Goal: Task Accomplishment & Management: Manage account settings

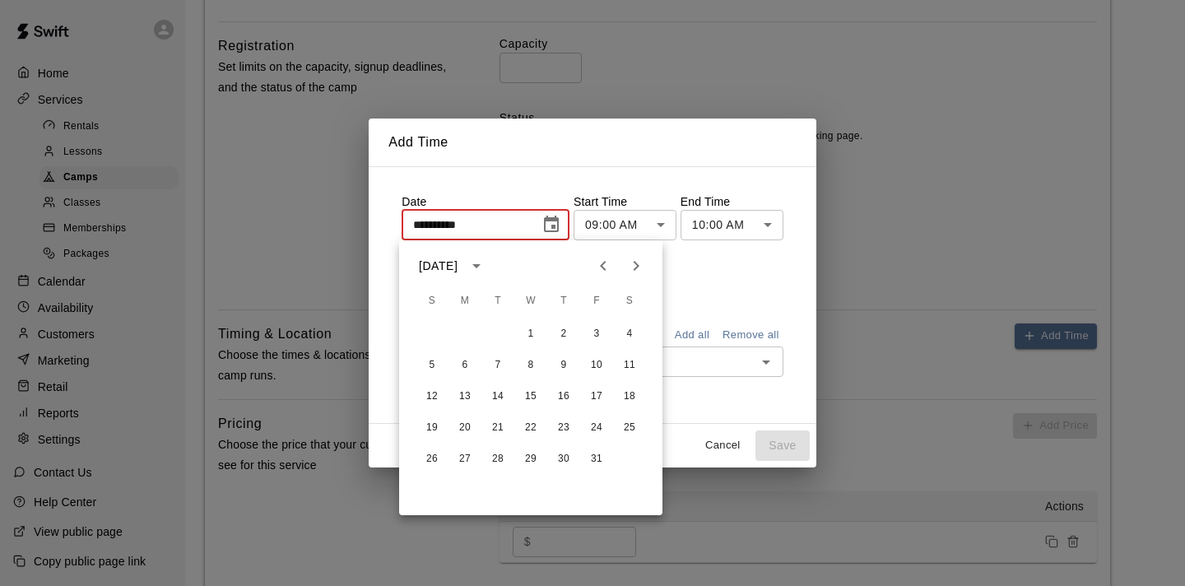
scroll to position [16, 0]
click at [596, 362] on button "10" at bounding box center [597, 365] width 30 height 30
type input "**********"
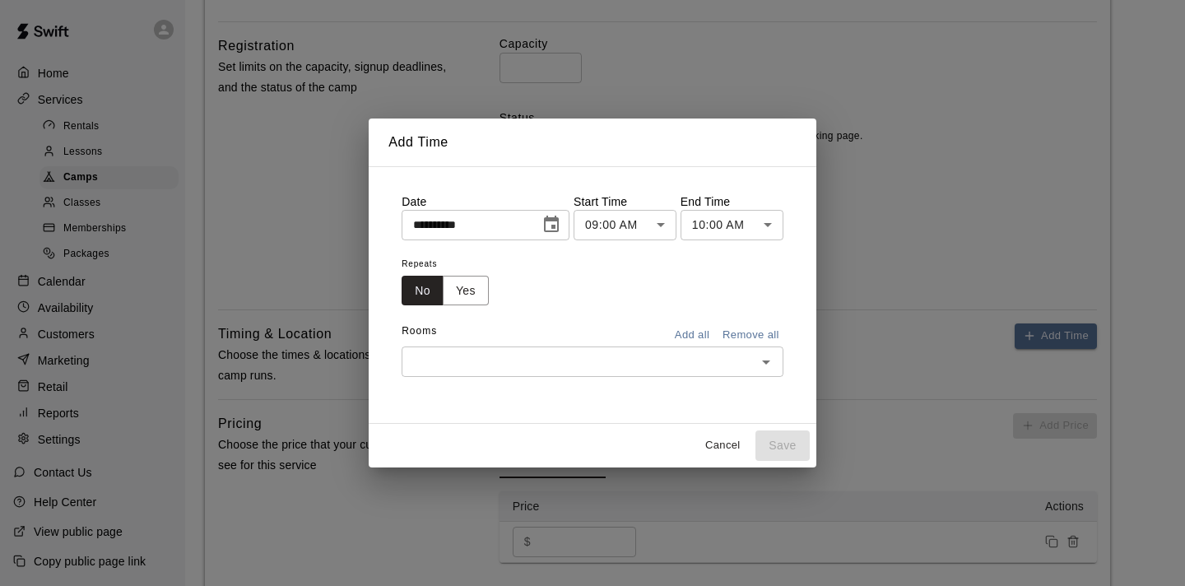
click at [765, 224] on body "**********" at bounding box center [592, 224] width 1185 height 1692
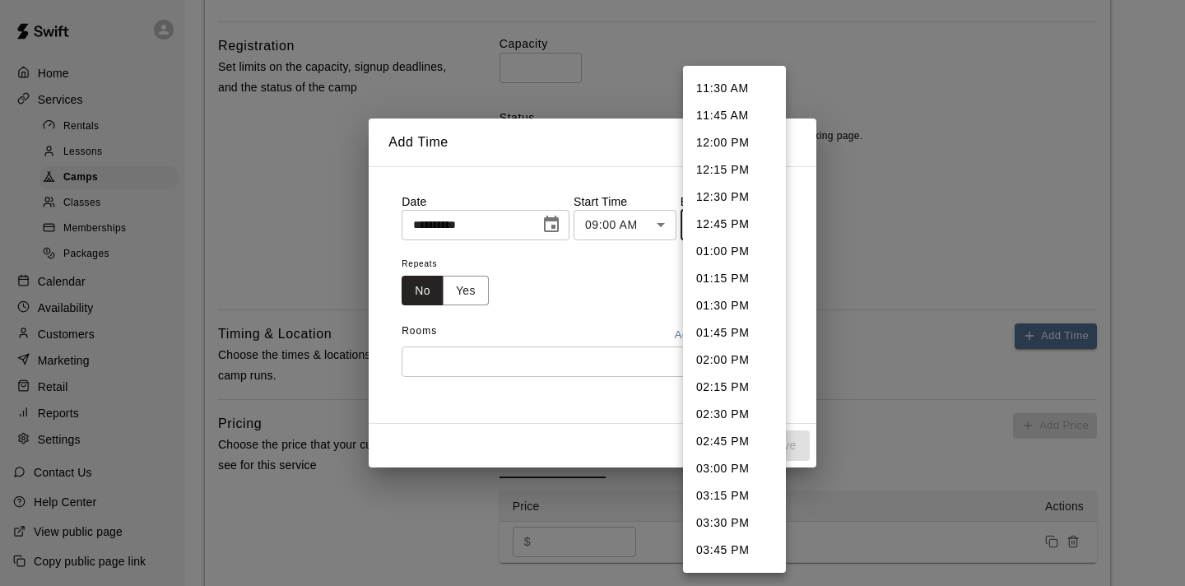
scroll to position [243, 0]
click at [715, 465] on li "03:00 PM" at bounding box center [734, 467] width 103 height 27
type input "********"
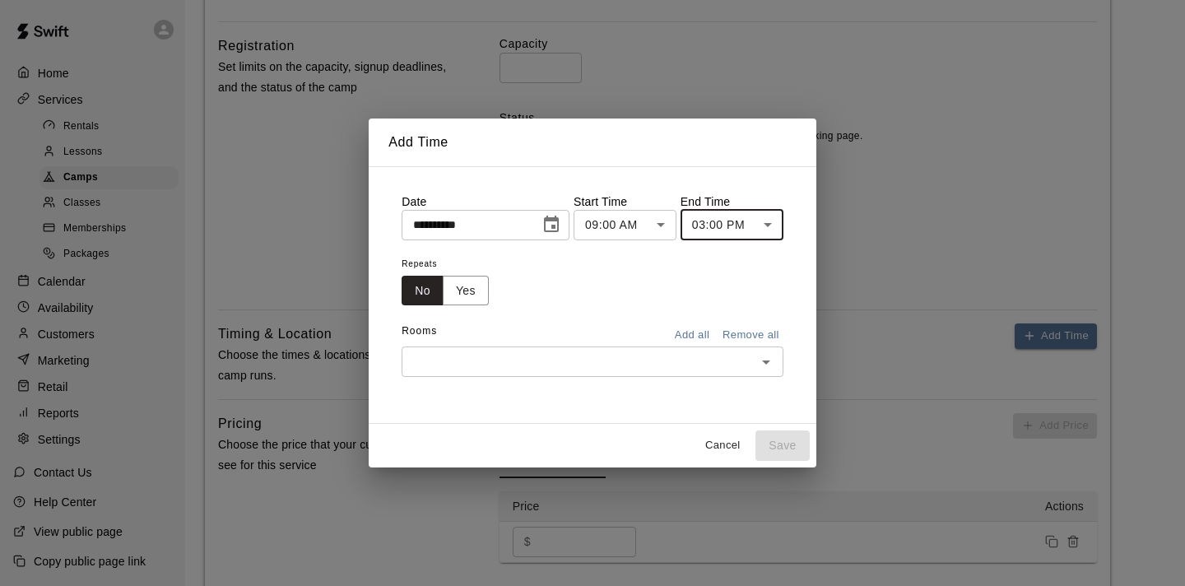
click at [769, 364] on icon "Open" at bounding box center [766, 362] width 20 height 20
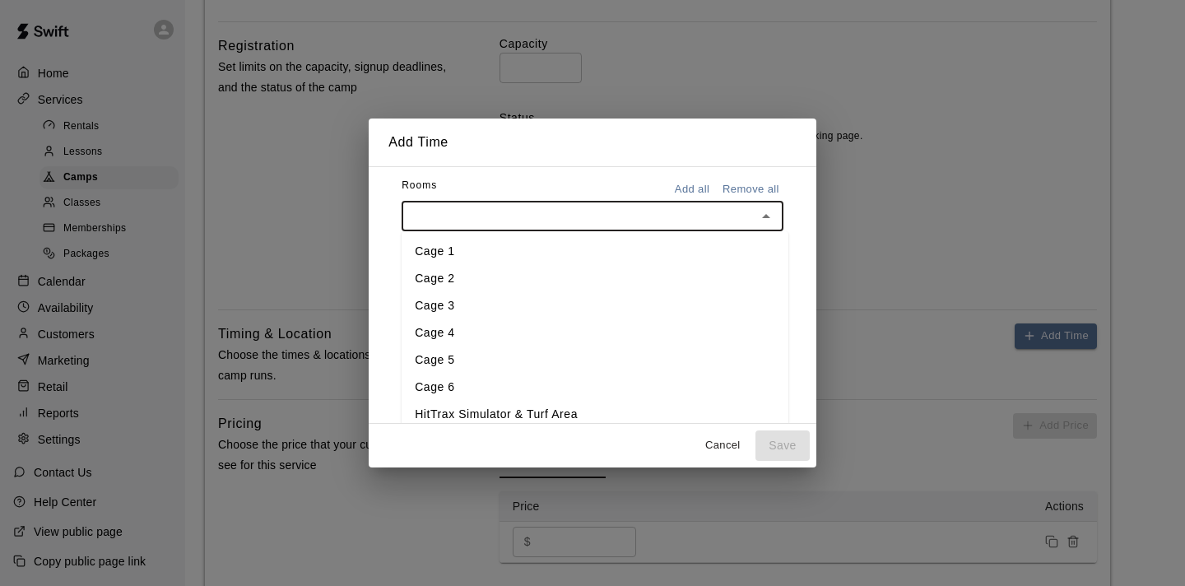
scroll to position [149, 0]
click at [441, 250] on li "Cage 1" at bounding box center [594, 247] width 387 height 27
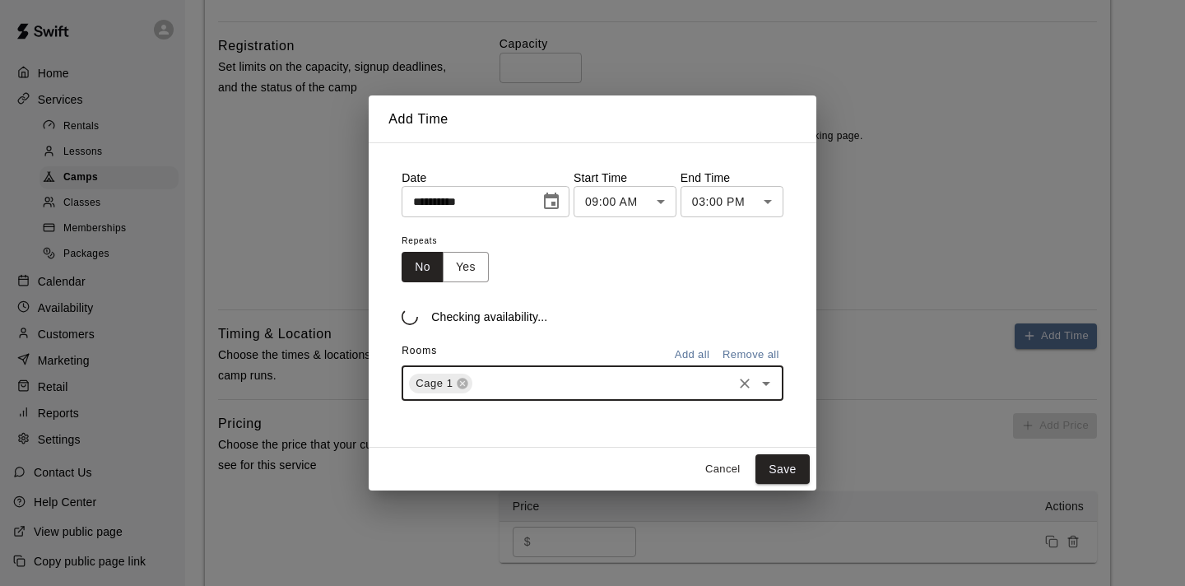
scroll to position [0, 0]
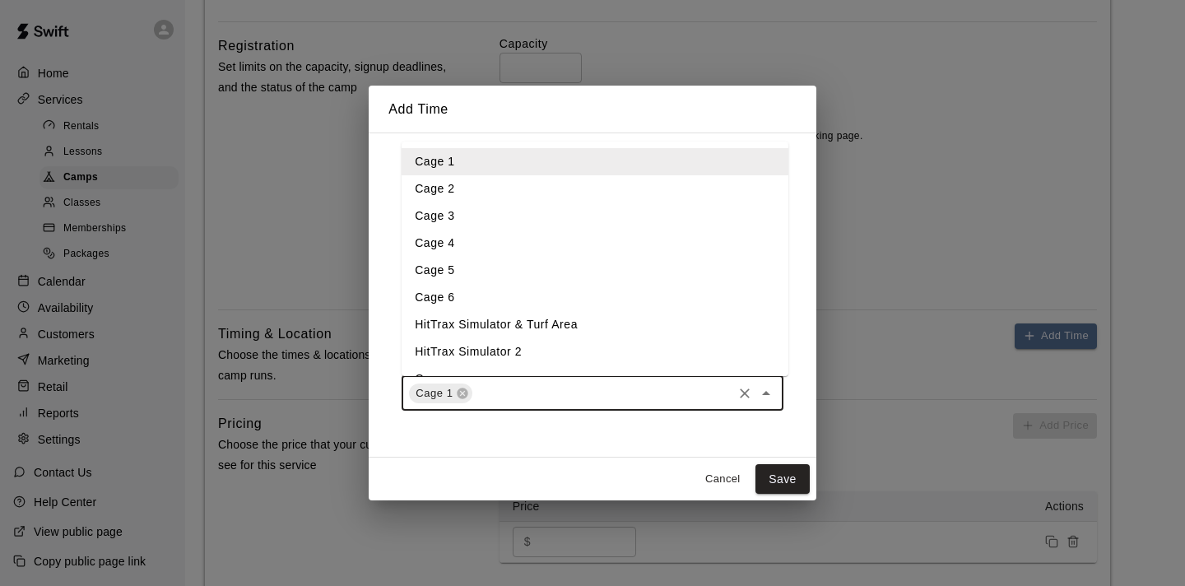
click at [494, 393] on input "text" at bounding box center [602, 393] width 254 height 21
click at [444, 197] on li "Cage 2" at bounding box center [594, 188] width 387 height 27
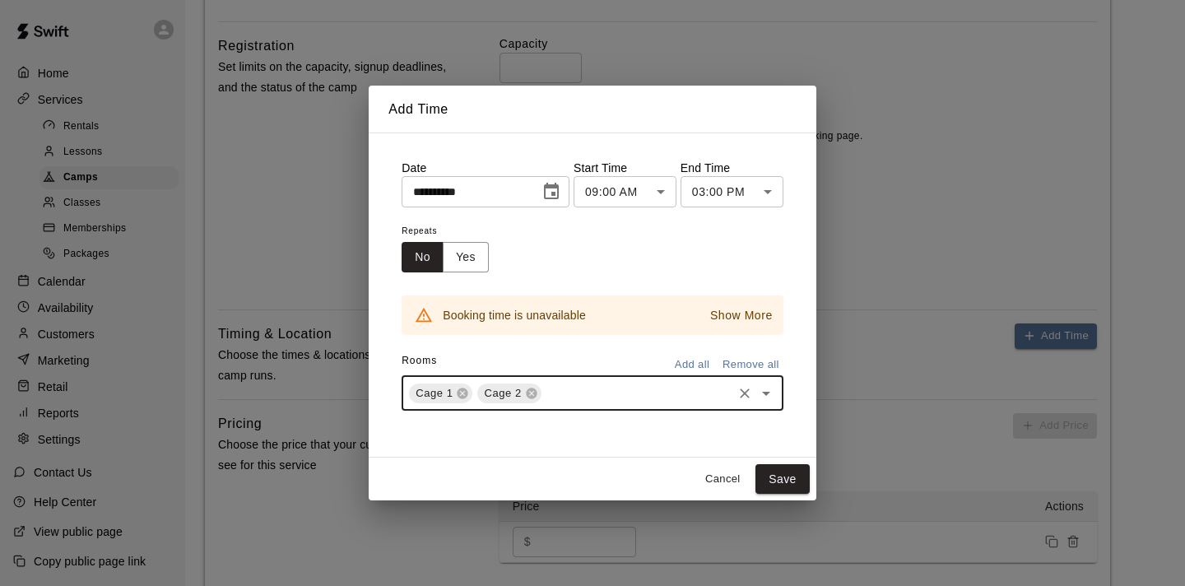
click at [564, 390] on input "text" at bounding box center [637, 393] width 186 height 21
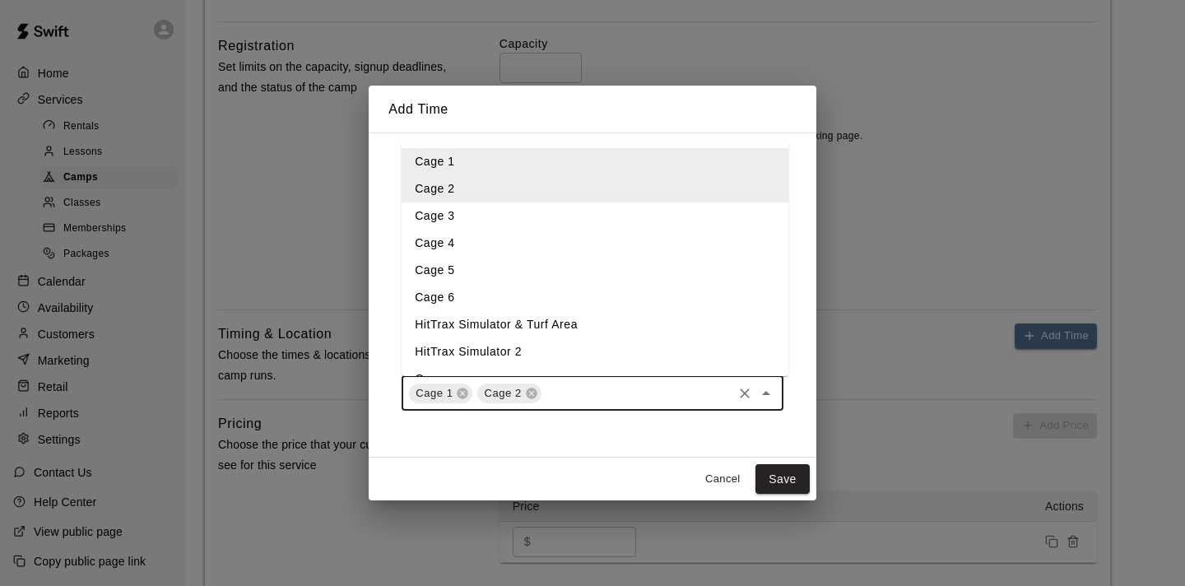
click at [453, 216] on li "Cage 3" at bounding box center [594, 215] width 387 height 27
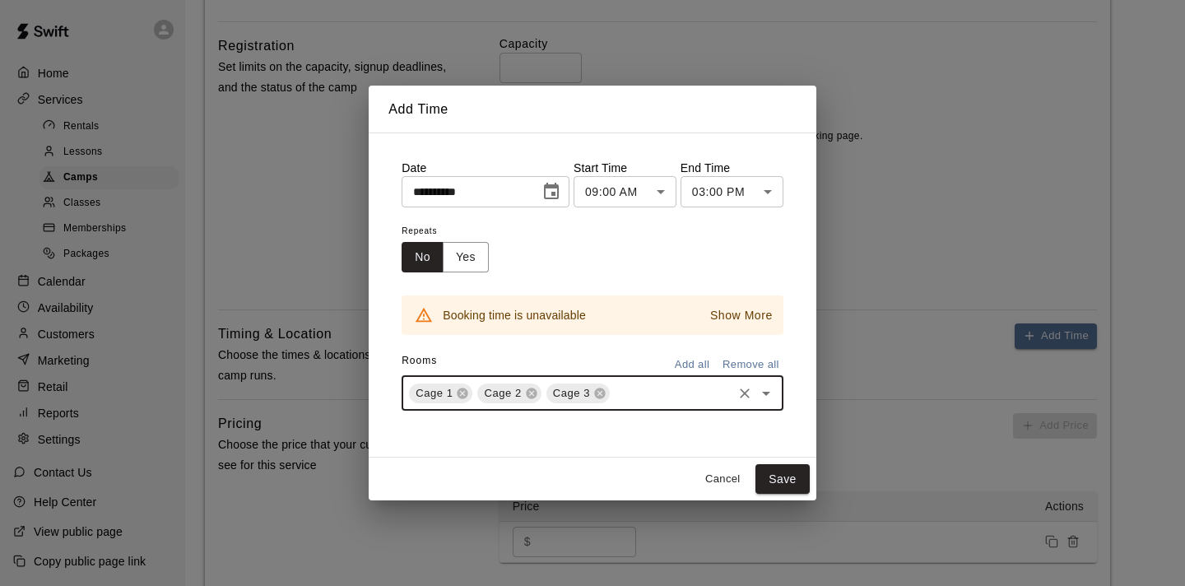
click at [627, 393] on input "text" at bounding box center [671, 393] width 118 height 21
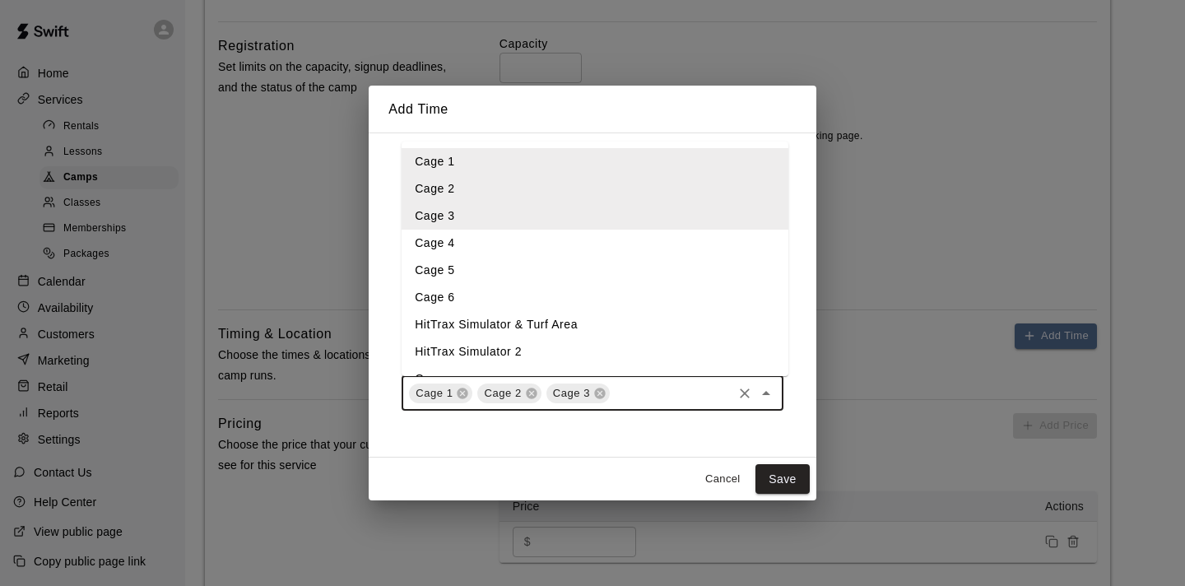
click at [455, 242] on li "Cage 4" at bounding box center [594, 243] width 387 height 27
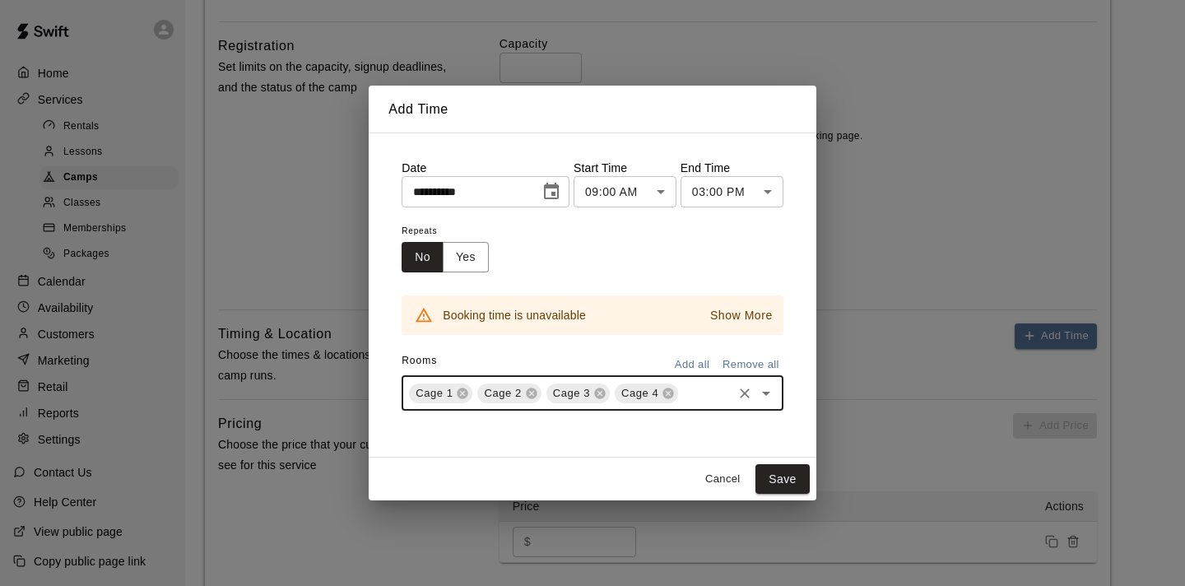
click at [694, 392] on input "text" at bounding box center [704, 393] width 49 height 21
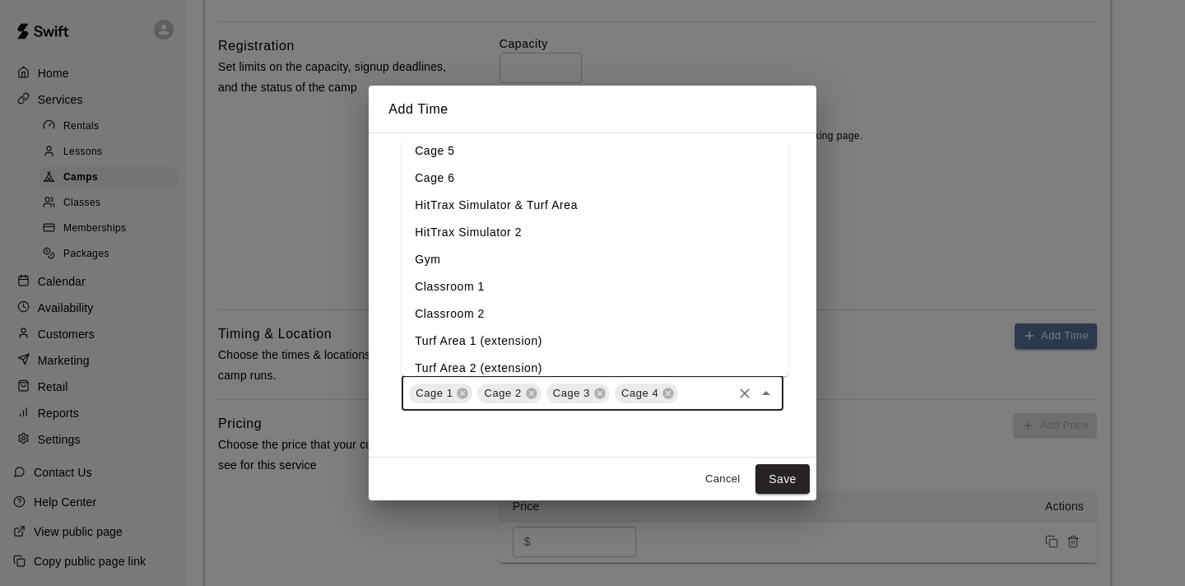
scroll to position [120, 0]
click at [466, 284] on li "Classroom 1" at bounding box center [594, 285] width 387 height 27
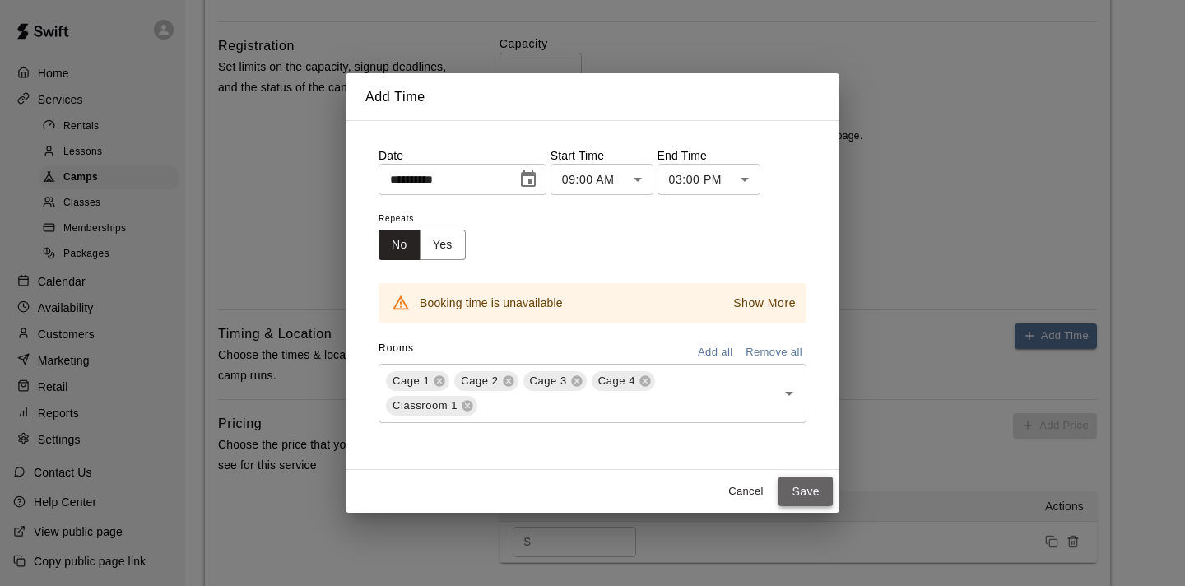
click at [799, 487] on button "Save" at bounding box center [805, 491] width 54 height 30
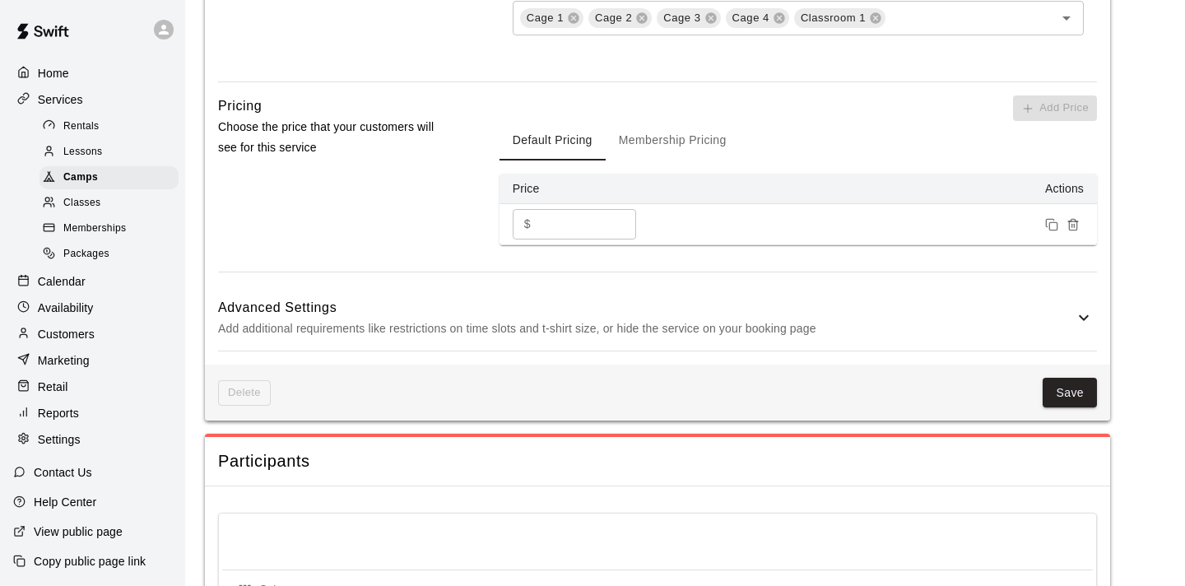
scroll to position [1221, 0]
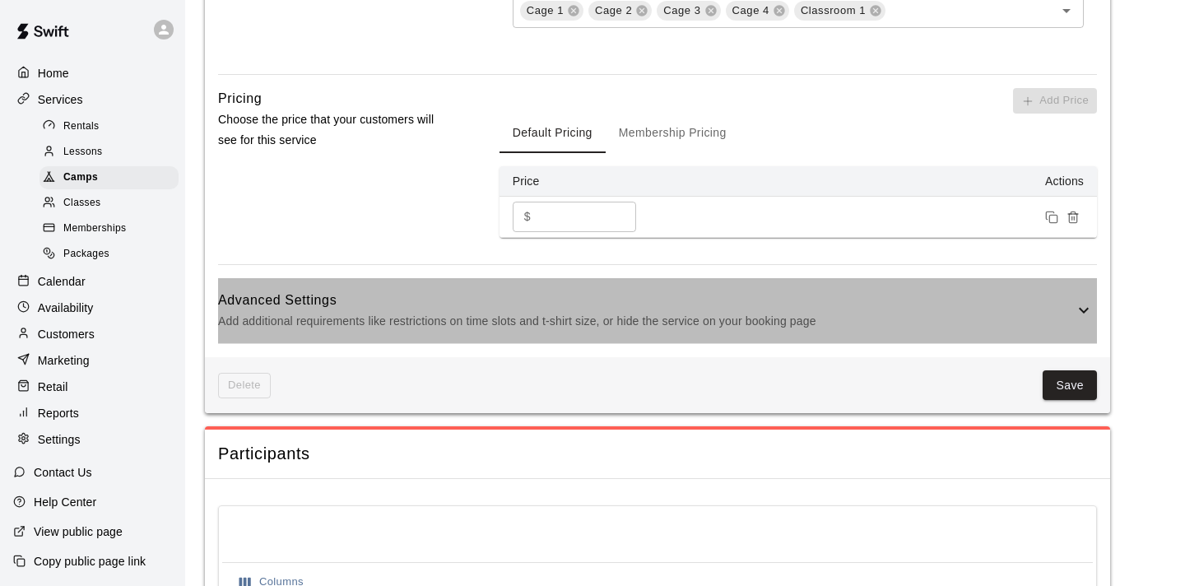
click at [1081, 309] on icon at bounding box center [1084, 310] width 20 height 20
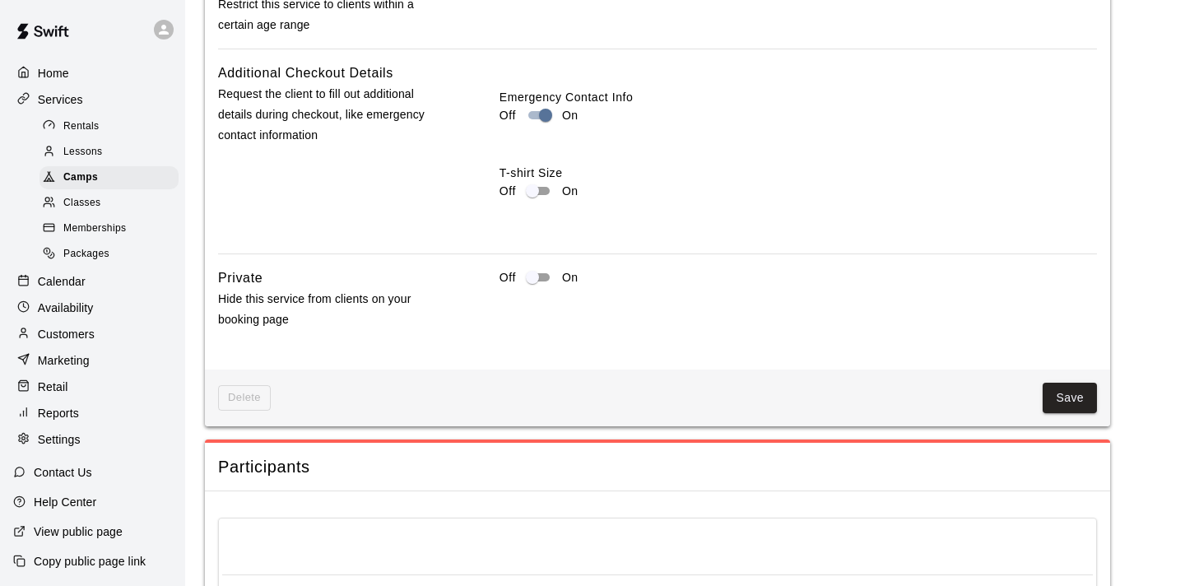
scroll to position [1828, 0]
click at [1070, 398] on button "Save" at bounding box center [1069, 396] width 54 height 30
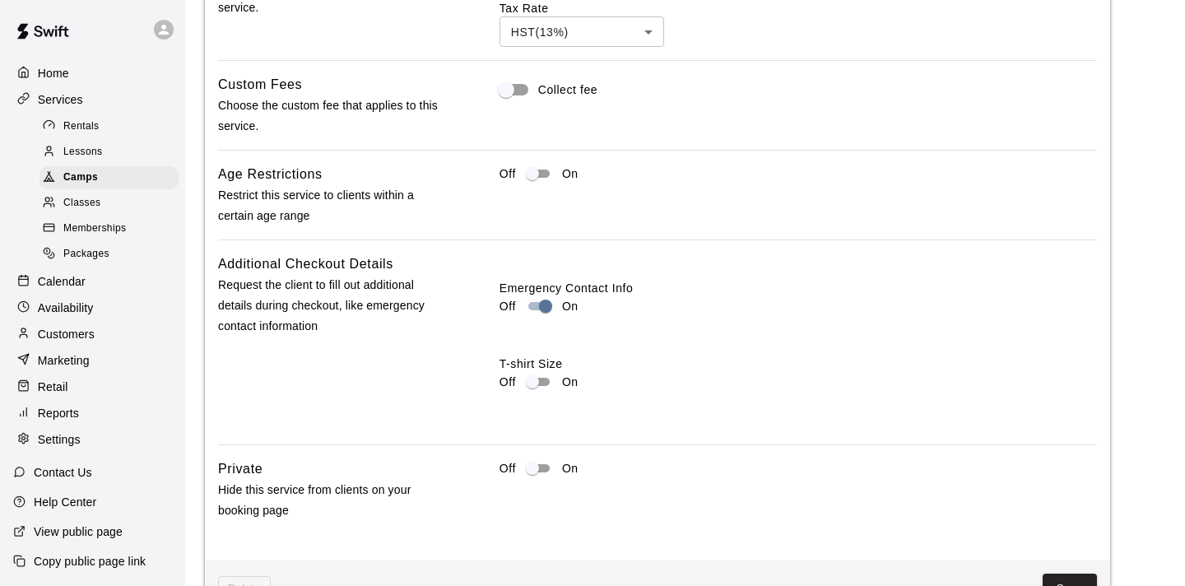
scroll to position [1544, 0]
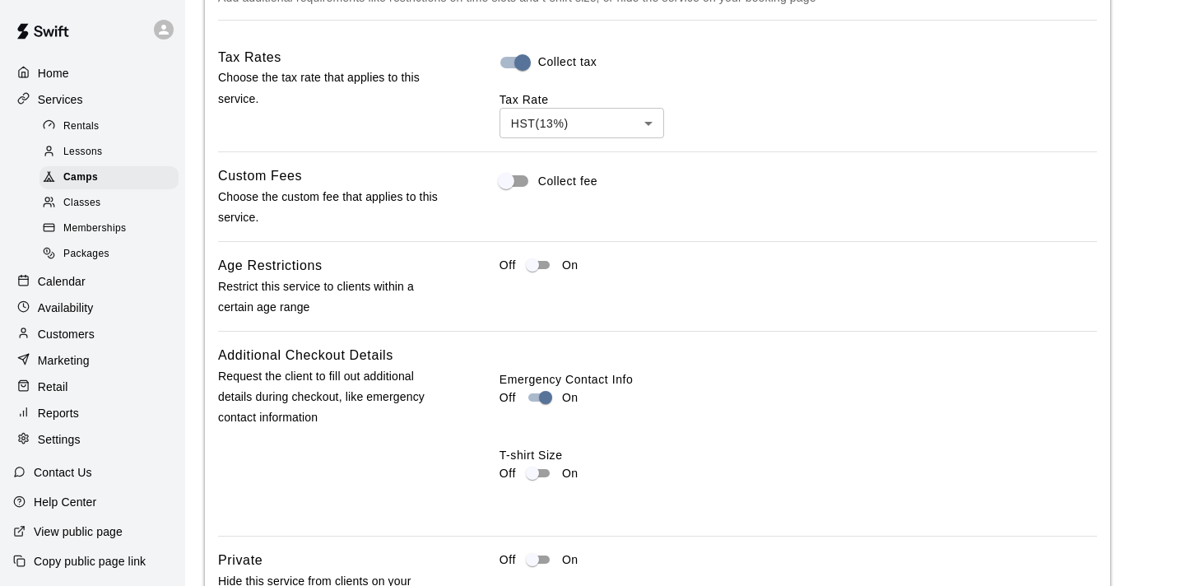
click at [59, 282] on p "Calendar" at bounding box center [62, 281] width 48 height 16
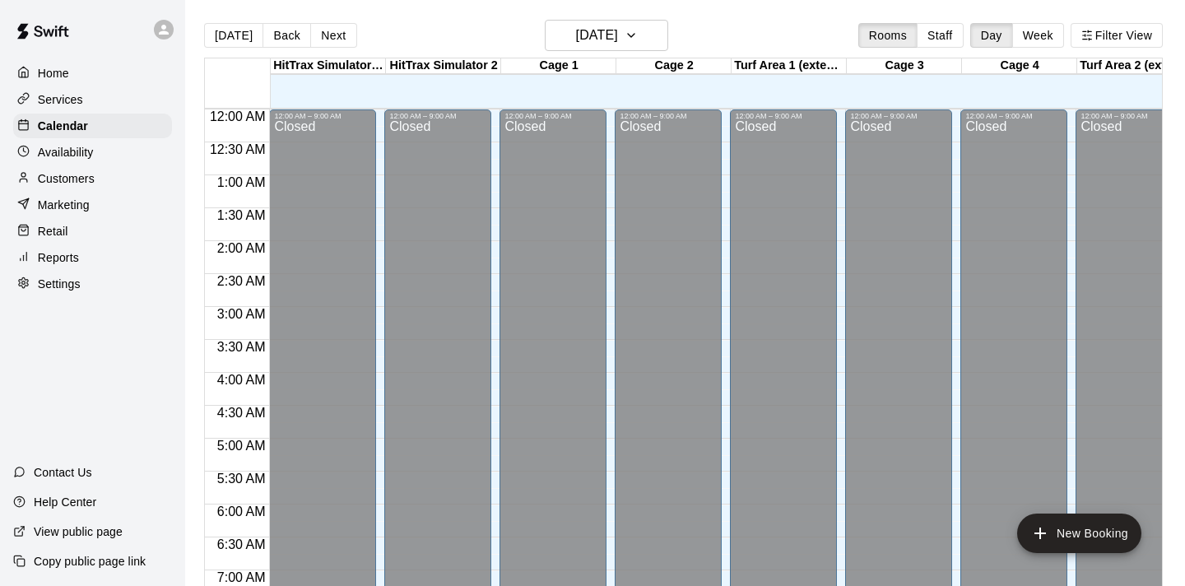
scroll to position [844, 0]
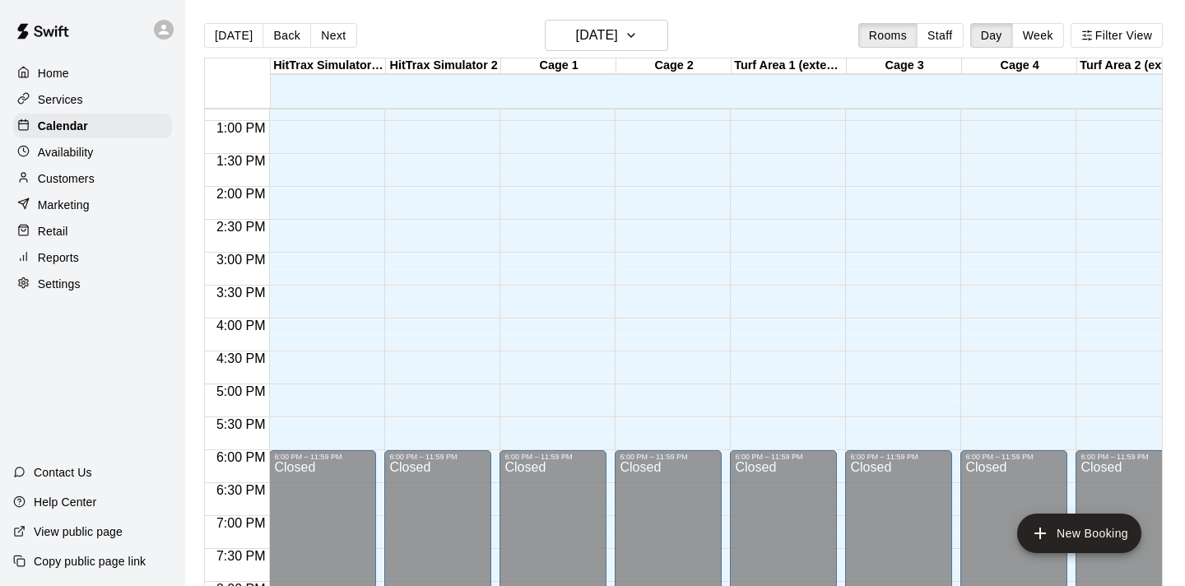
click at [45, 277] on p "Settings" at bounding box center [59, 284] width 43 height 16
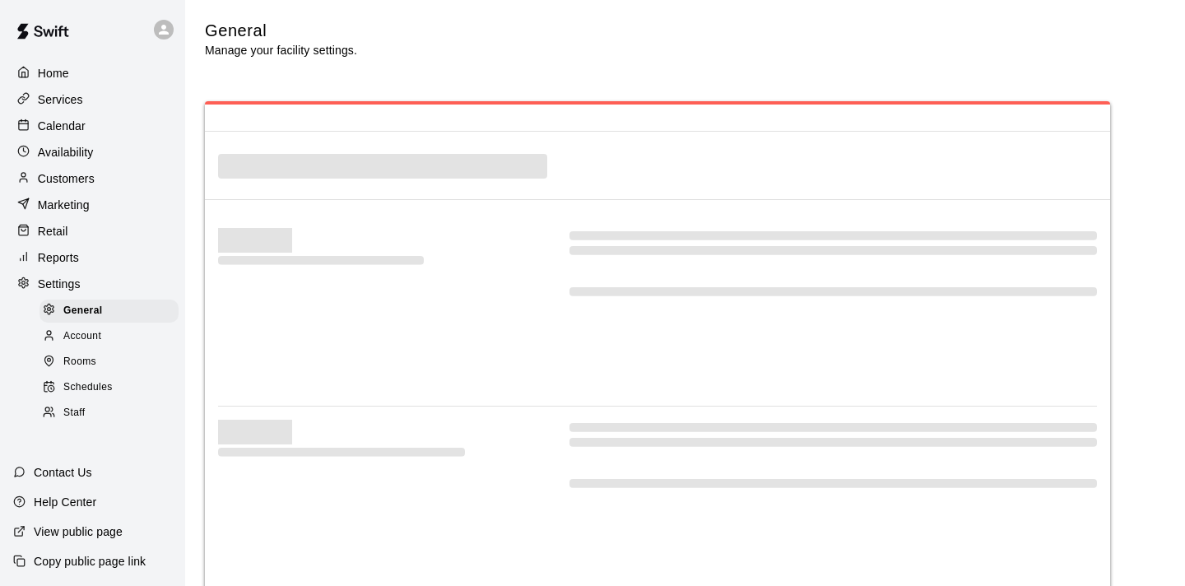
select select "**"
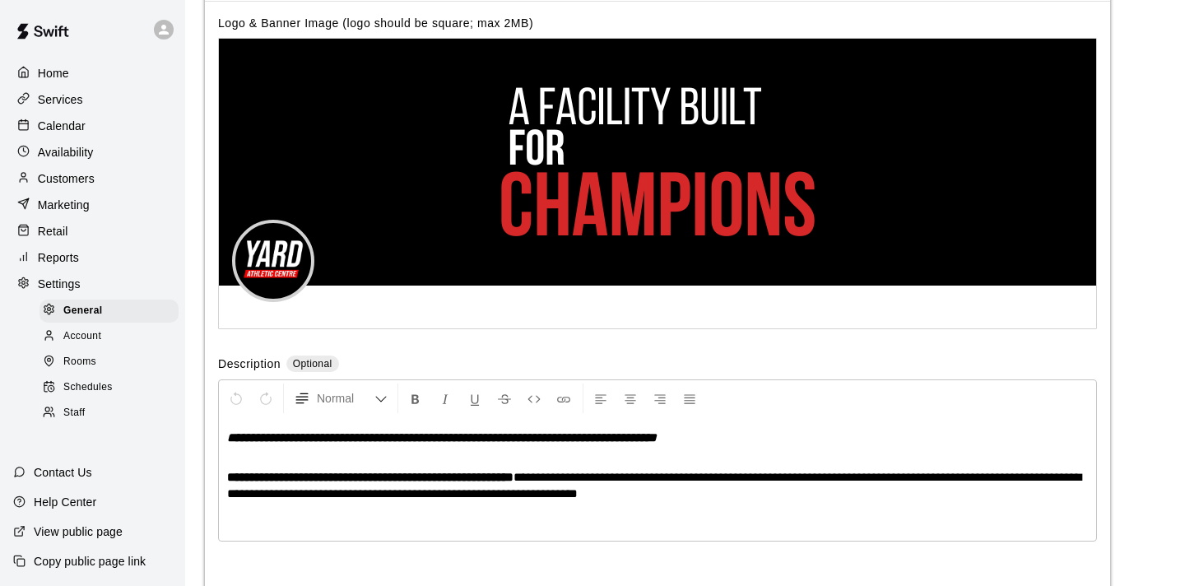
scroll to position [3745, 0]
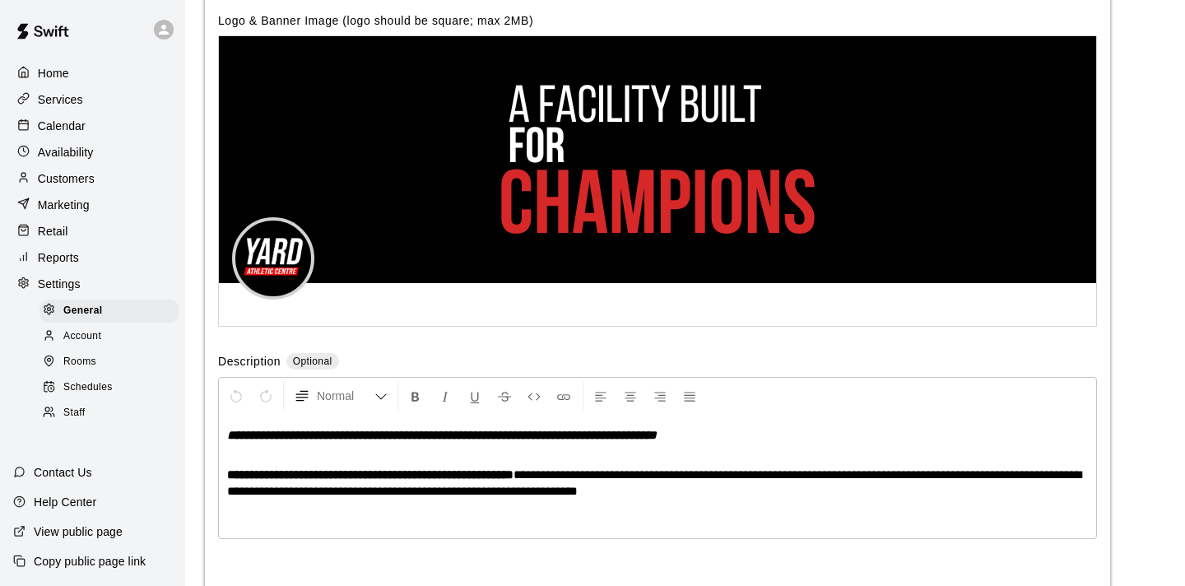
click at [81, 387] on span "Schedules" at bounding box center [87, 387] width 49 height 16
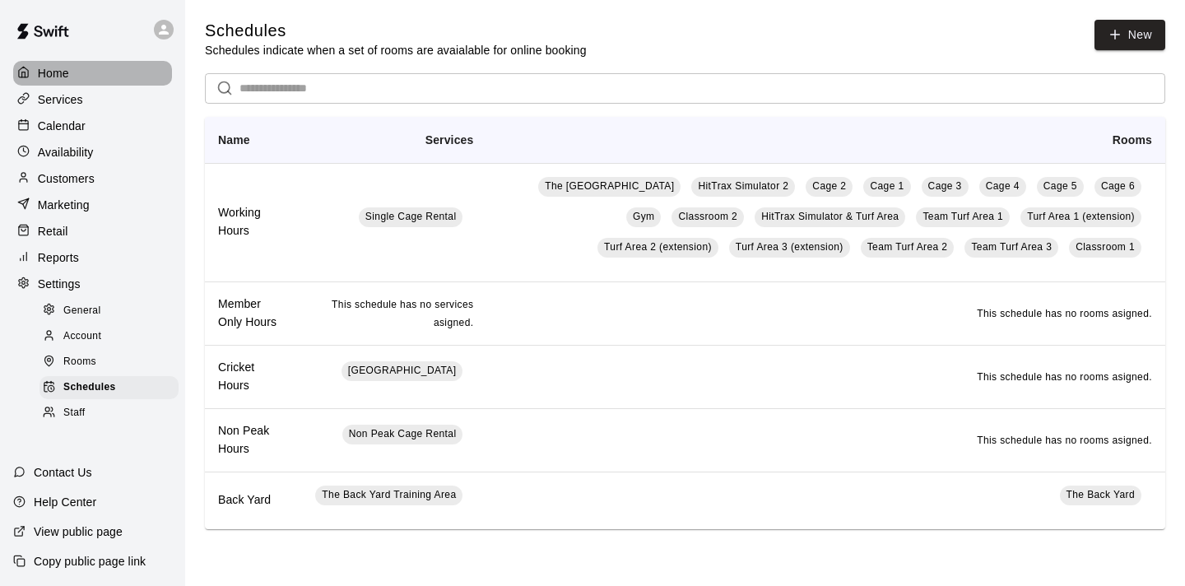
click at [49, 74] on p "Home" at bounding box center [53, 73] width 31 height 16
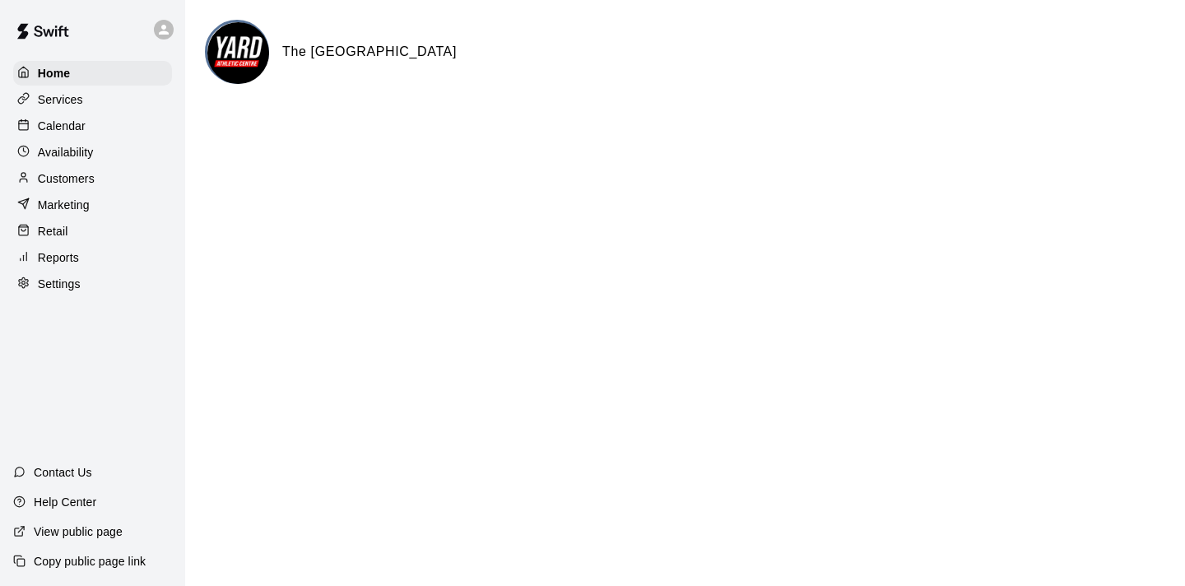
click at [67, 279] on p "Settings" at bounding box center [59, 284] width 43 height 16
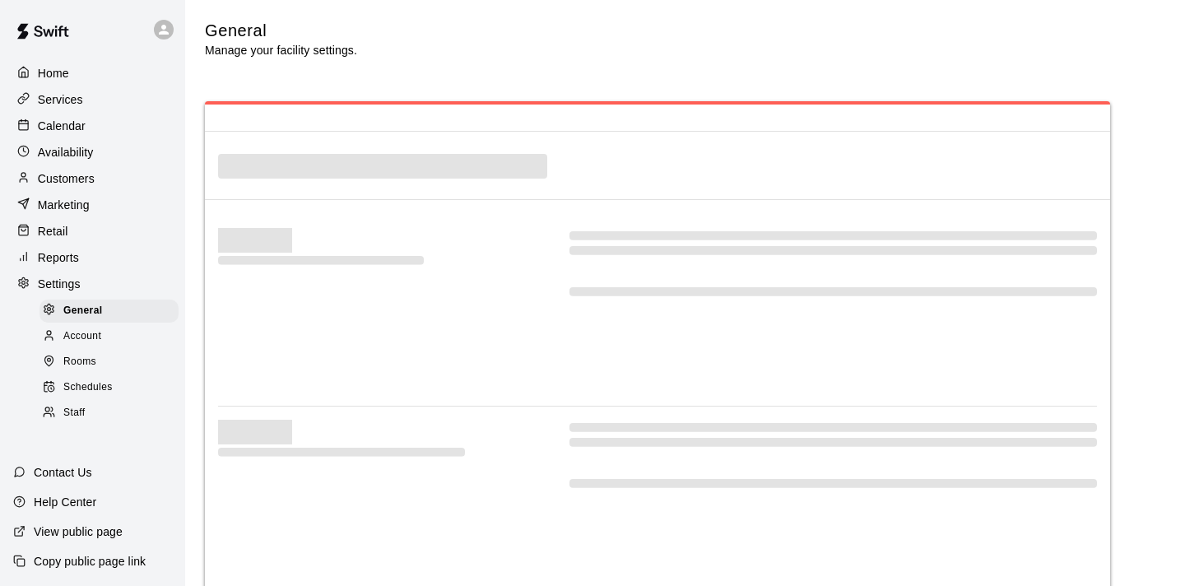
select select "**"
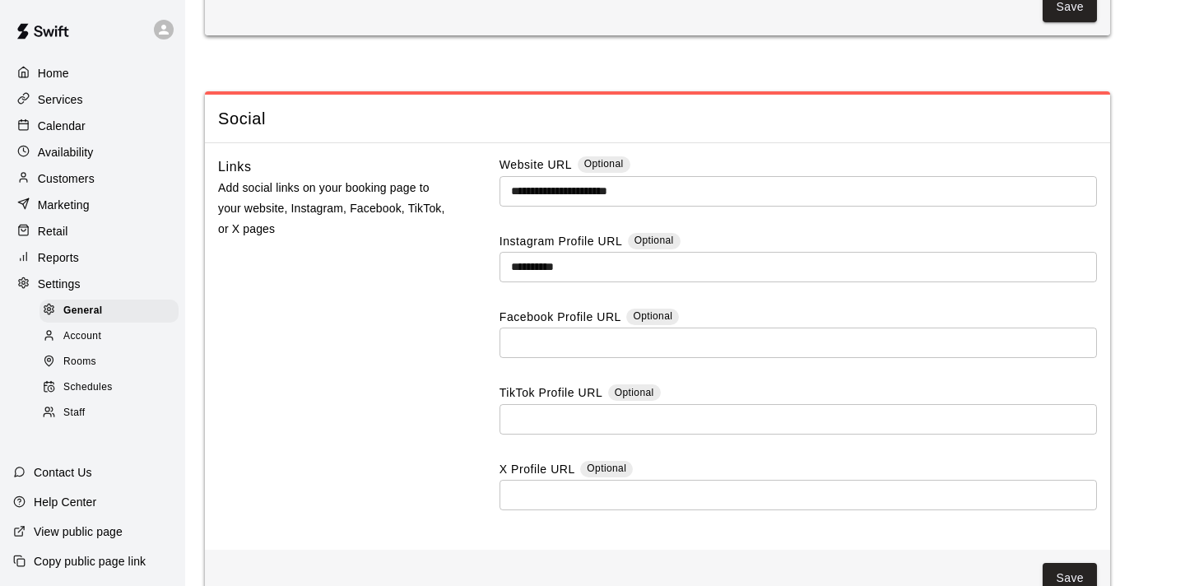
scroll to position [4596, 0]
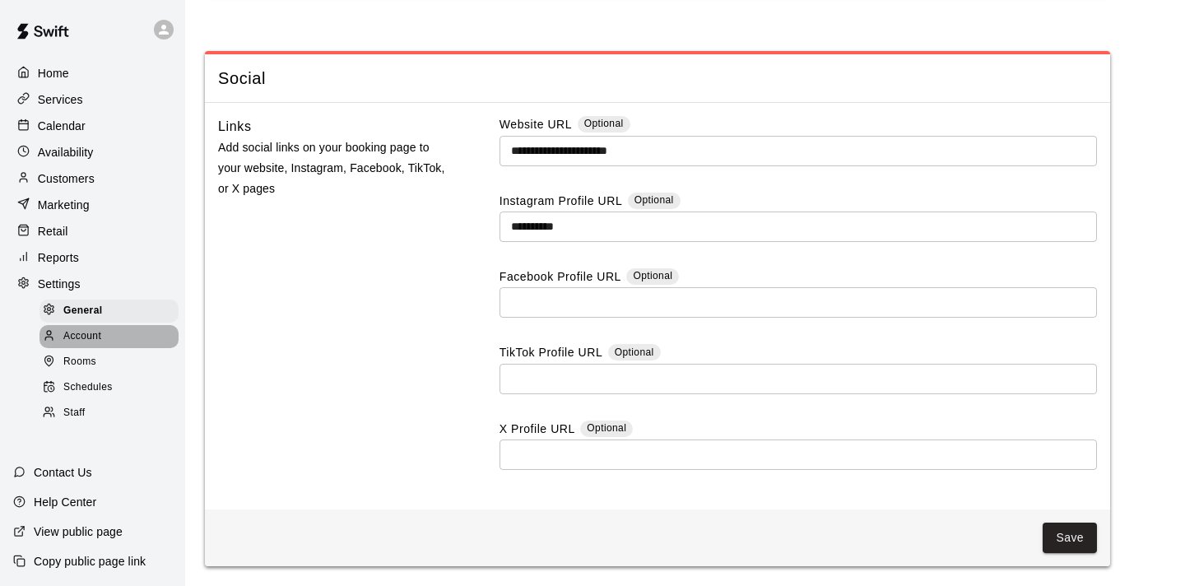
click at [79, 335] on span "Account" at bounding box center [82, 336] width 38 height 16
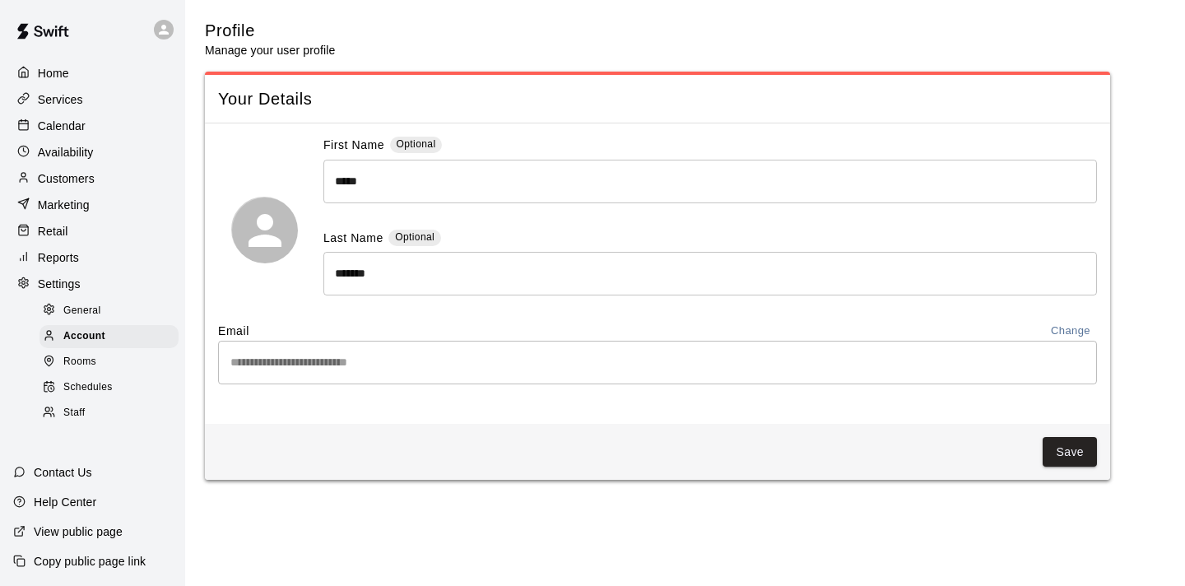
click at [81, 368] on span "Rooms" at bounding box center [79, 362] width 33 height 16
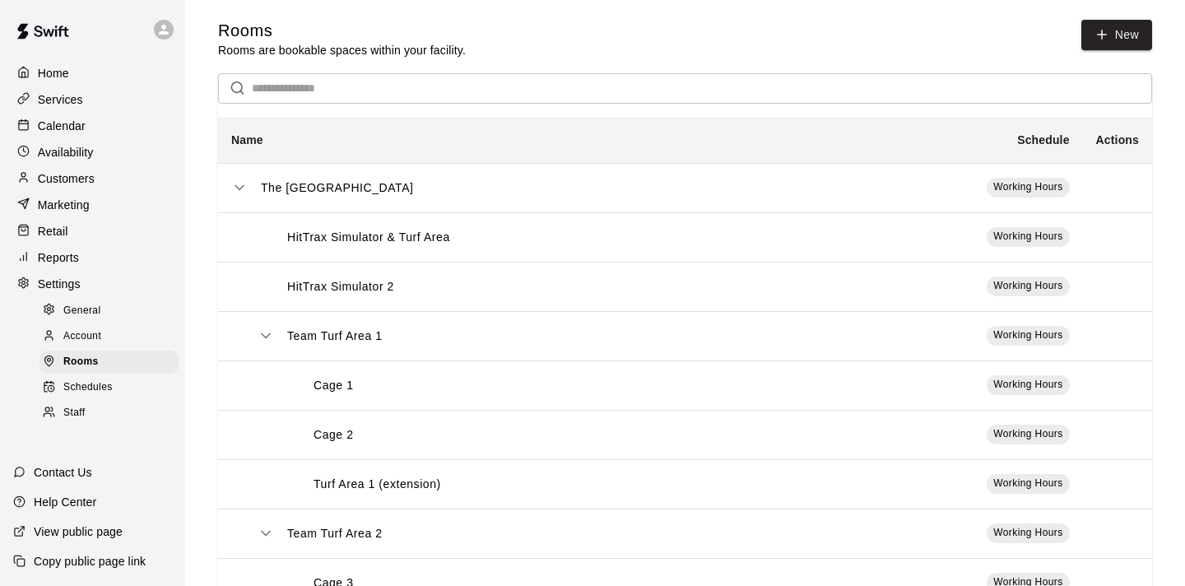
click at [81, 386] on span "Schedules" at bounding box center [87, 387] width 49 height 16
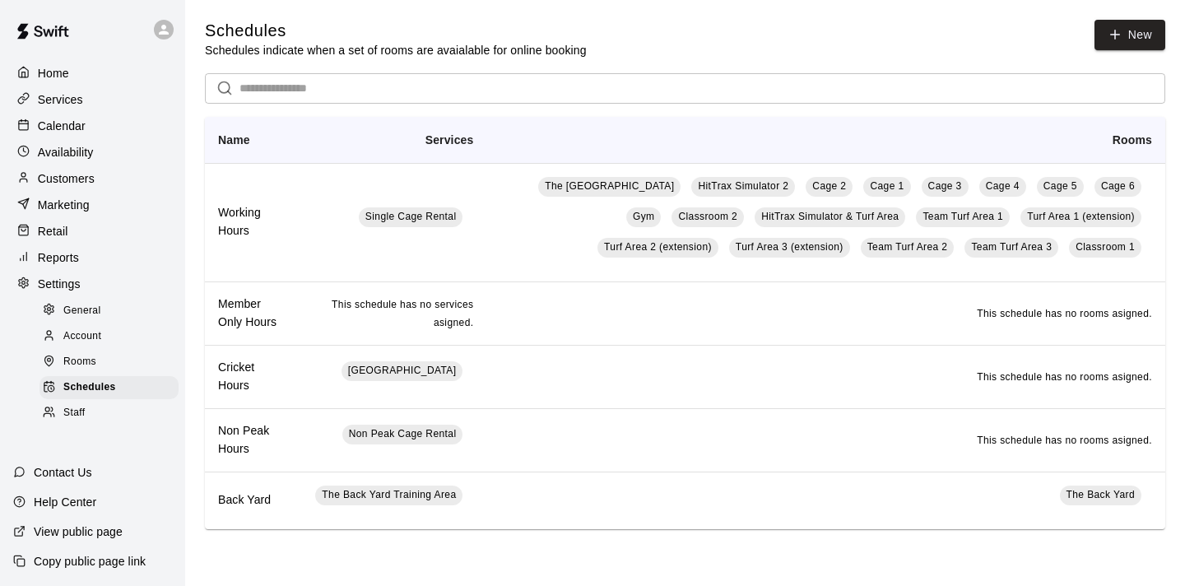
click at [45, 276] on p "Settings" at bounding box center [59, 284] width 43 height 16
select select "**"
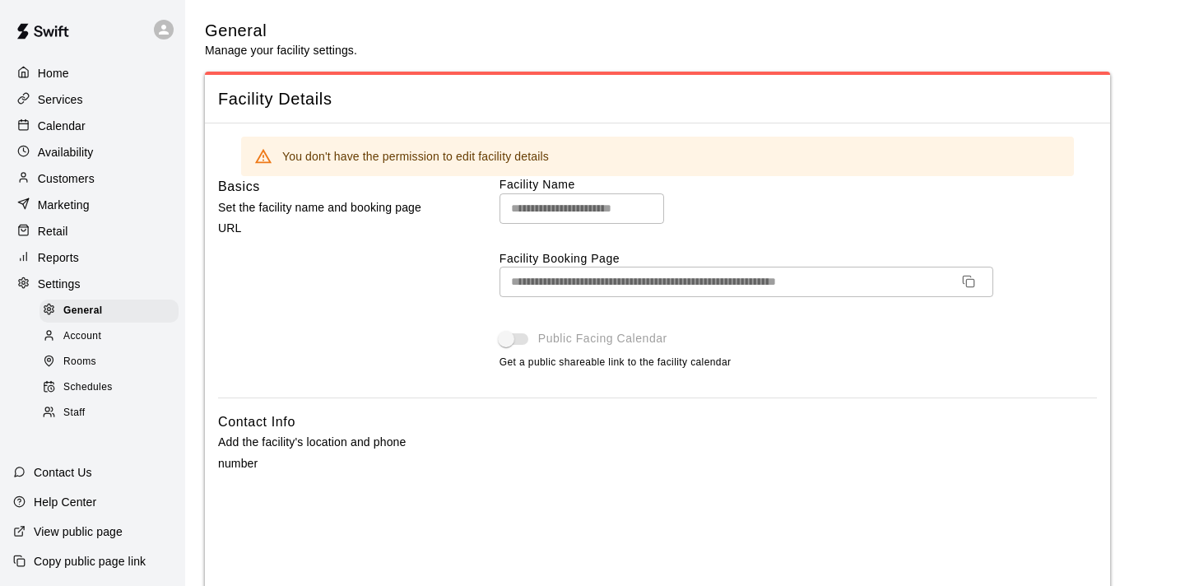
scroll to position [3682, 0]
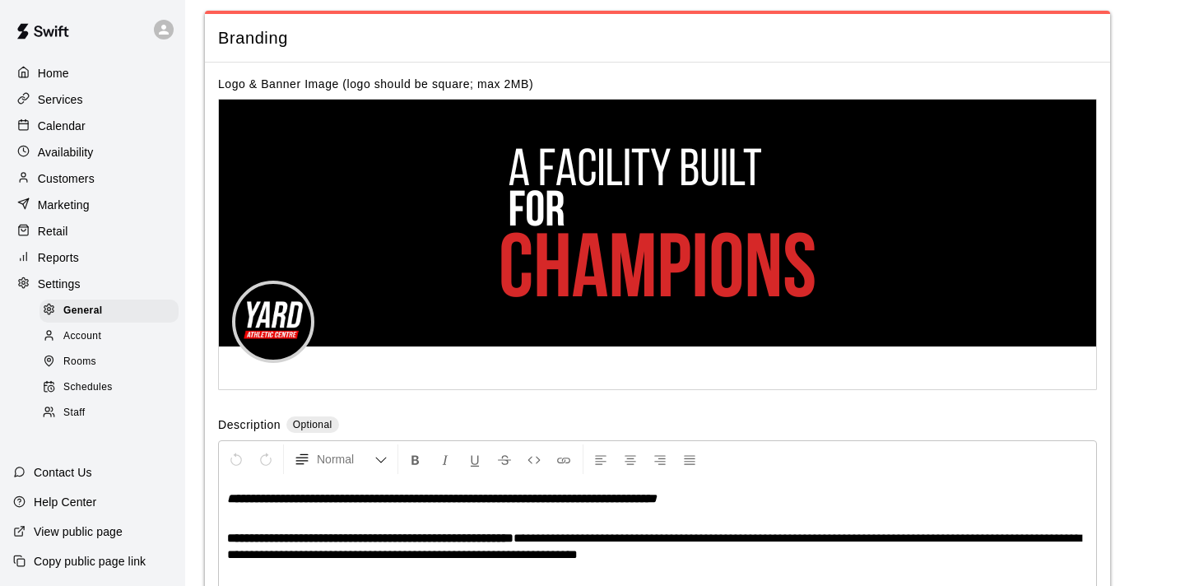
click at [79, 414] on span "Staff" at bounding box center [73, 413] width 21 height 16
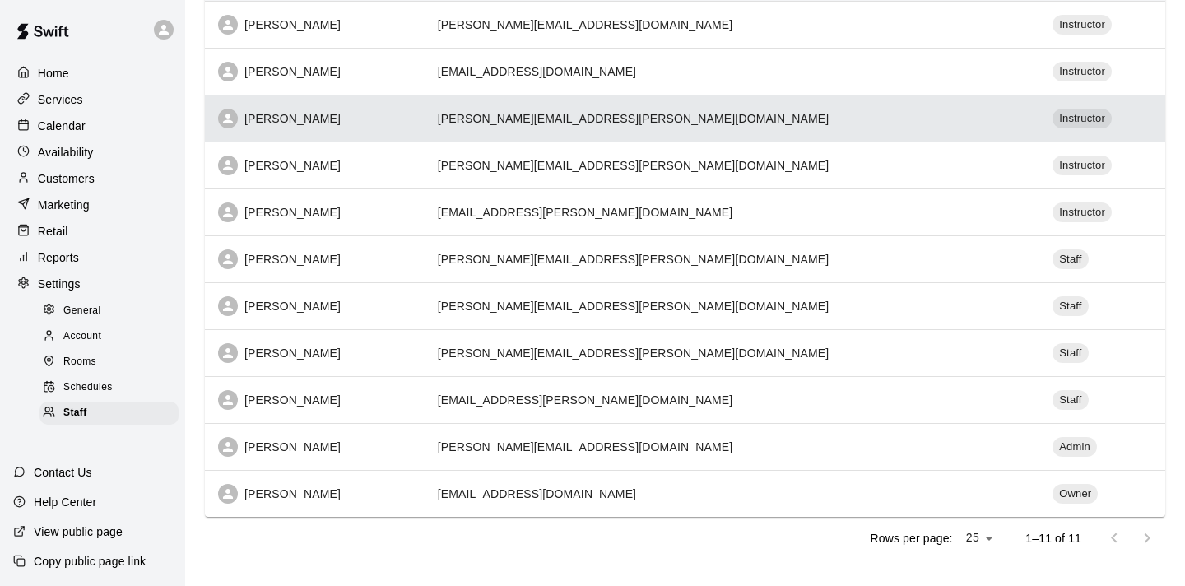
scroll to position [262, 0]
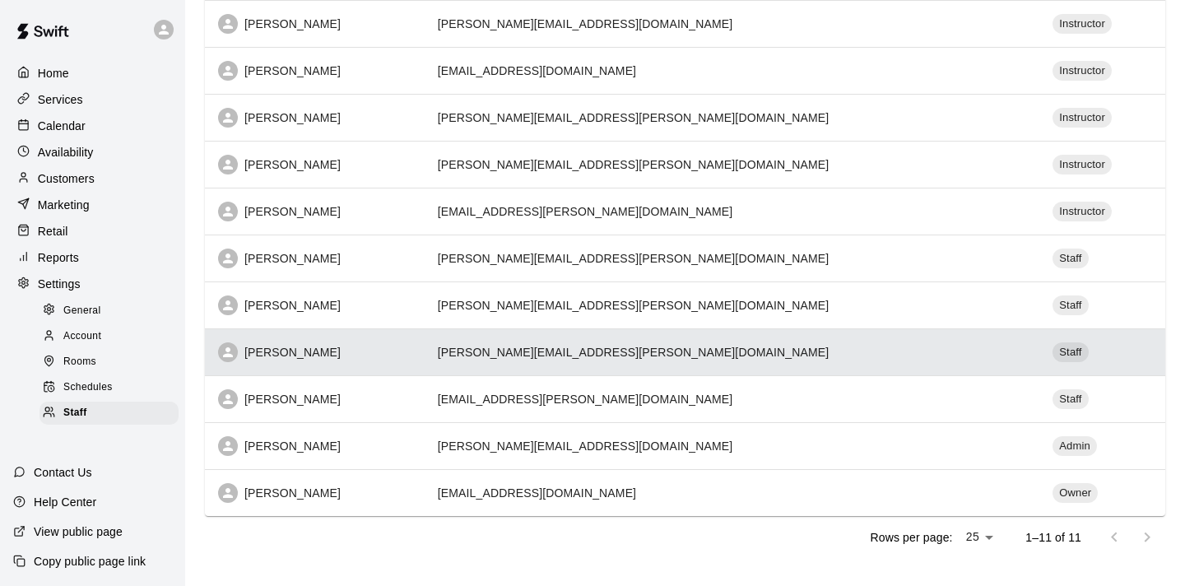
click at [771, 350] on td "[PERSON_NAME][EMAIL_ADDRESS][PERSON_NAME][DOMAIN_NAME]" at bounding box center [732, 351] width 615 height 47
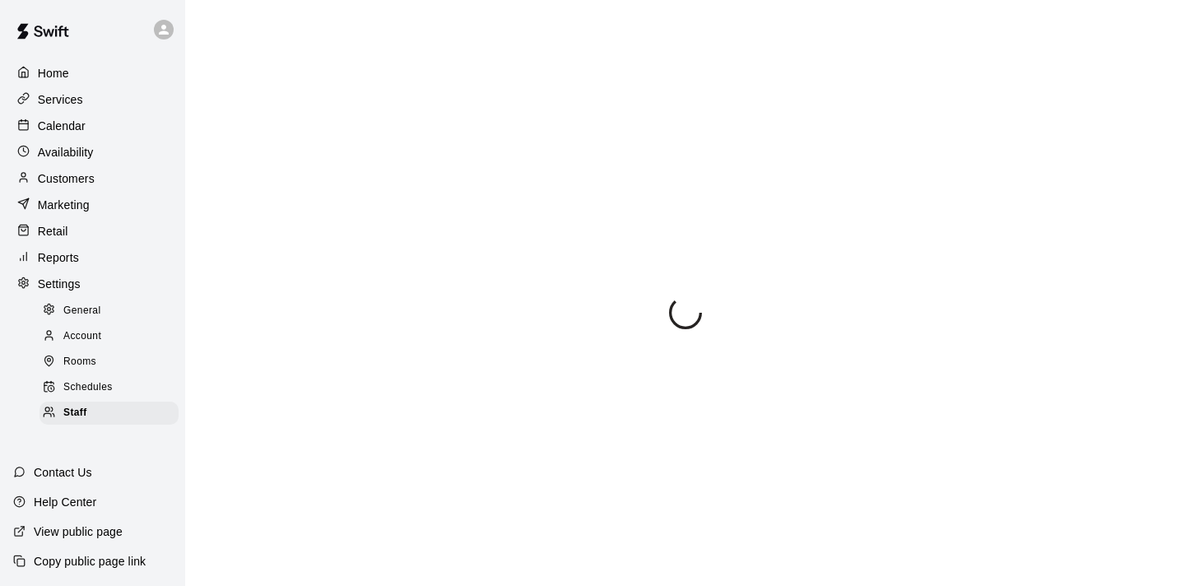
select select "**"
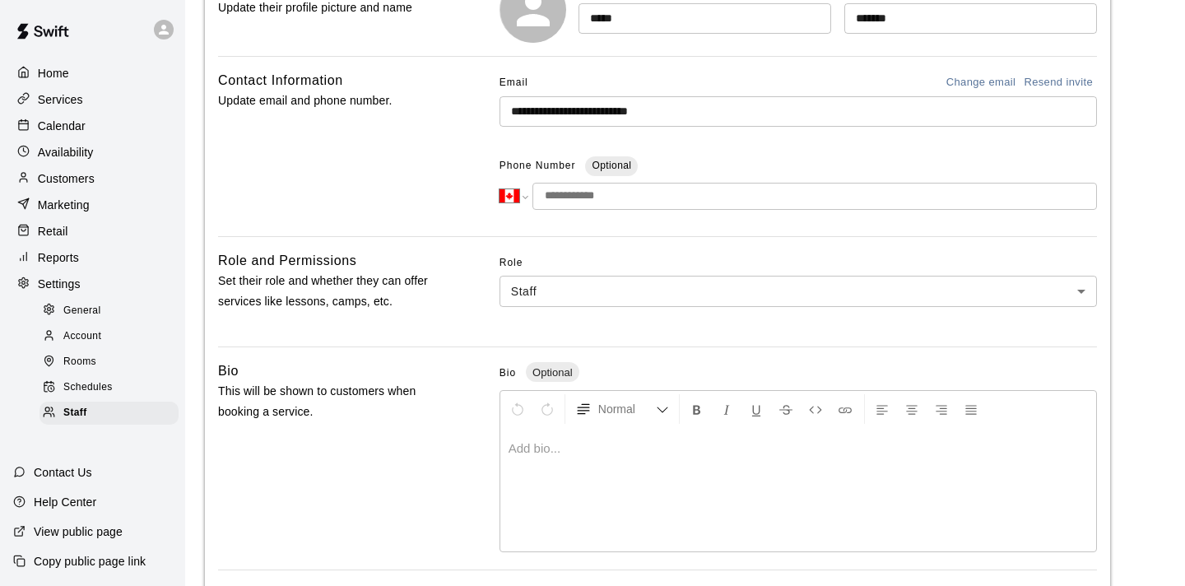
scroll to position [223, 0]
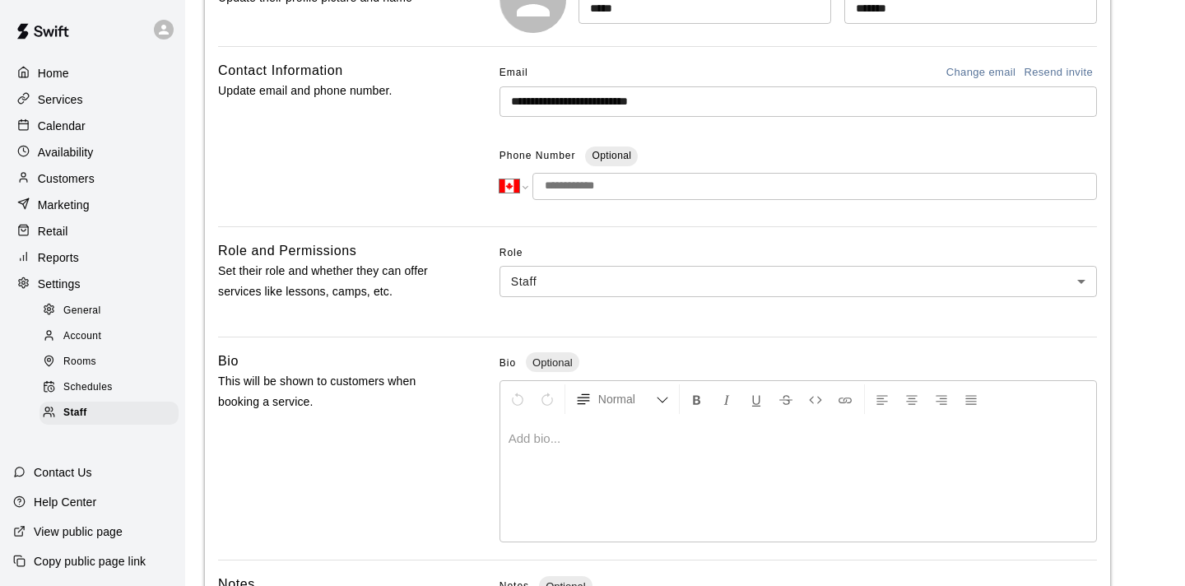
click at [1084, 283] on body "**********" at bounding box center [592, 318] width 1185 height 1083
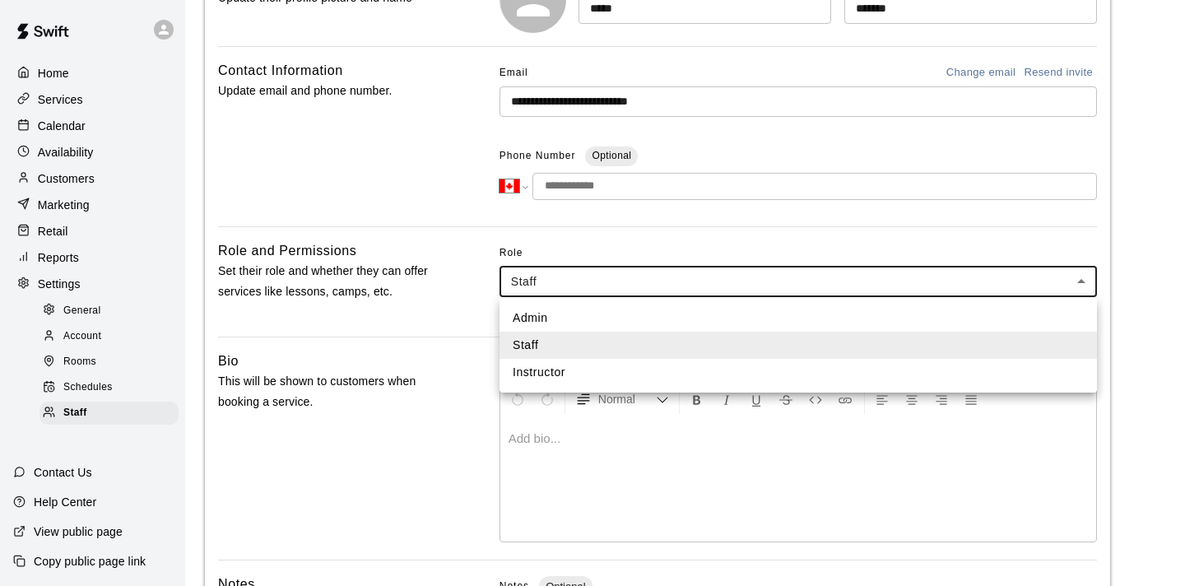
click at [954, 318] on li "Admin" at bounding box center [797, 317] width 597 height 27
type input "*****"
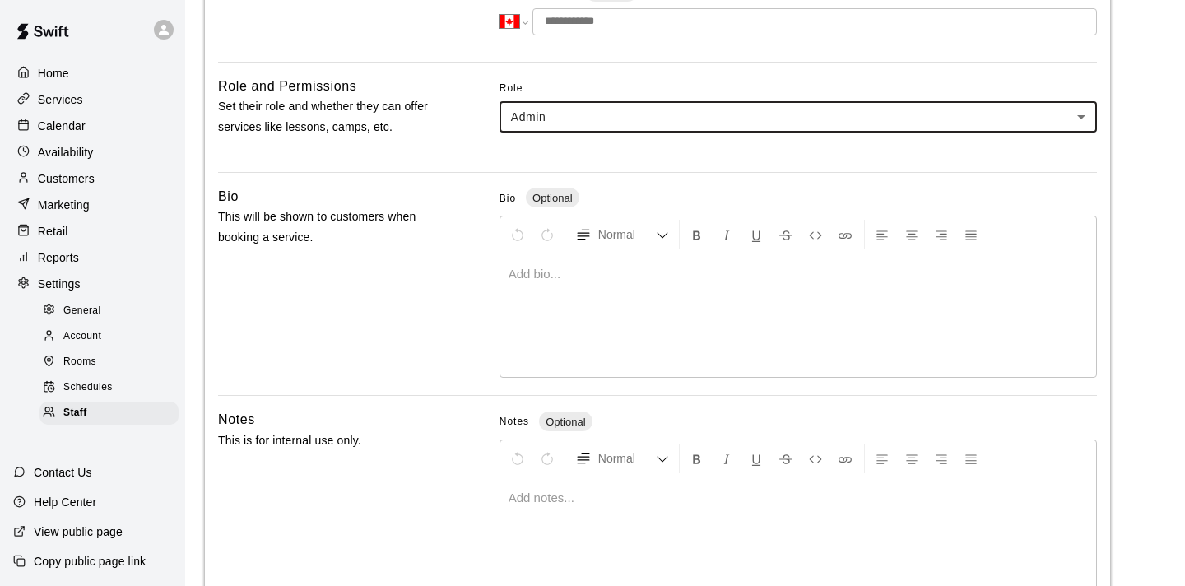
scroll to position [498, 0]
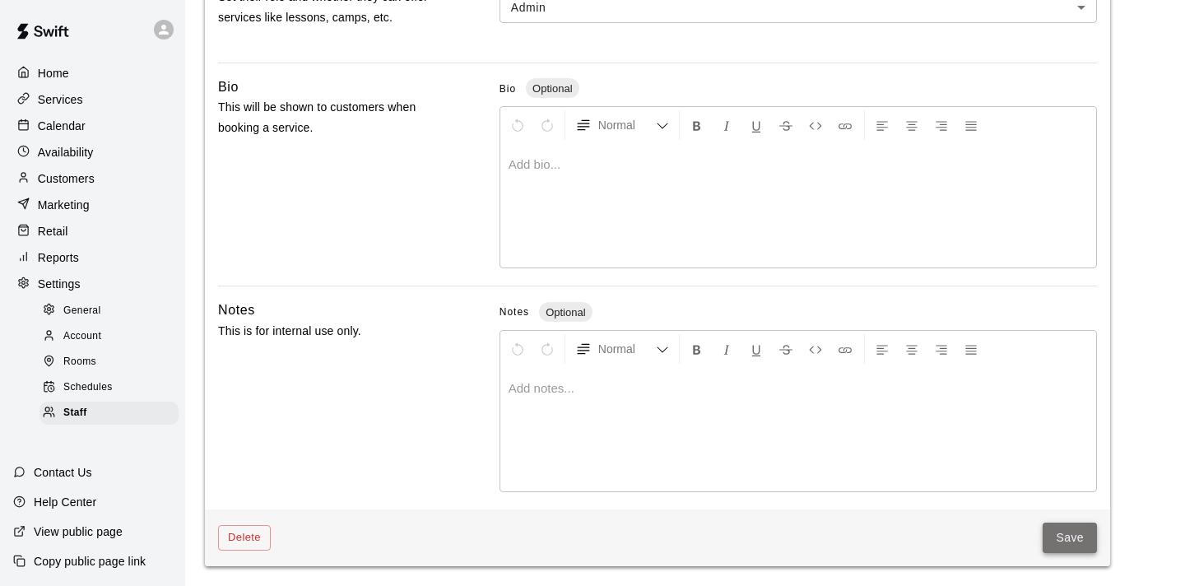
click at [1058, 542] on button "Save" at bounding box center [1069, 537] width 54 height 30
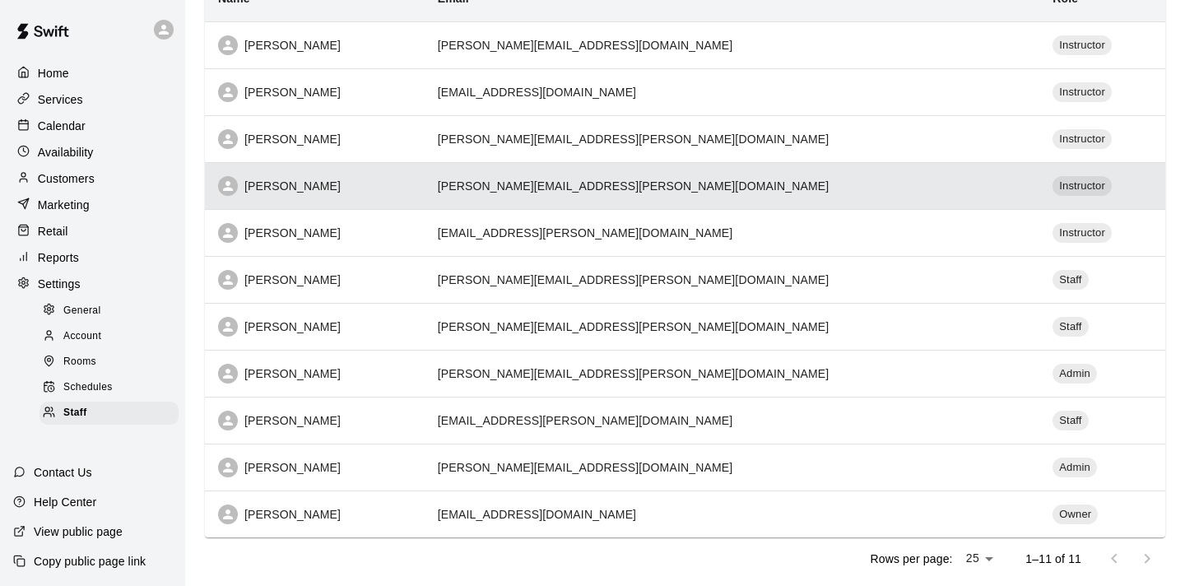
scroll to position [281, 0]
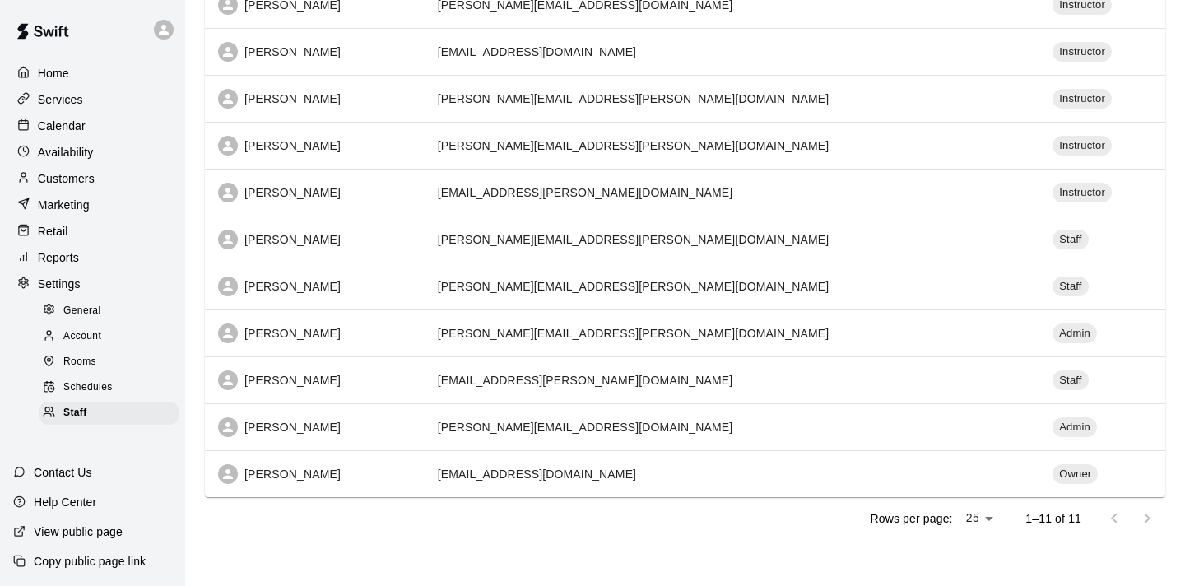
click at [85, 311] on span "General" at bounding box center [82, 311] width 38 height 16
select select "**"
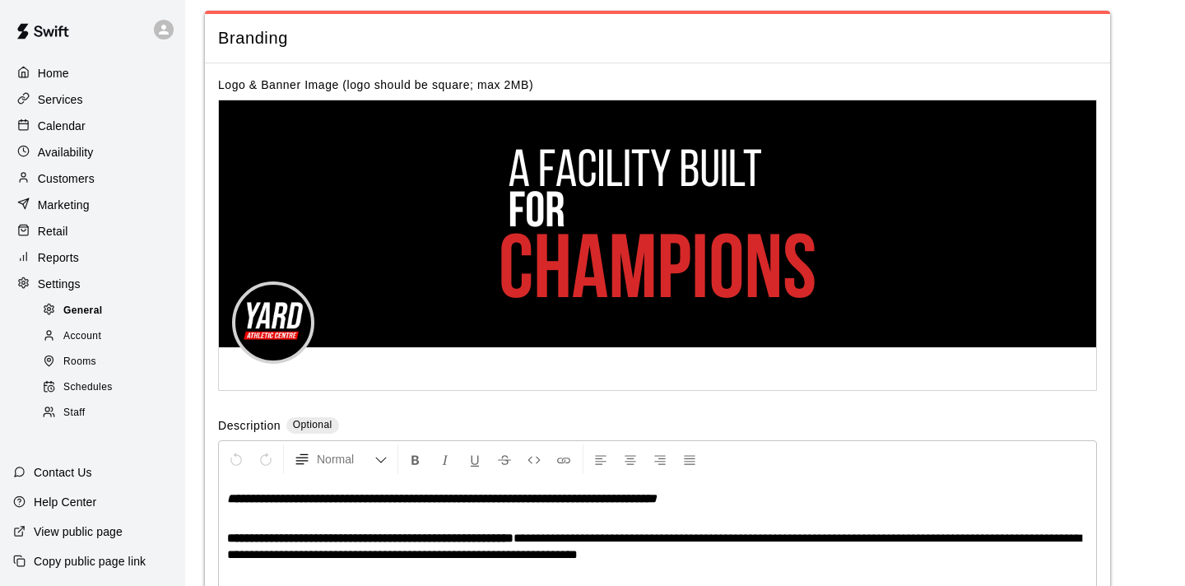
scroll to position [3682, 0]
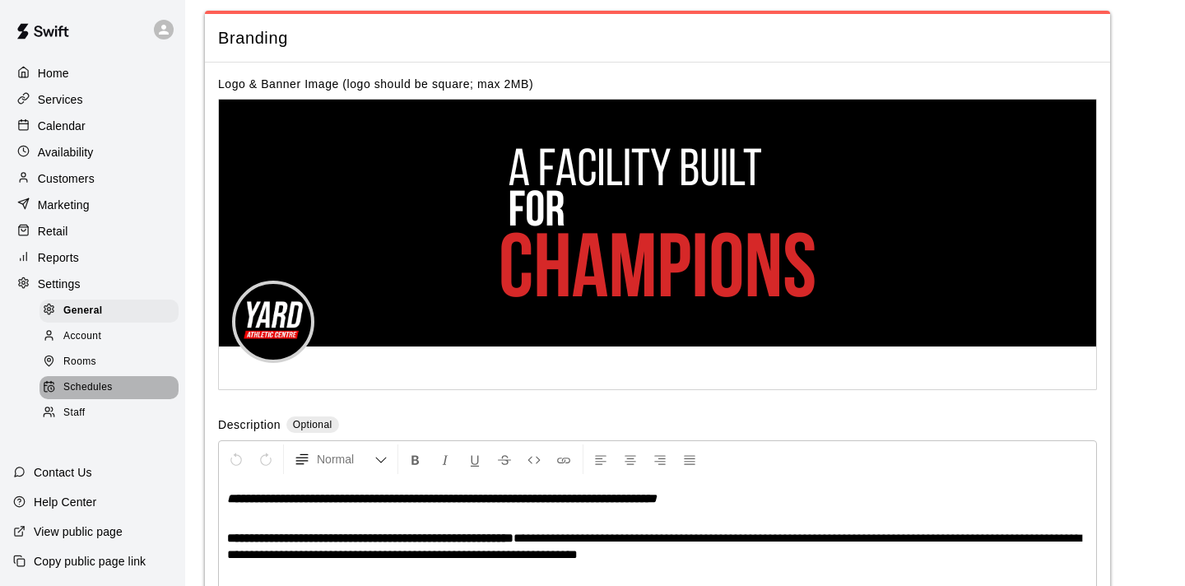
click at [78, 384] on span "Schedules" at bounding box center [87, 387] width 49 height 16
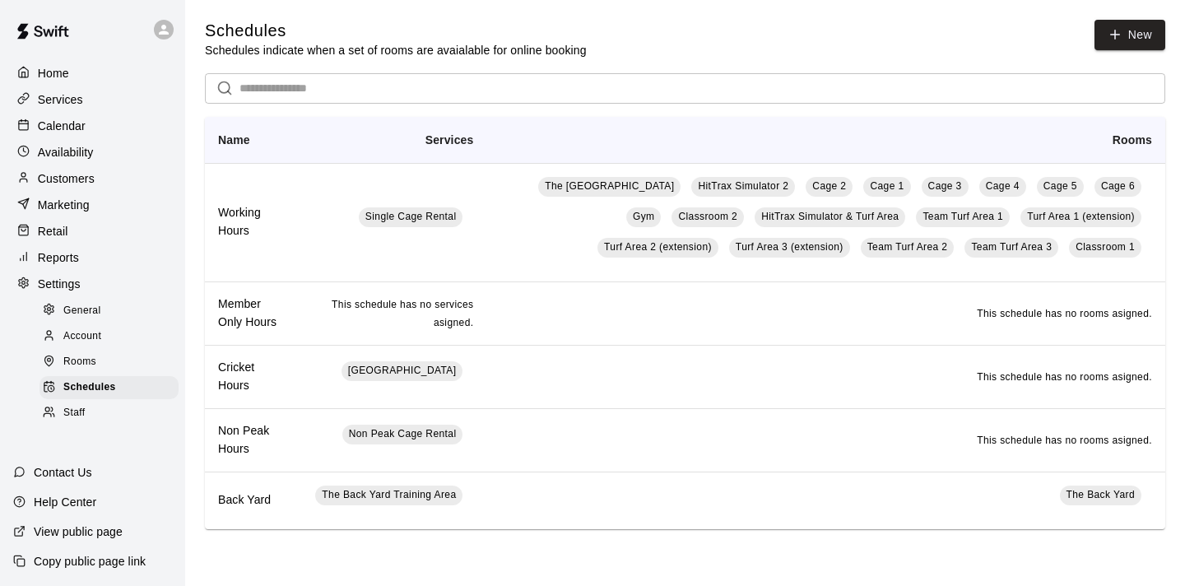
click at [88, 313] on span "General" at bounding box center [82, 311] width 38 height 16
select select "**"
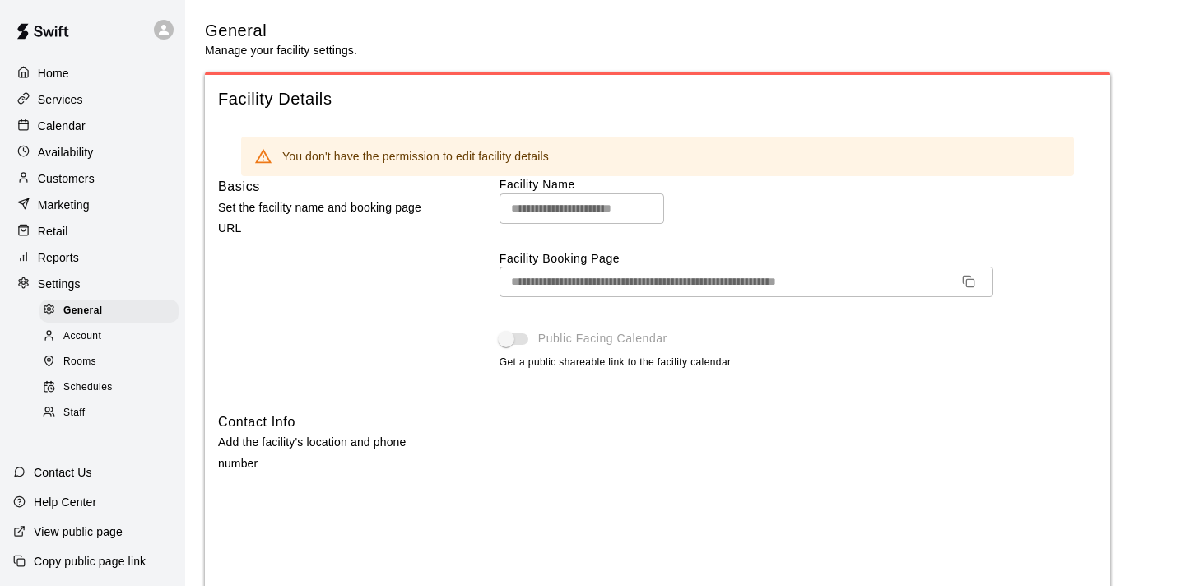
click at [56, 281] on p "Settings" at bounding box center [59, 284] width 43 height 16
click at [66, 130] on p "Calendar" at bounding box center [62, 126] width 48 height 16
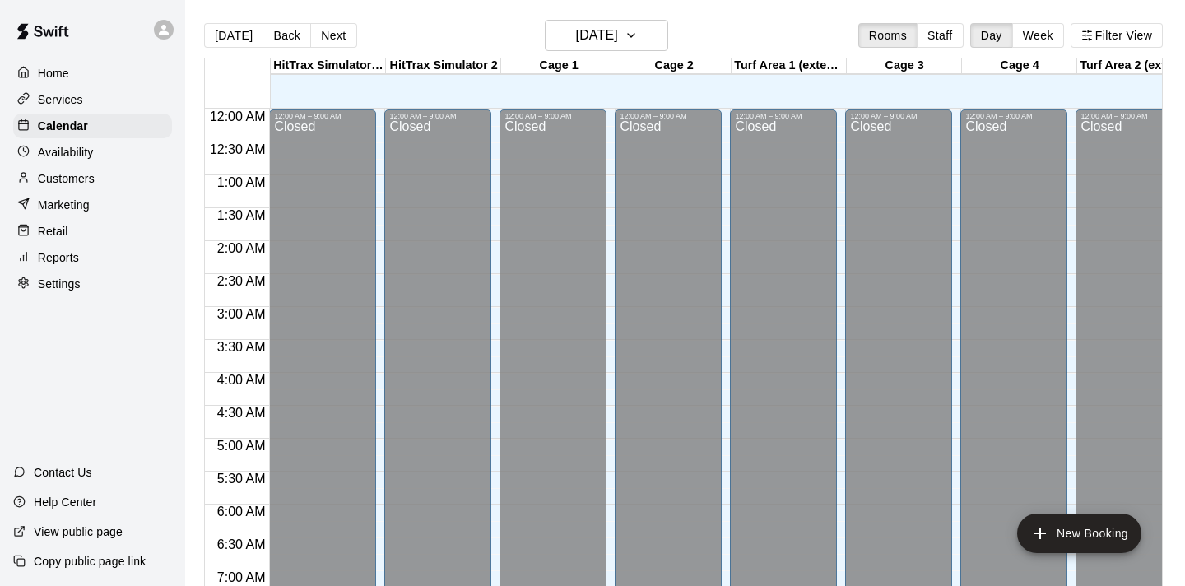
scroll to position [847, 0]
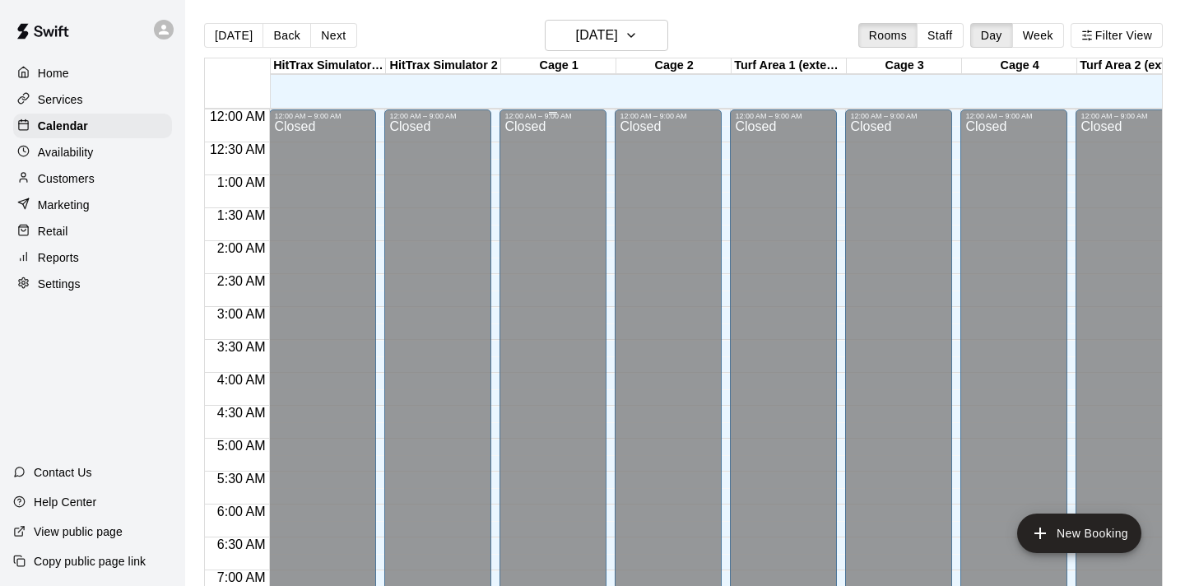
click at [569, 144] on div "Closed" at bounding box center [552, 413] width 97 height 587
click at [542, 175] on div "Closed" at bounding box center [552, 413] width 97 height 587
click at [494, 212] on div at bounding box center [442, 216] width 114 height 16
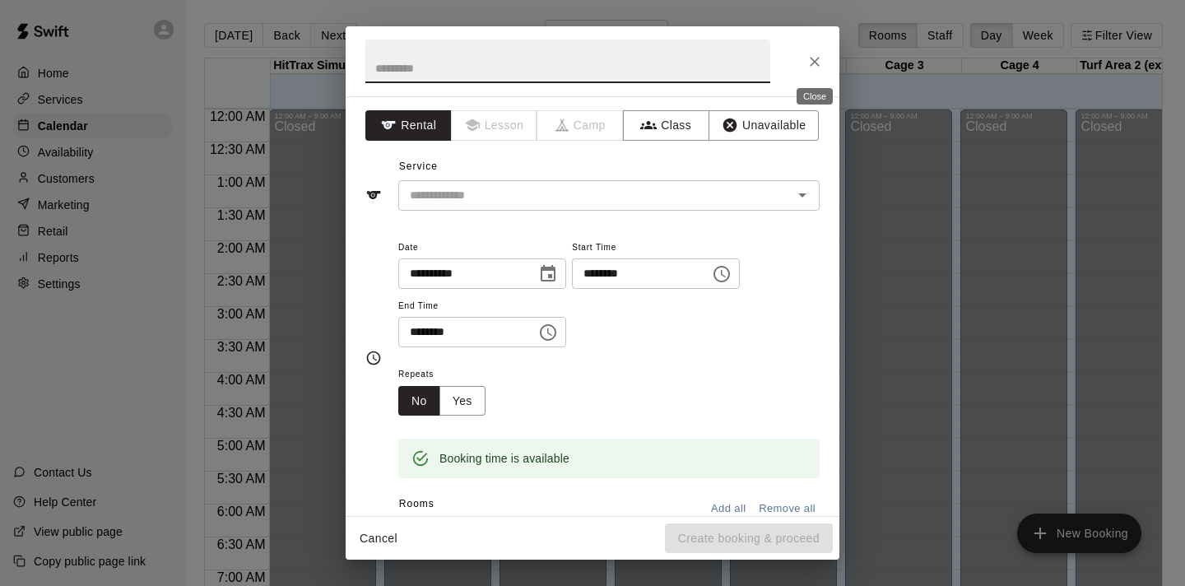
click at [815, 63] on icon "Close" at bounding box center [815, 62] width 10 height 10
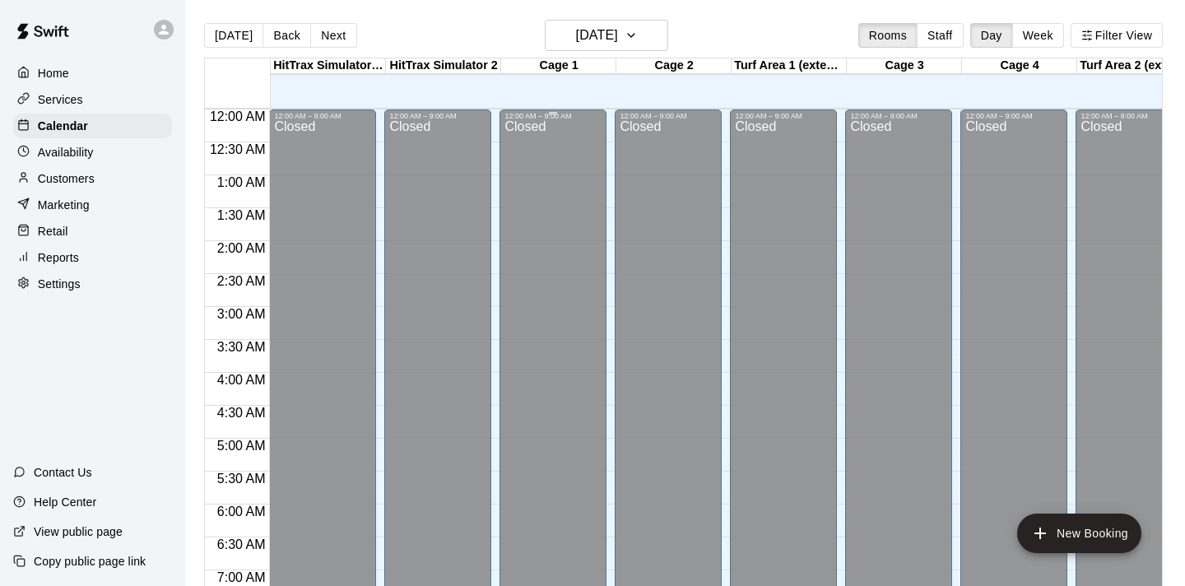
click at [531, 127] on div "Closed" at bounding box center [552, 413] width 97 height 587
click at [590, 128] on div "Closed" at bounding box center [552, 413] width 97 height 587
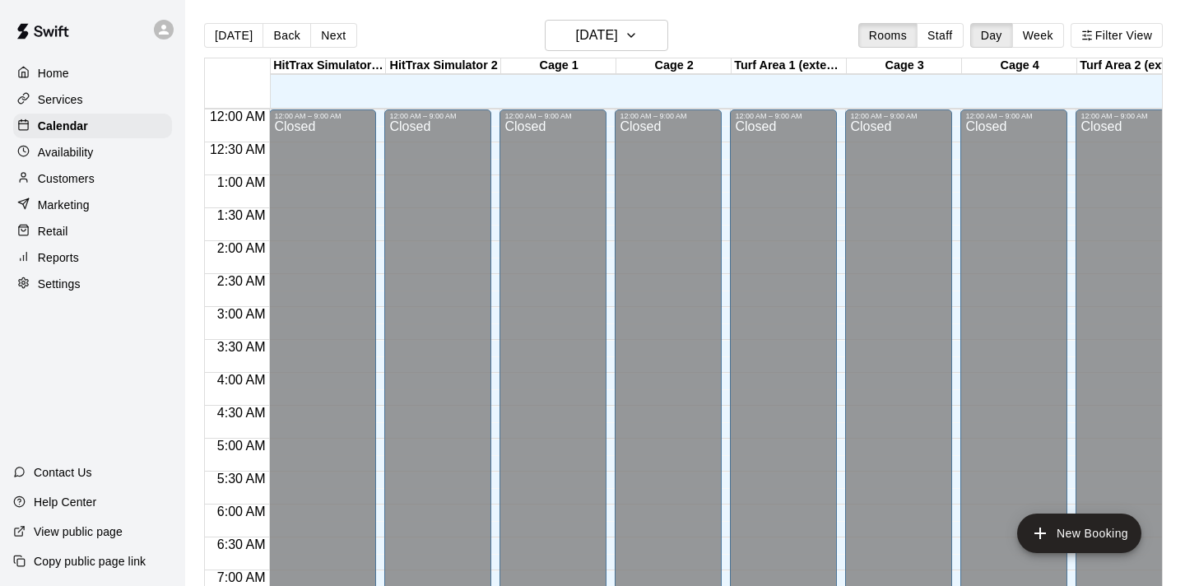
click at [590, 128] on div "Closed" at bounding box center [552, 413] width 97 height 587
click at [519, 128] on div "Closed" at bounding box center [552, 413] width 97 height 587
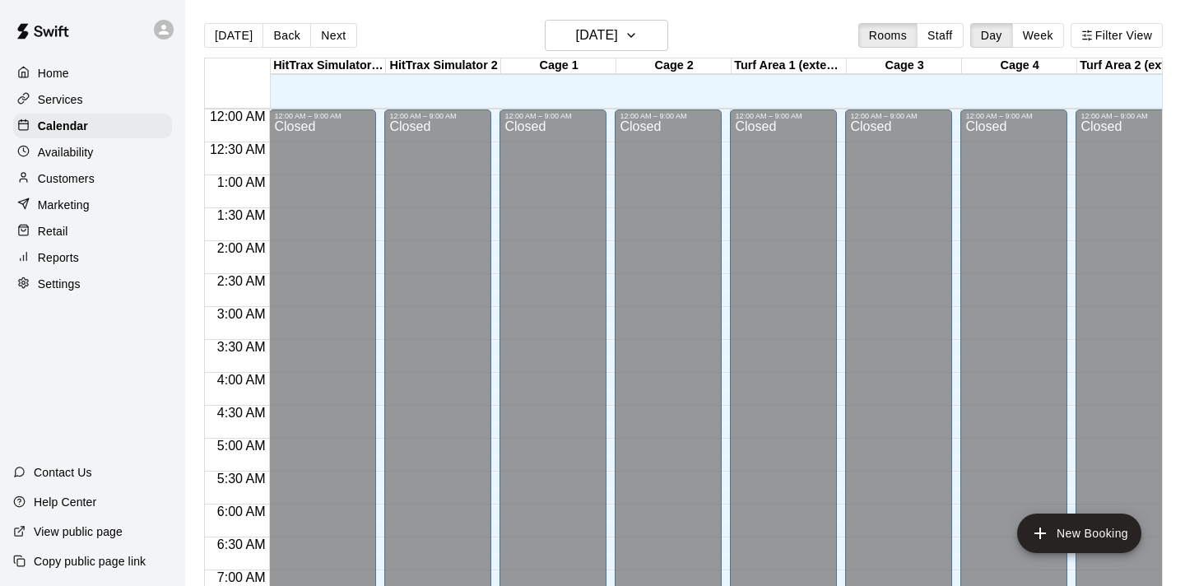
click at [519, 128] on div "Closed" at bounding box center [552, 413] width 97 height 587
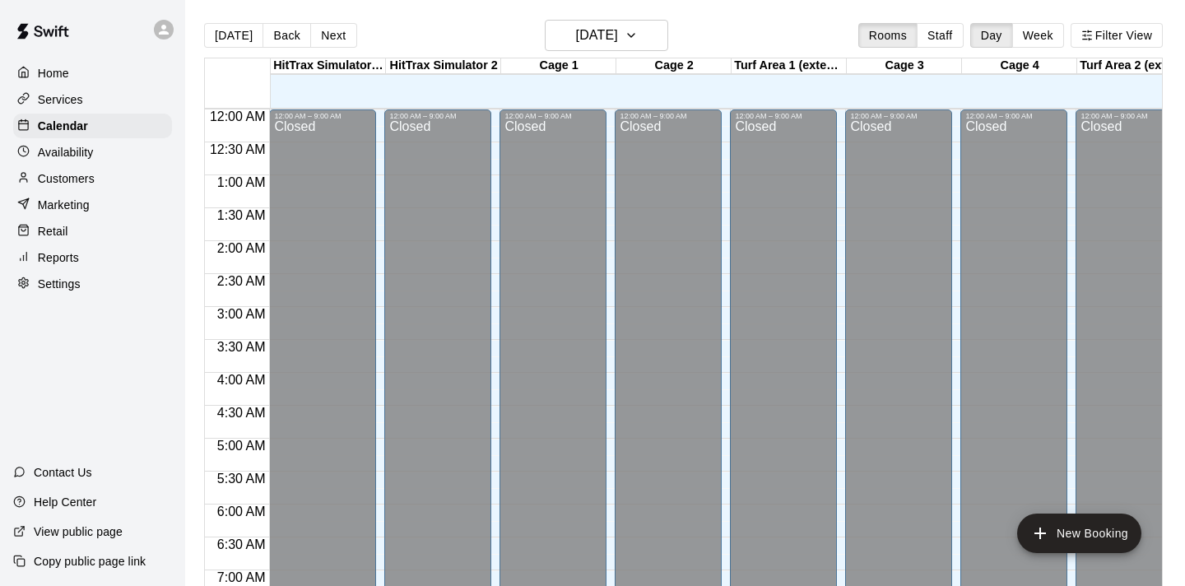
click at [65, 281] on p "Settings" at bounding box center [59, 284] width 43 height 16
click at [61, 280] on p "Settings" at bounding box center [59, 284] width 43 height 16
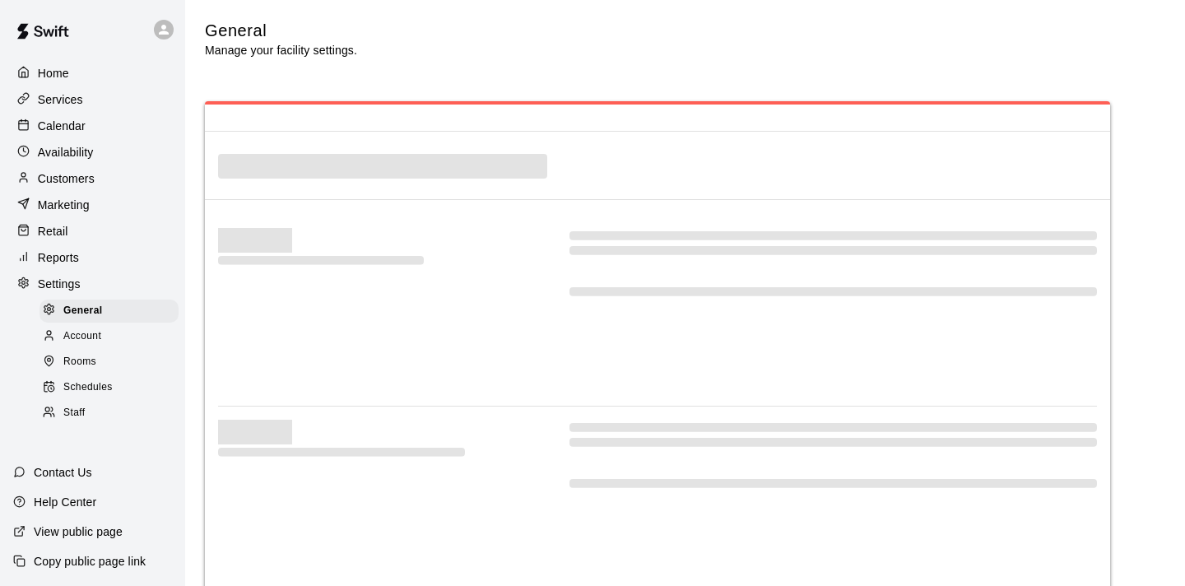
select select "**"
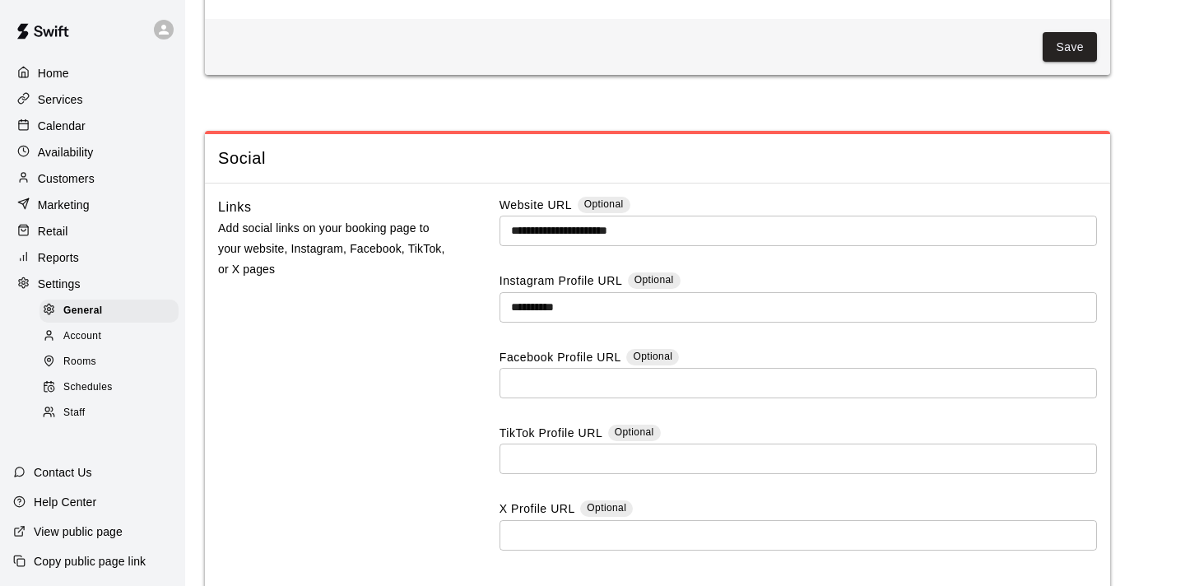
scroll to position [4324, 0]
click at [73, 411] on span "Staff" at bounding box center [73, 413] width 21 height 16
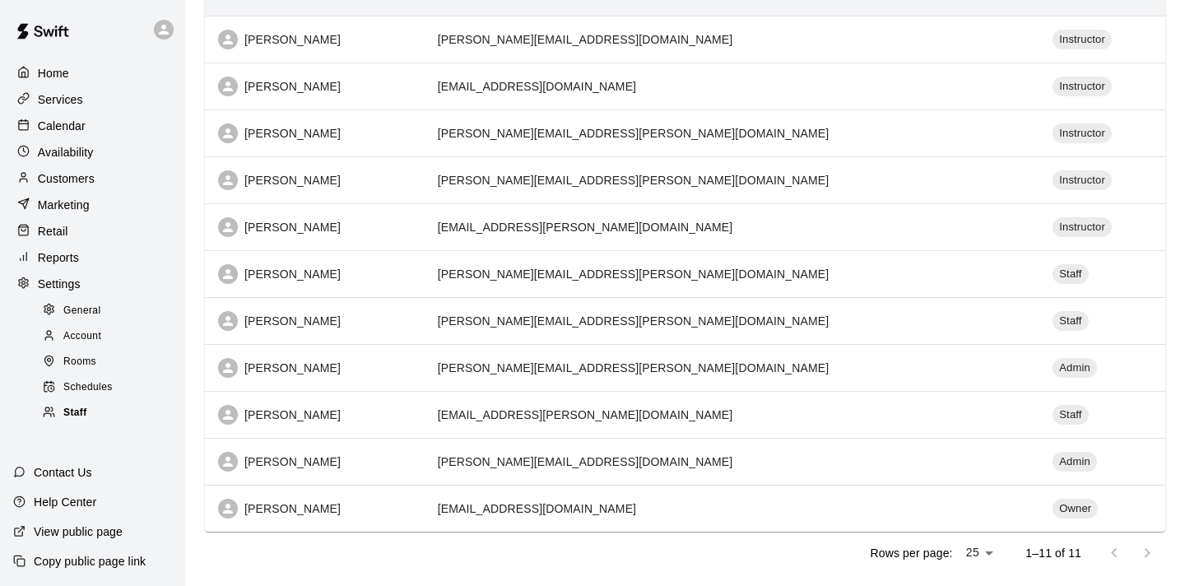
scroll to position [281, 0]
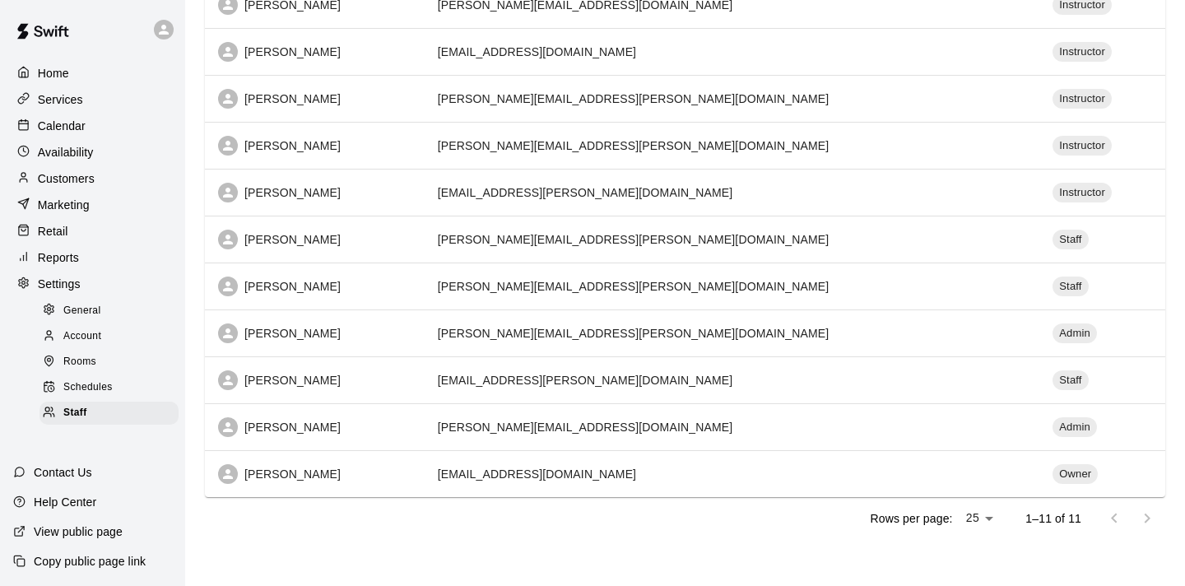
click at [103, 388] on span "Schedules" at bounding box center [87, 387] width 49 height 16
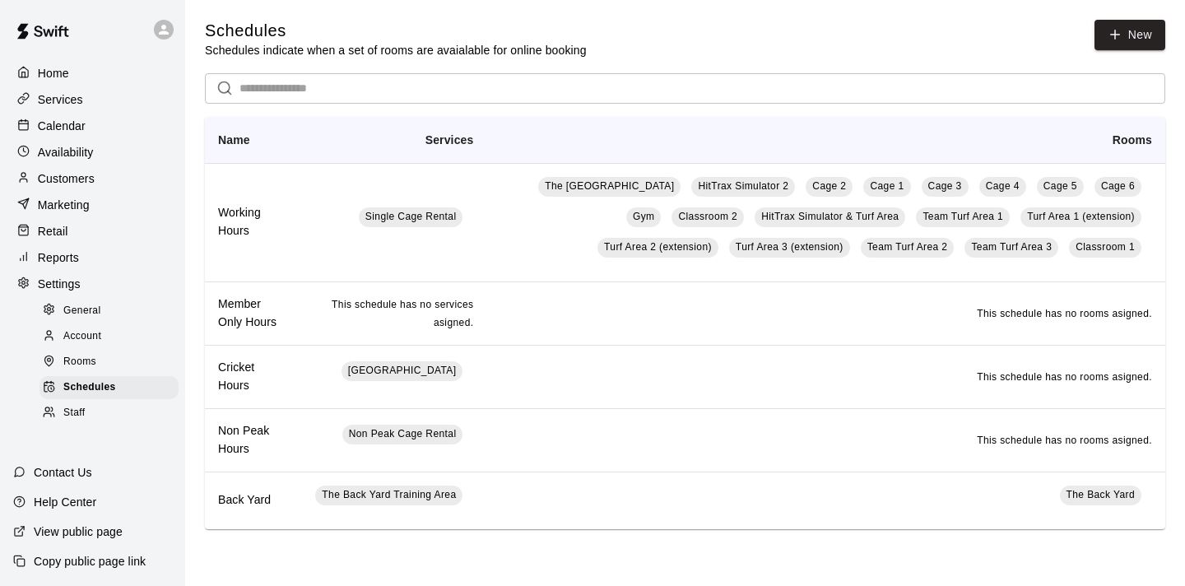
click at [44, 281] on p "Settings" at bounding box center [59, 284] width 43 height 16
select select "**"
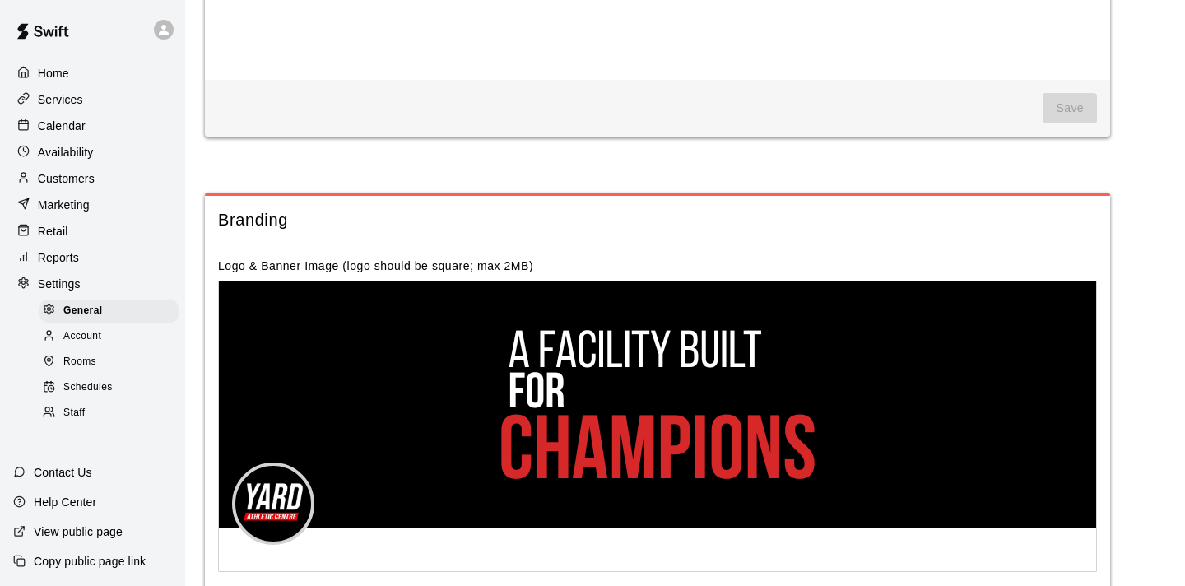
scroll to position [3682, 0]
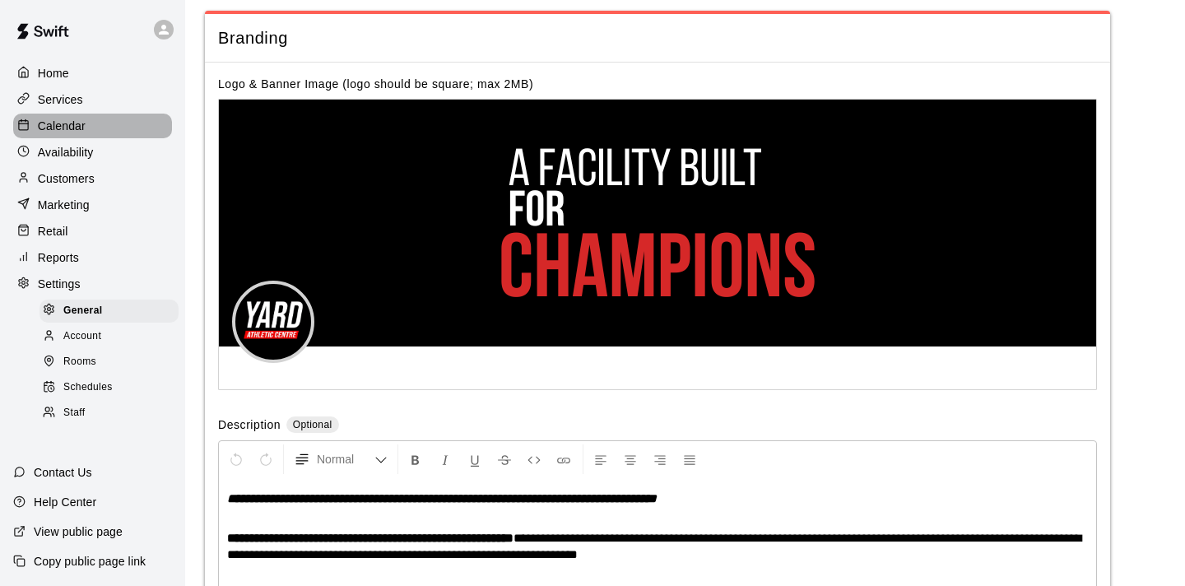
click at [73, 123] on p "Calendar" at bounding box center [62, 126] width 48 height 16
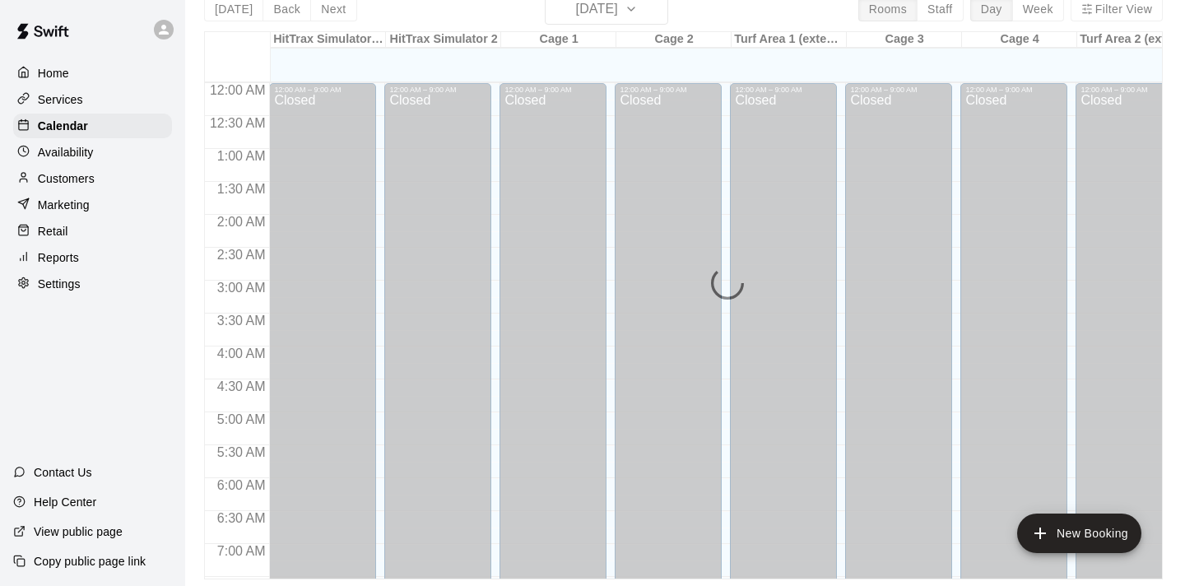
click at [79, 151] on p "Availability" at bounding box center [66, 152] width 56 height 16
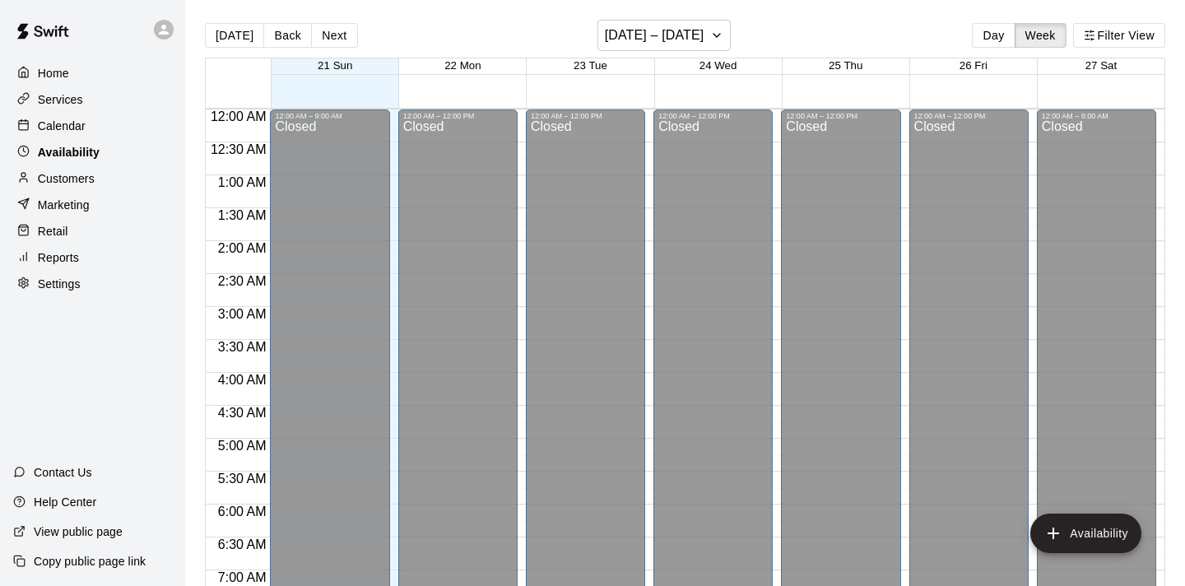
scroll to position [851, 0]
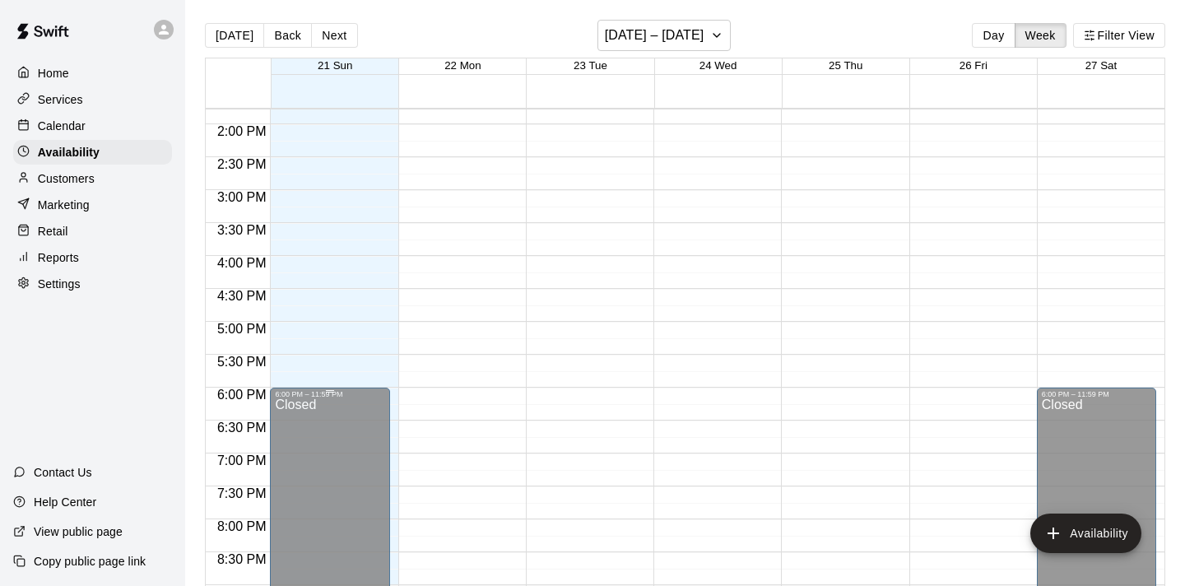
scroll to position [904, 0]
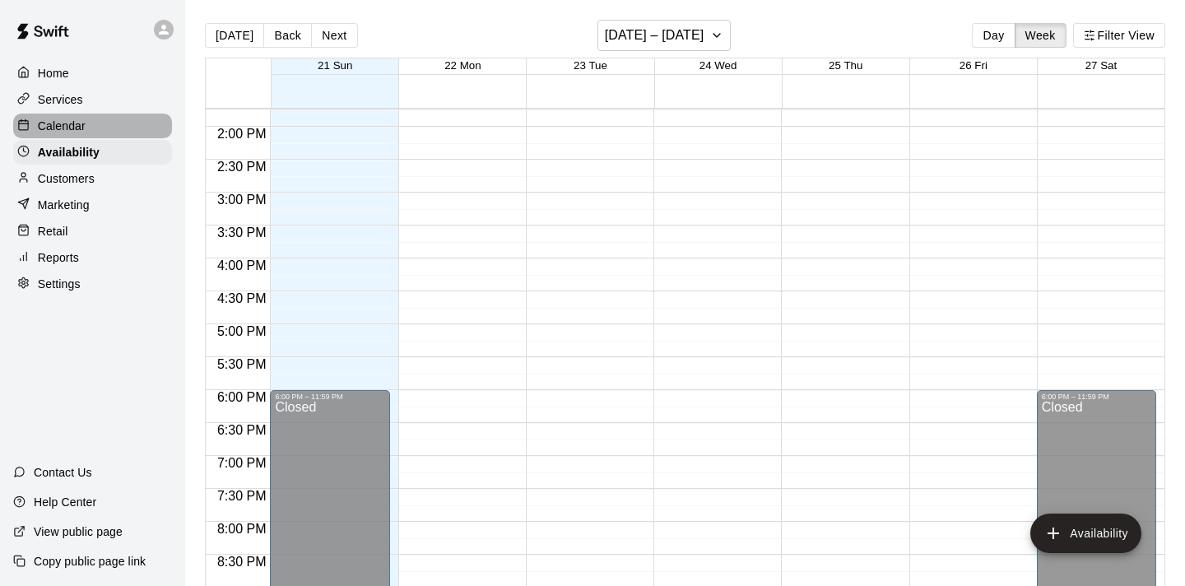
click at [71, 126] on p "Calendar" at bounding box center [62, 126] width 48 height 16
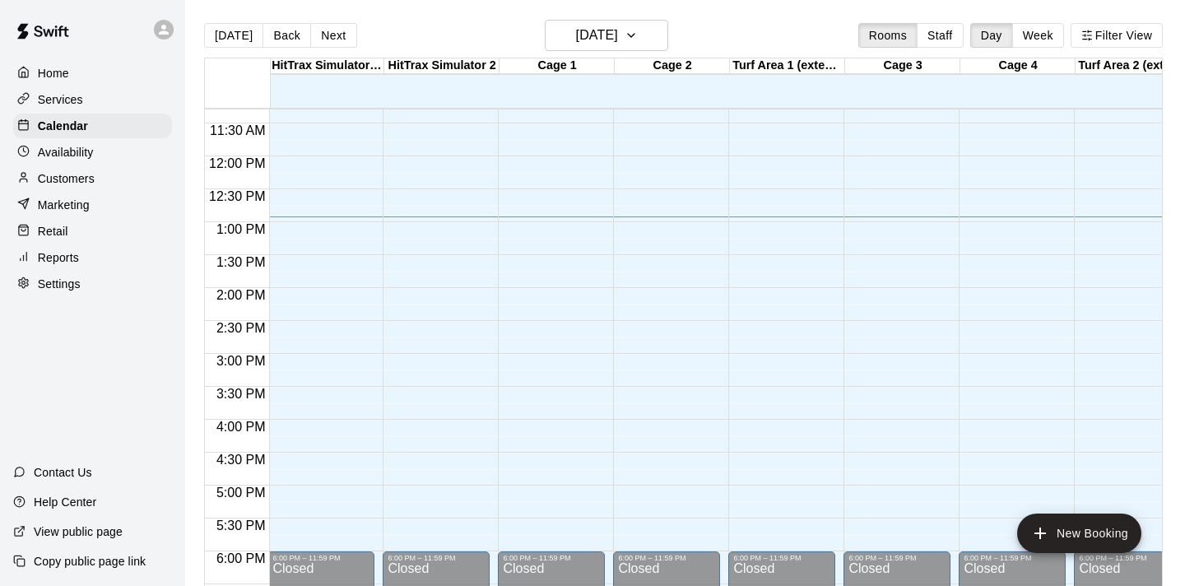
click at [601, 338] on div "12:00 AM – 9:00 AM Closed 6:00 PM – 11:59 PM Closed" at bounding box center [551, 156] width 107 height 1580
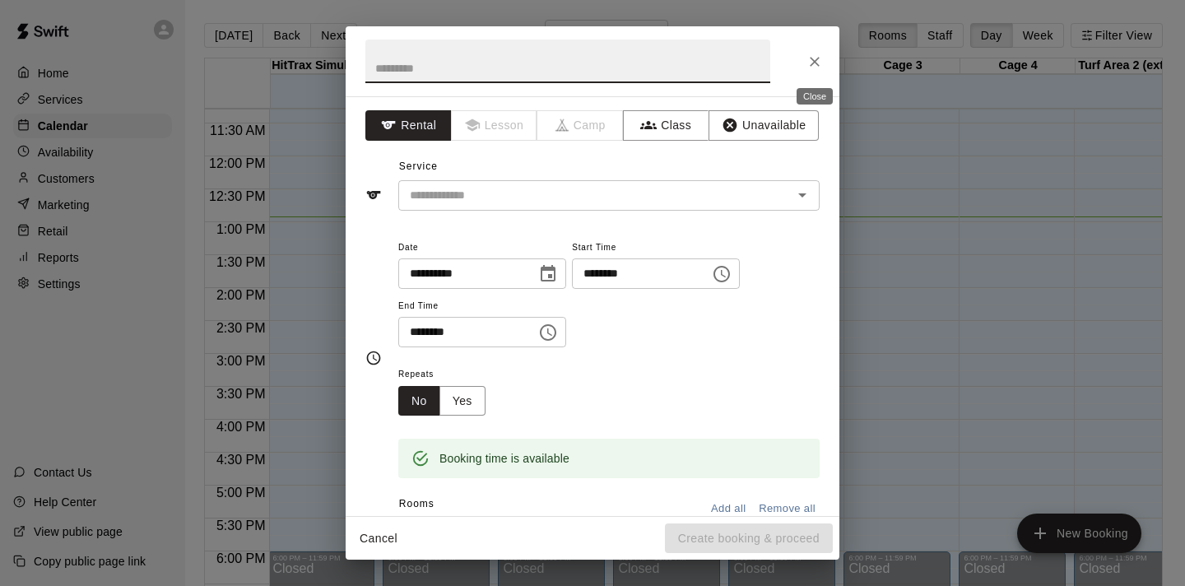
click at [808, 66] on icon "Close" at bounding box center [814, 61] width 16 height 16
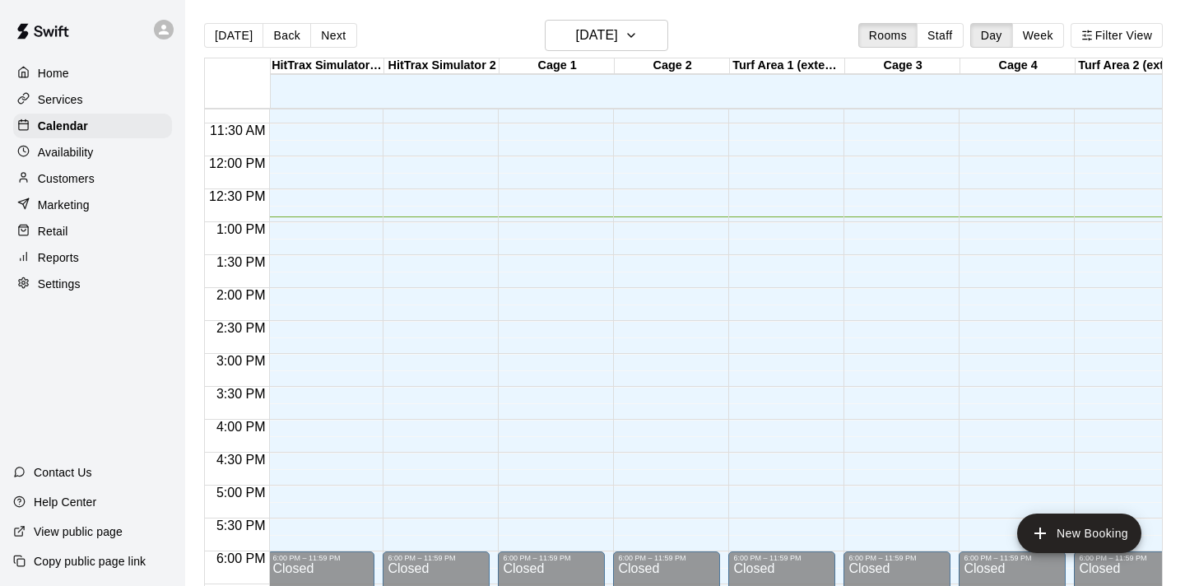
click at [72, 100] on p "Services" at bounding box center [60, 99] width 45 height 16
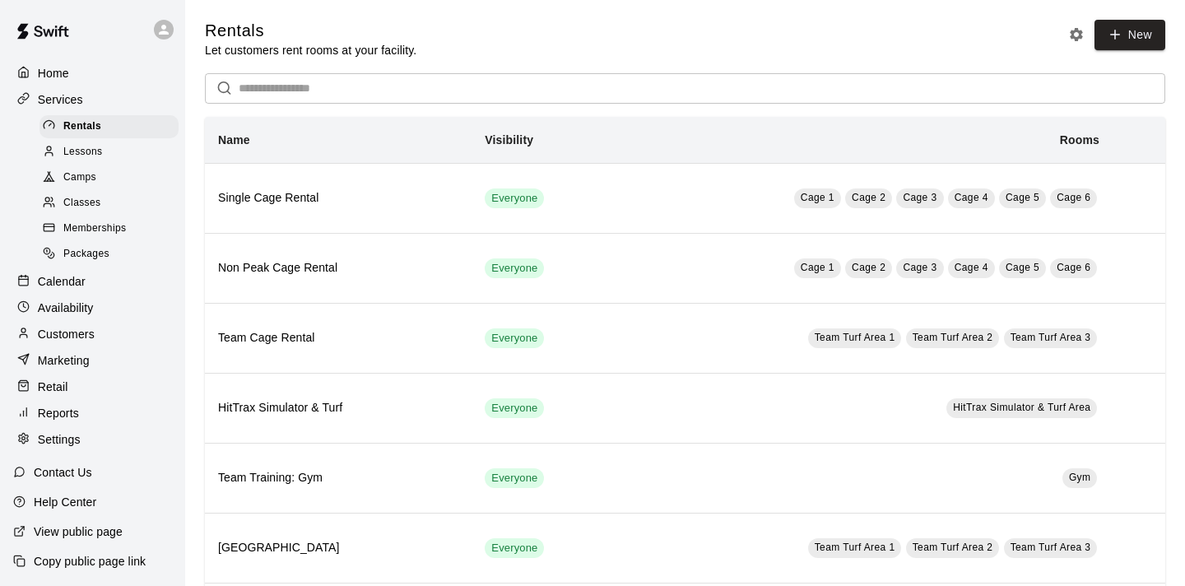
click at [81, 174] on span "Camps" at bounding box center [79, 177] width 33 height 16
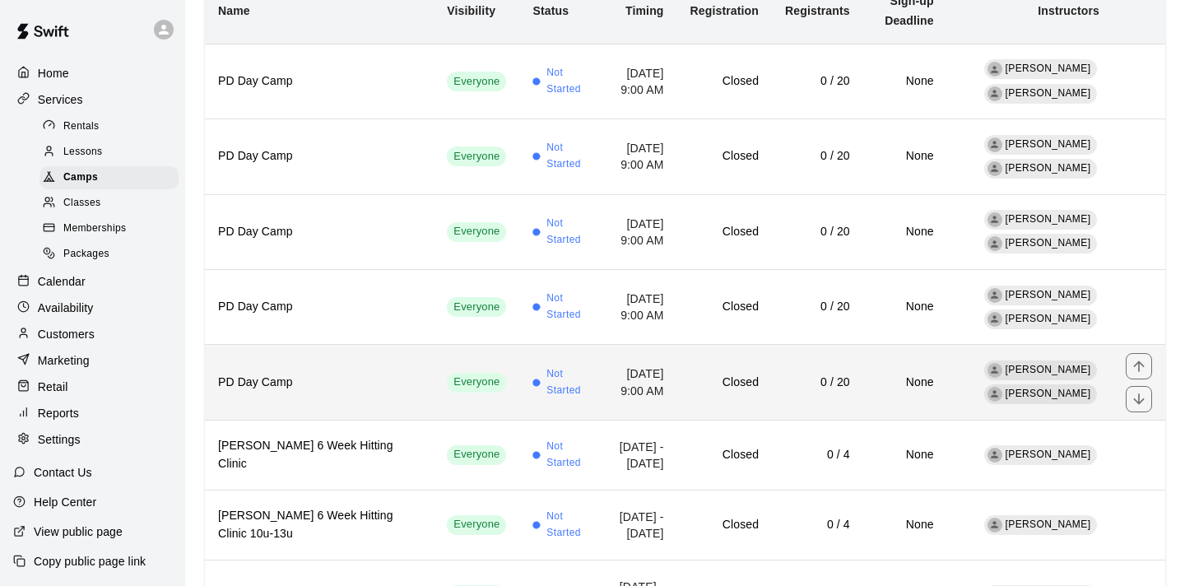
click at [332, 374] on h6 "PD Day Camp" at bounding box center [319, 383] width 202 height 18
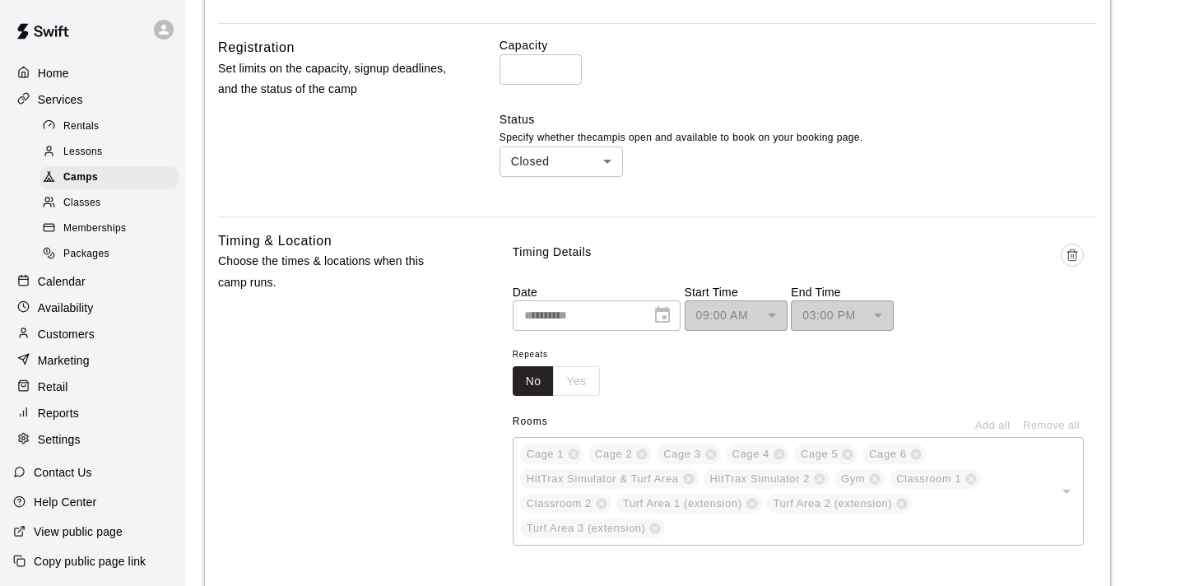
click at [669, 315] on div at bounding box center [657, 315] width 23 height 0
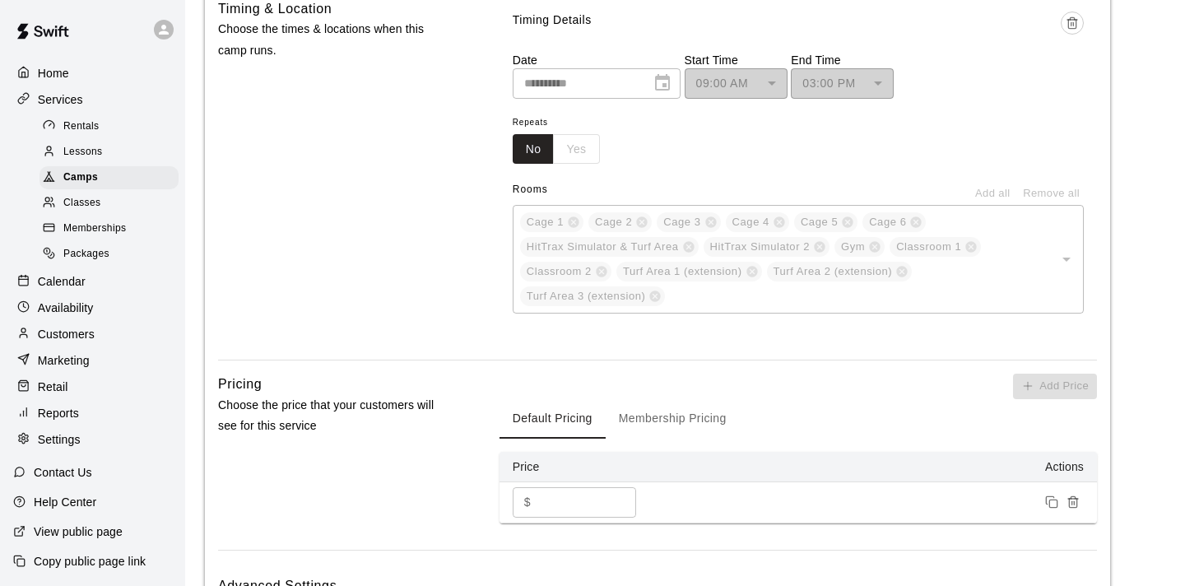
click at [73, 283] on p "Calendar" at bounding box center [62, 281] width 48 height 16
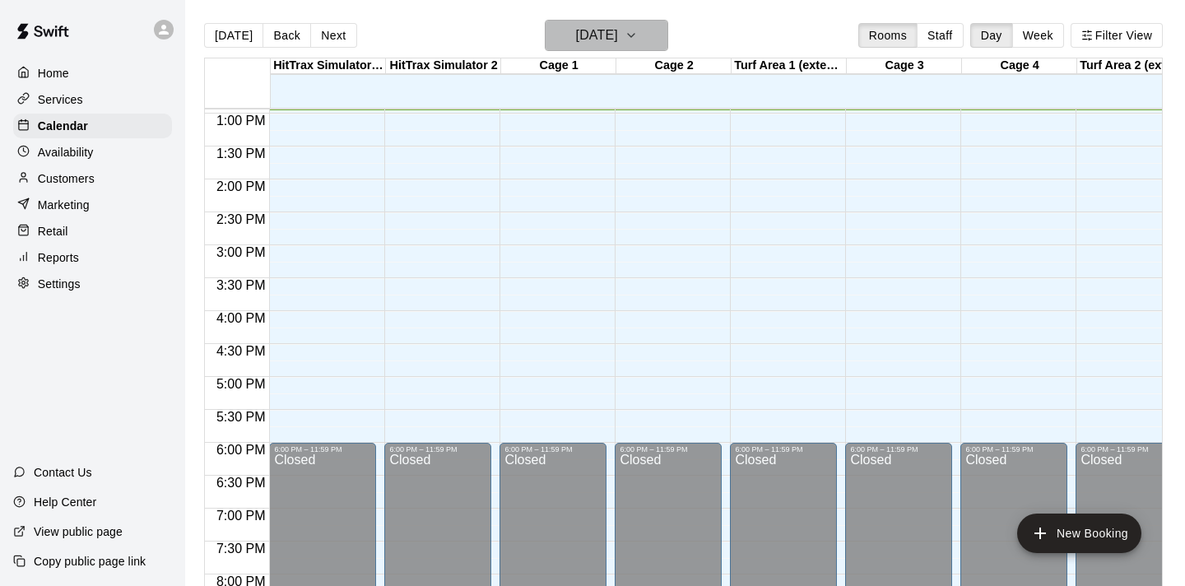
click at [634, 34] on icon "button" at bounding box center [631, 35] width 7 height 3
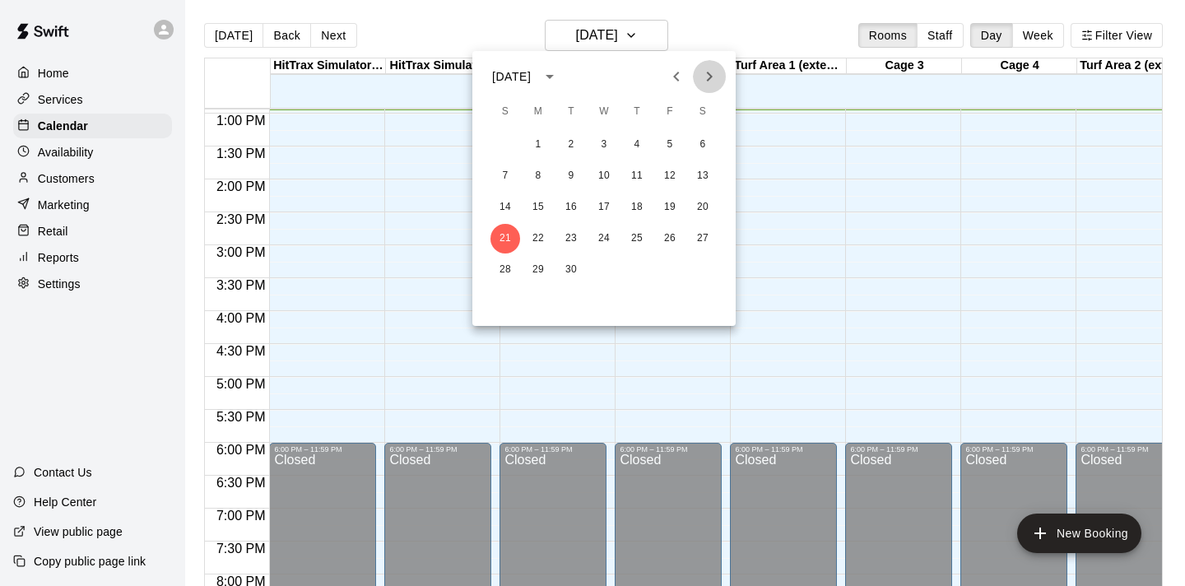
click at [712, 72] on icon "Next month" at bounding box center [709, 77] width 20 height 20
click at [675, 179] on button "10" at bounding box center [670, 176] width 30 height 30
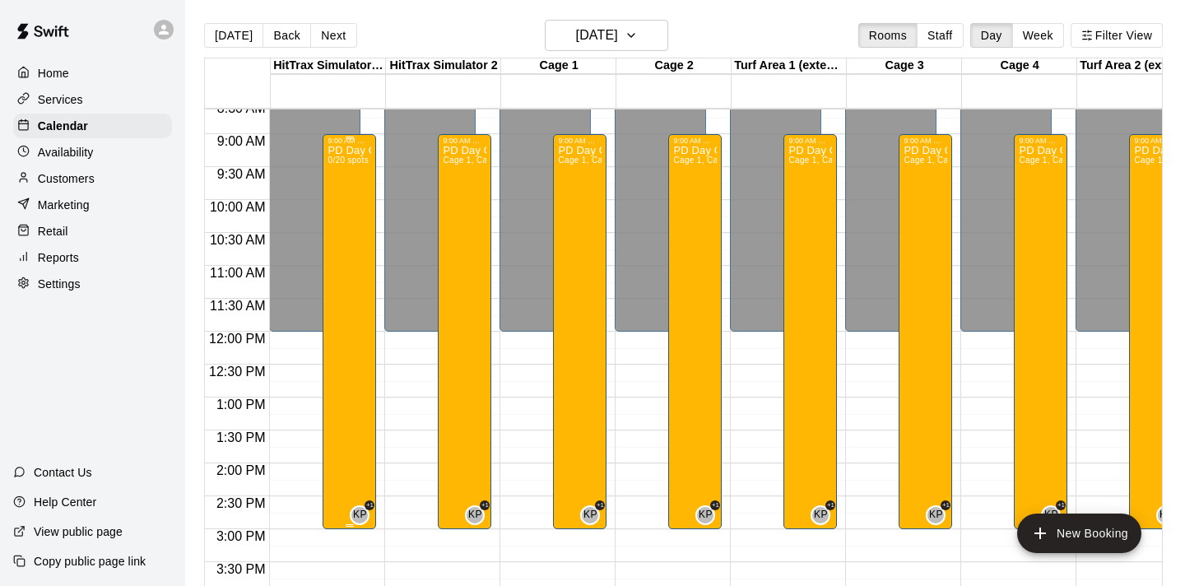
click at [359, 244] on div "PD Day Camp 0/20 spots" at bounding box center [349, 438] width 44 height 586
click at [365, 354] on div at bounding box center [592, 293] width 1185 height 586
click at [358, 151] on p "PD Day Camp" at bounding box center [349, 151] width 44 height 0
click at [348, 151] on p "PD Day Camp" at bounding box center [349, 151] width 44 height 0
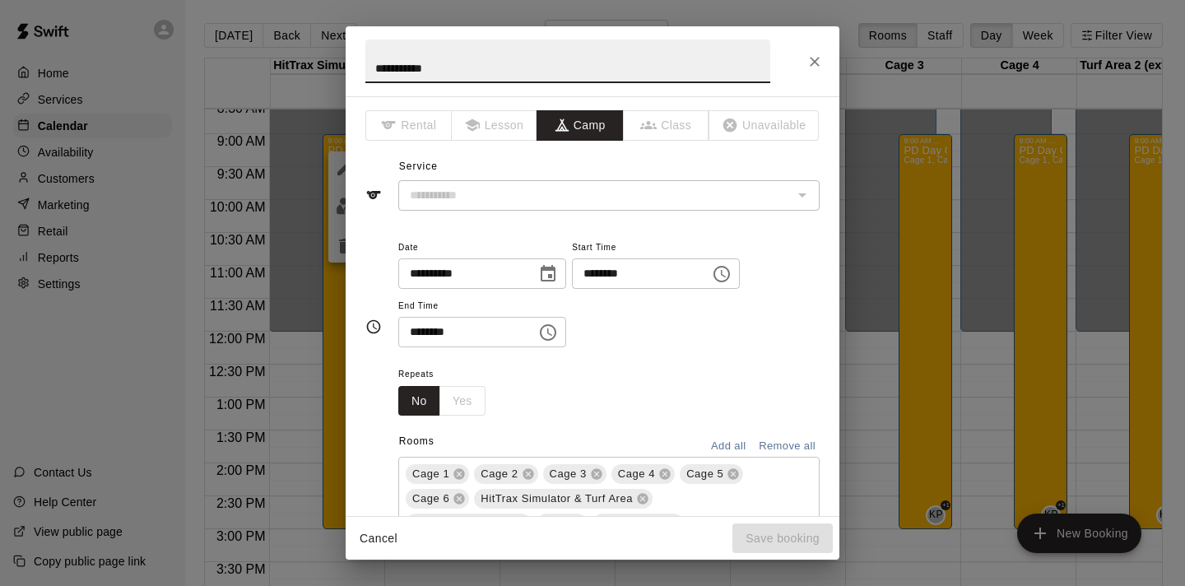
type input "**********"
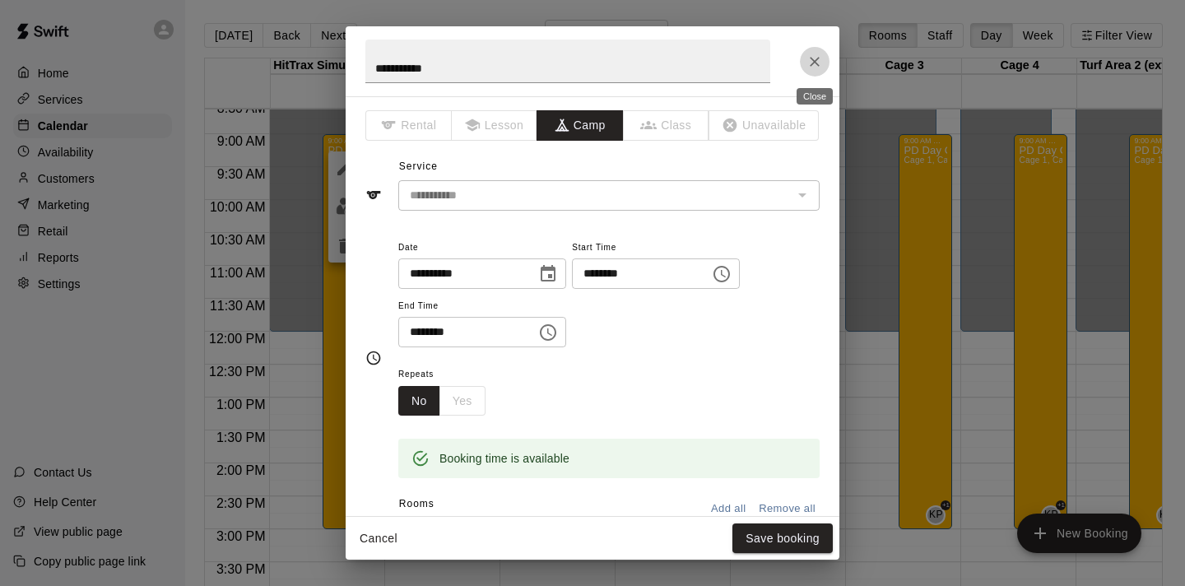
click at [814, 63] on icon "Close" at bounding box center [814, 61] width 16 height 16
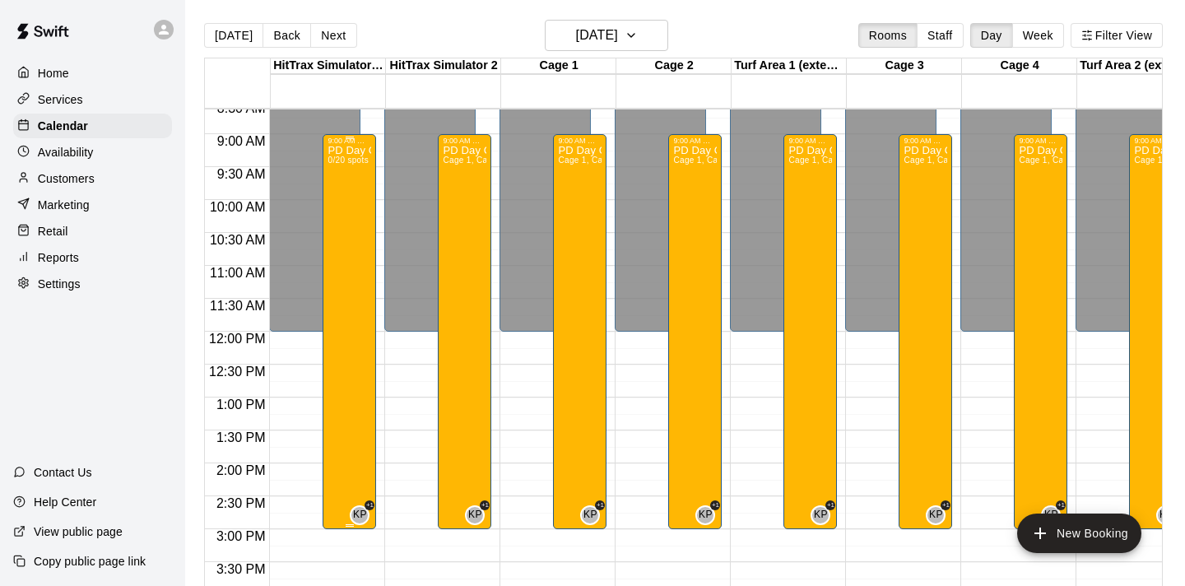
click at [360, 151] on p "PD Day Camp" at bounding box center [349, 151] width 44 height 0
click at [342, 239] on icon "delete" at bounding box center [345, 246] width 12 height 15
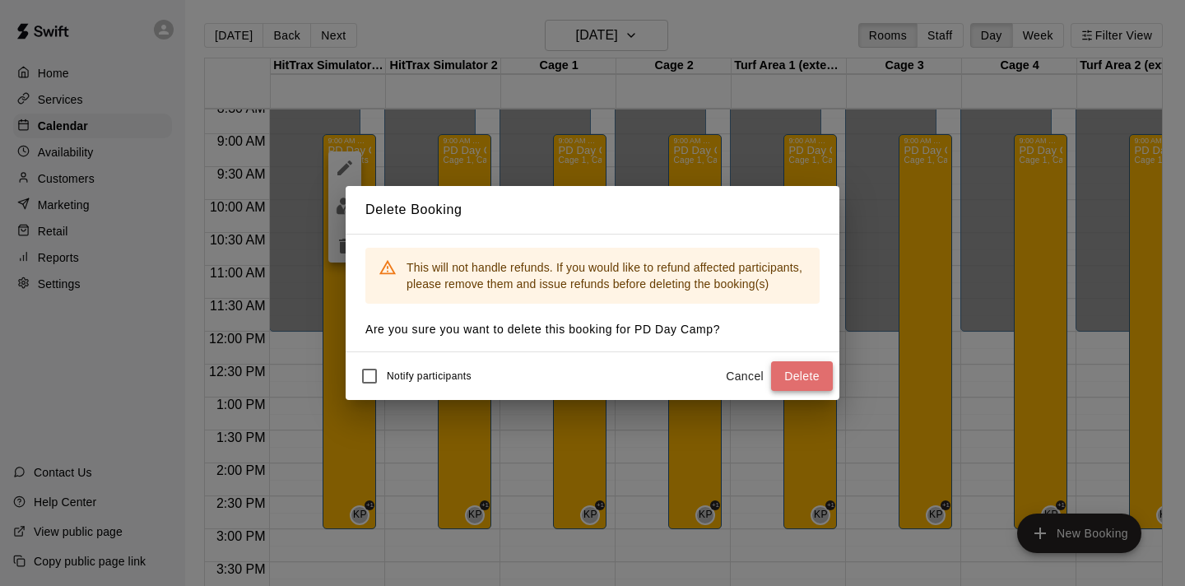
click at [814, 381] on button "Delete" at bounding box center [802, 376] width 62 height 30
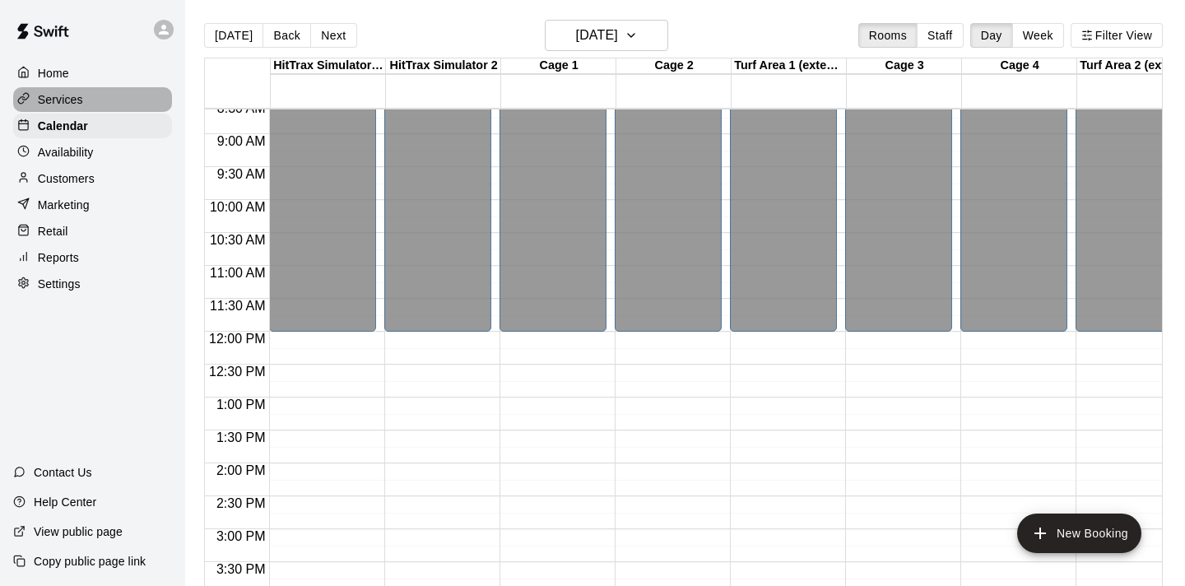
click at [69, 95] on p "Services" at bounding box center [60, 99] width 45 height 16
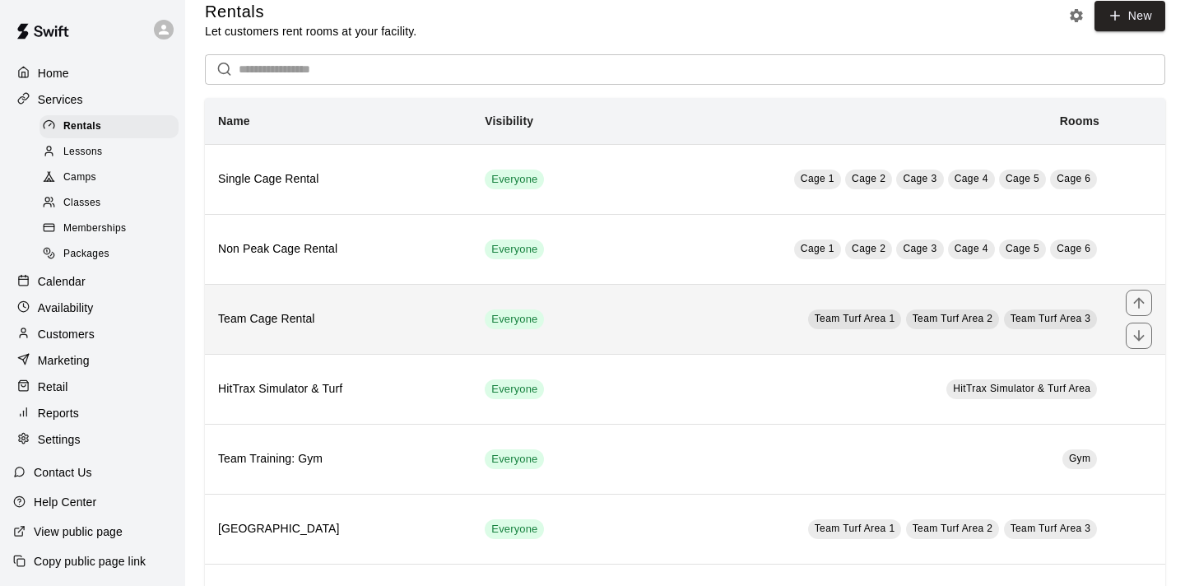
scroll to position [16, 0]
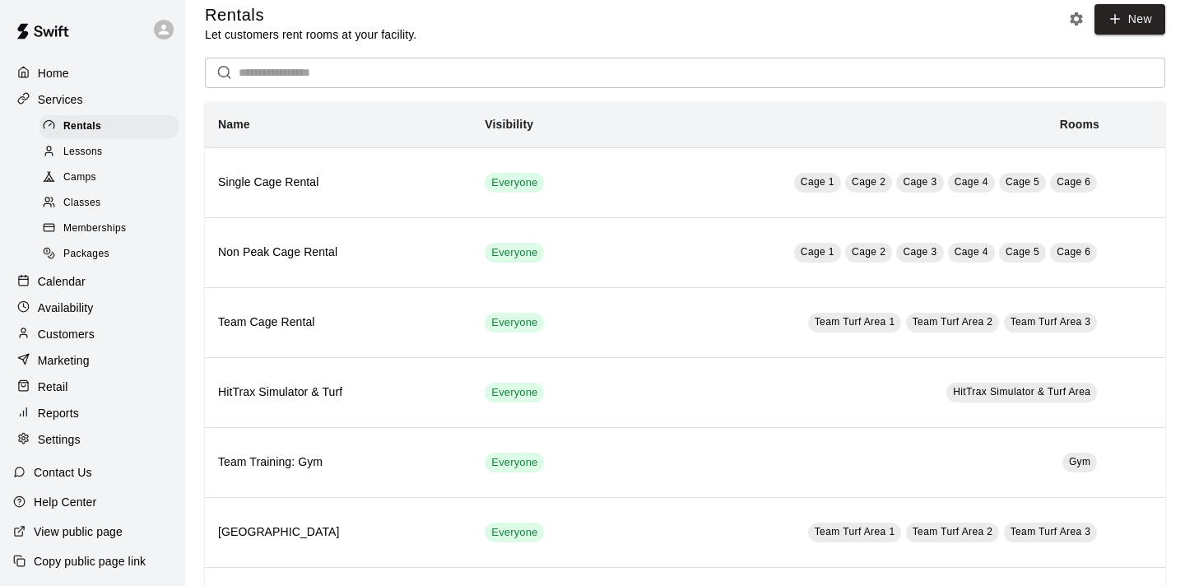
click at [78, 172] on span "Camps" at bounding box center [79, 177] width 33 height 16
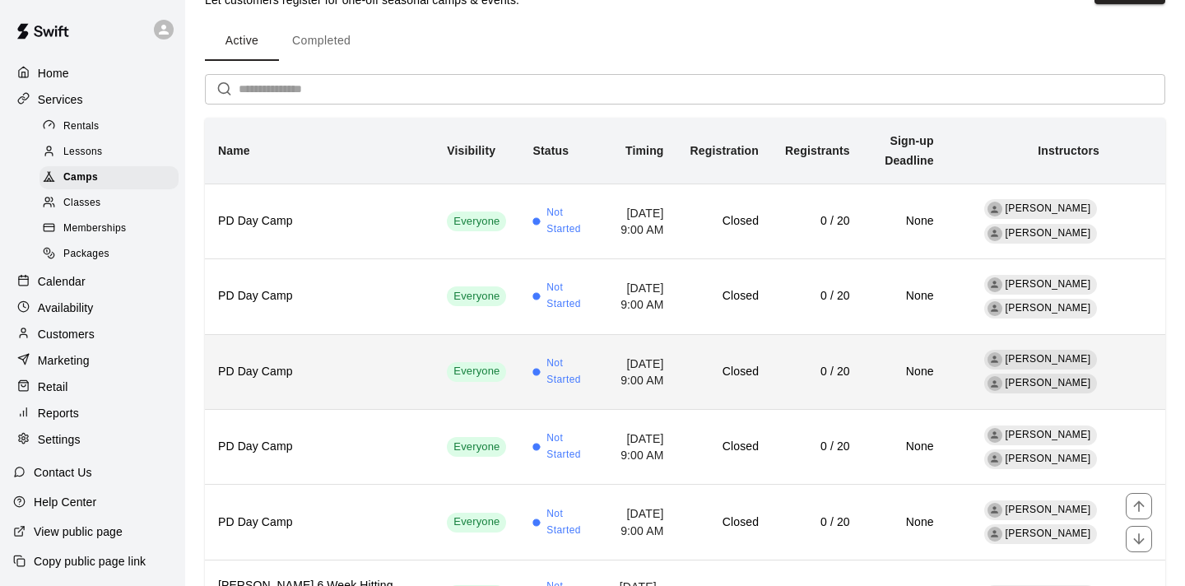
scroll to position [130, 0]
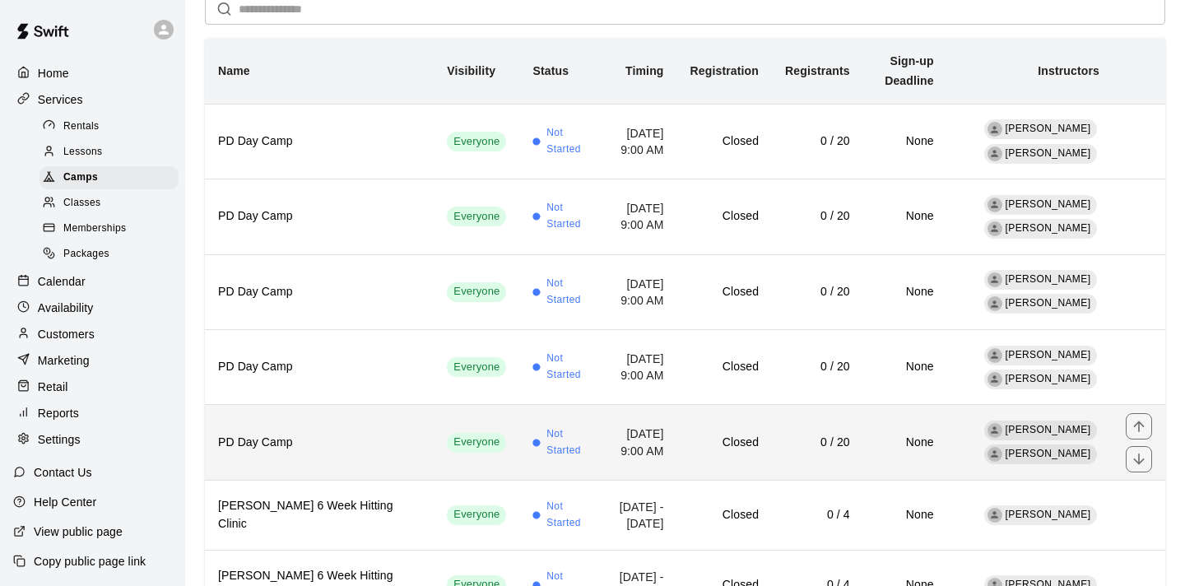
click at [333, 412] on th "PD Day Camp" at bounding box center [319, 442] width 229 height 75
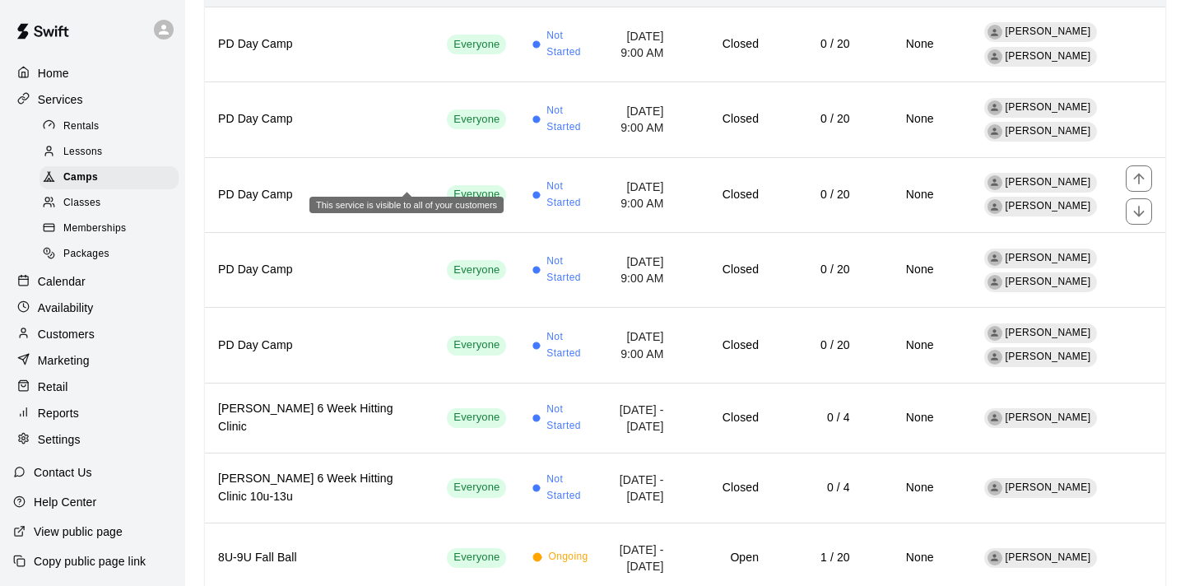
scroll to position [241, 0]
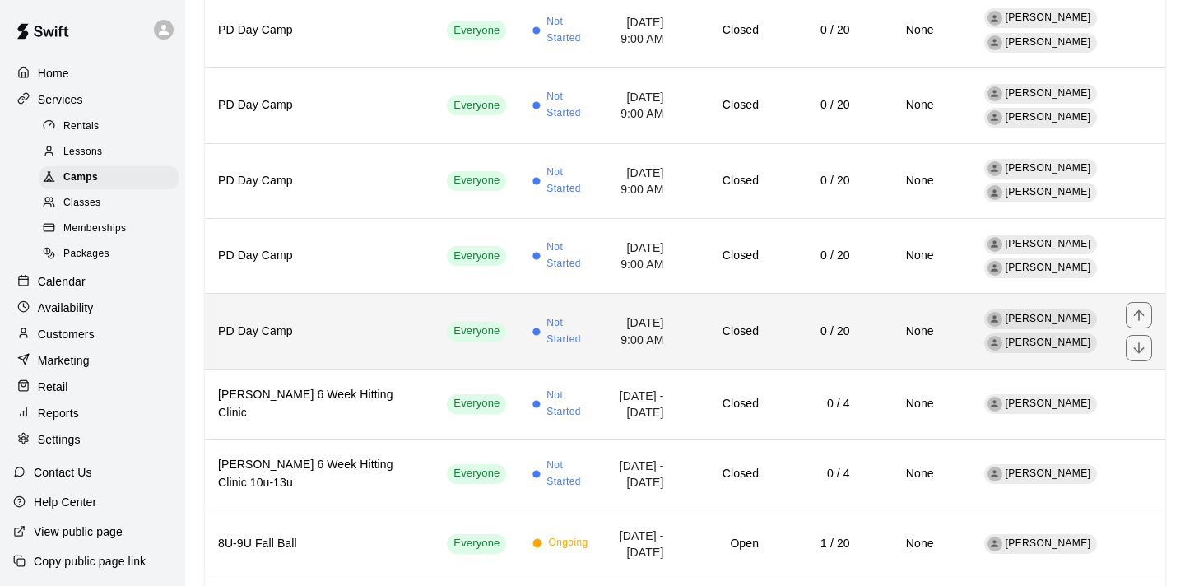
click at [337, 323] on h6 "PD Day Camp" at bounding box center [319, 332] width 202 height 18
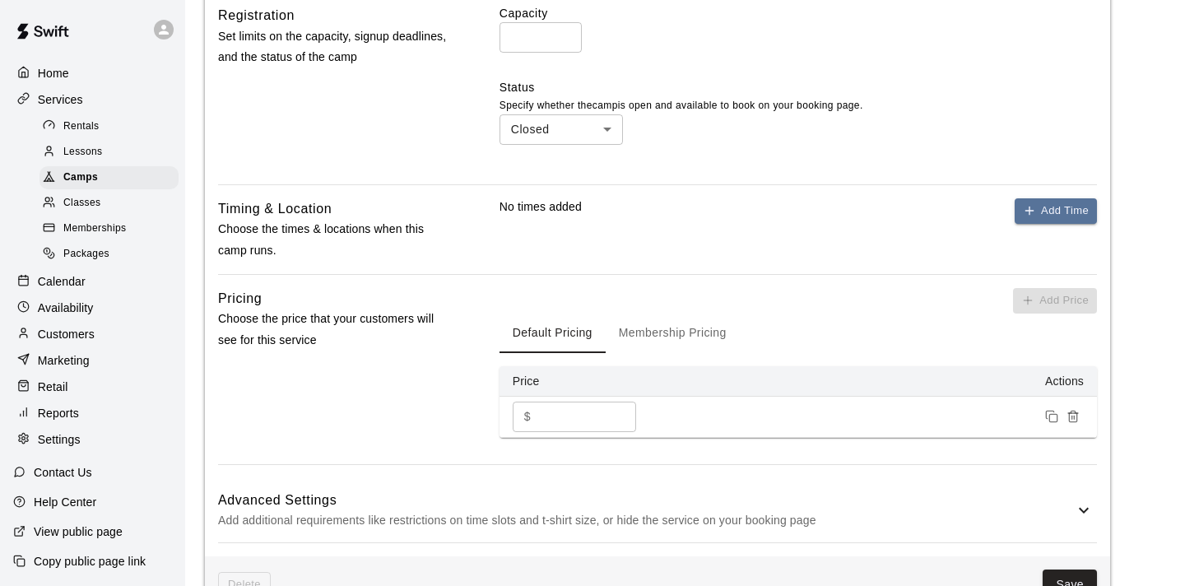
scroll to position [653, 0]
click at [1041, 219] on button "Add Time" at bounding box center [1055, 210] width 82 height 26
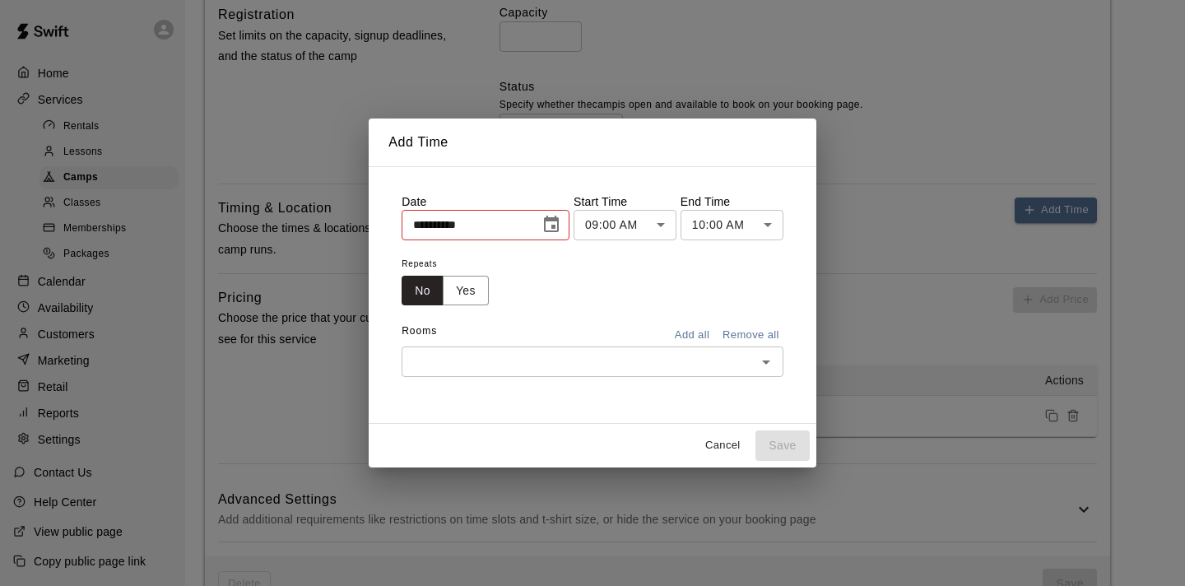
click at [532, 225] on div "**********" at bounding box center [485, 225] width 168 height 30
click at [554, 229] on icon "Choose date, selected date is Sep 19, 2025" at bounding box center [551, 224] width 15 height 16
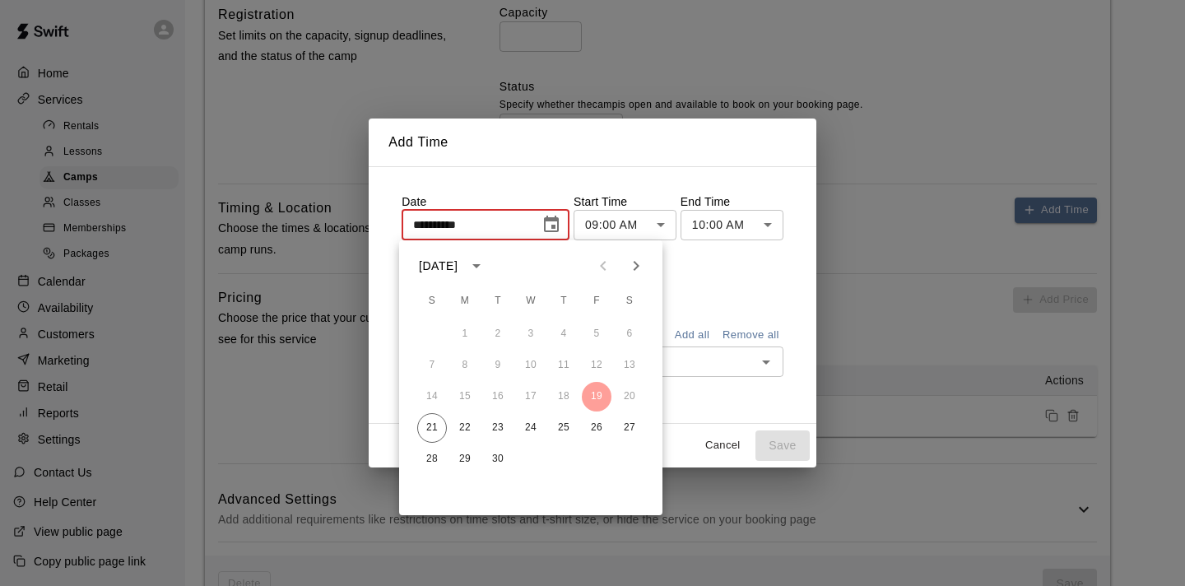
click at [634, 260] on icon "Next month" at bounding box center [636, 266] width 20 height 20
click at [593, 362] on button "10" at bounding box center [597, 365] width 30 height 30
type input "**********"
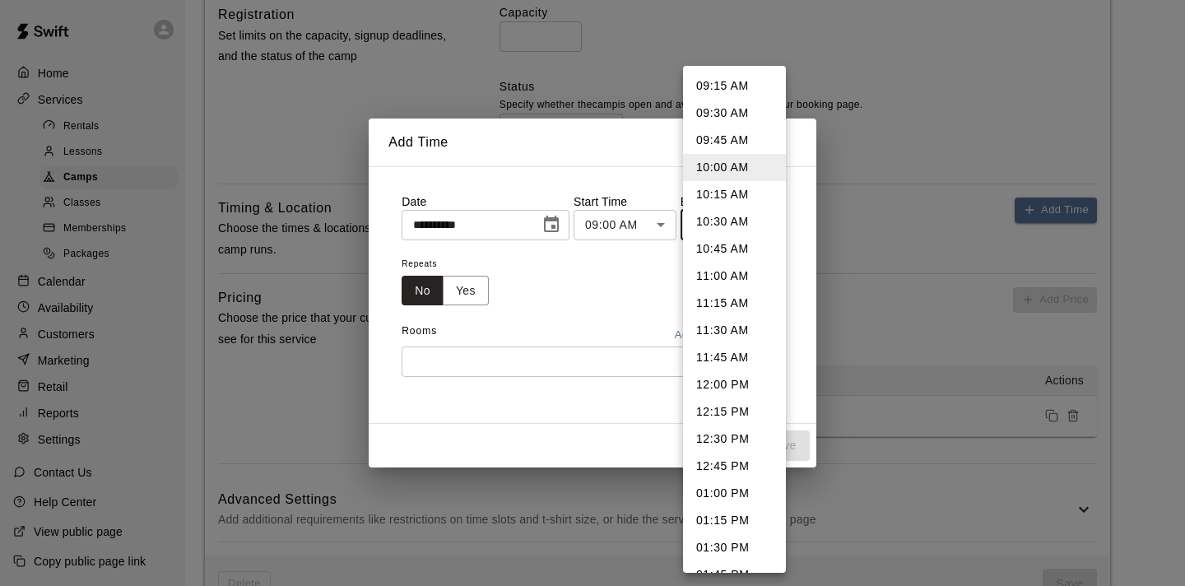
click at [769, 225] on body "**********" at bounding box center [592, 145] width 1185 height 1597
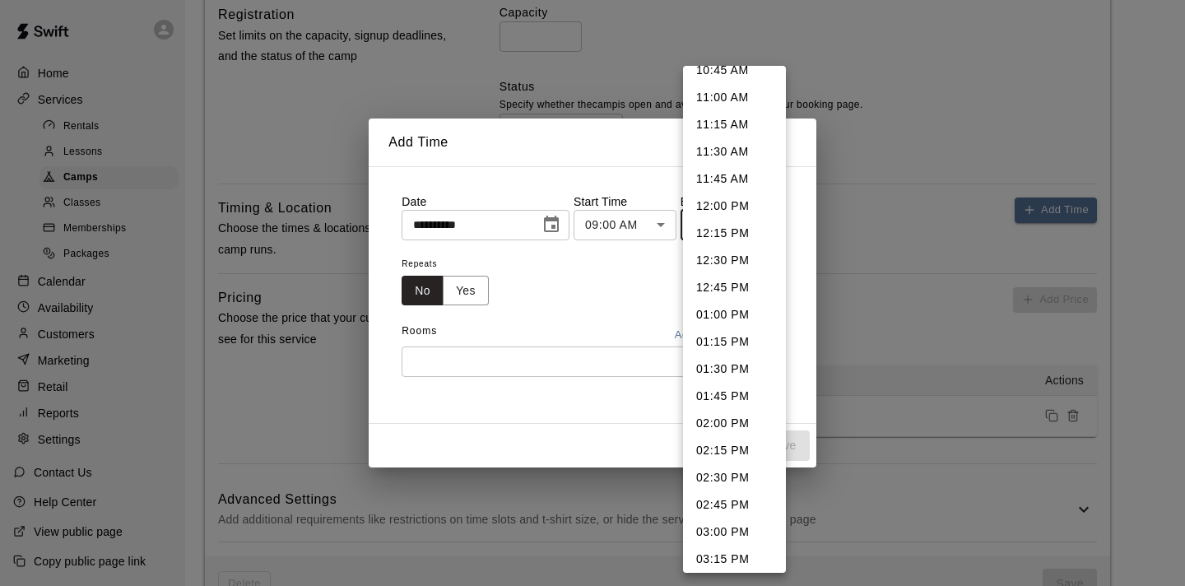
scroll to position [188, 0]
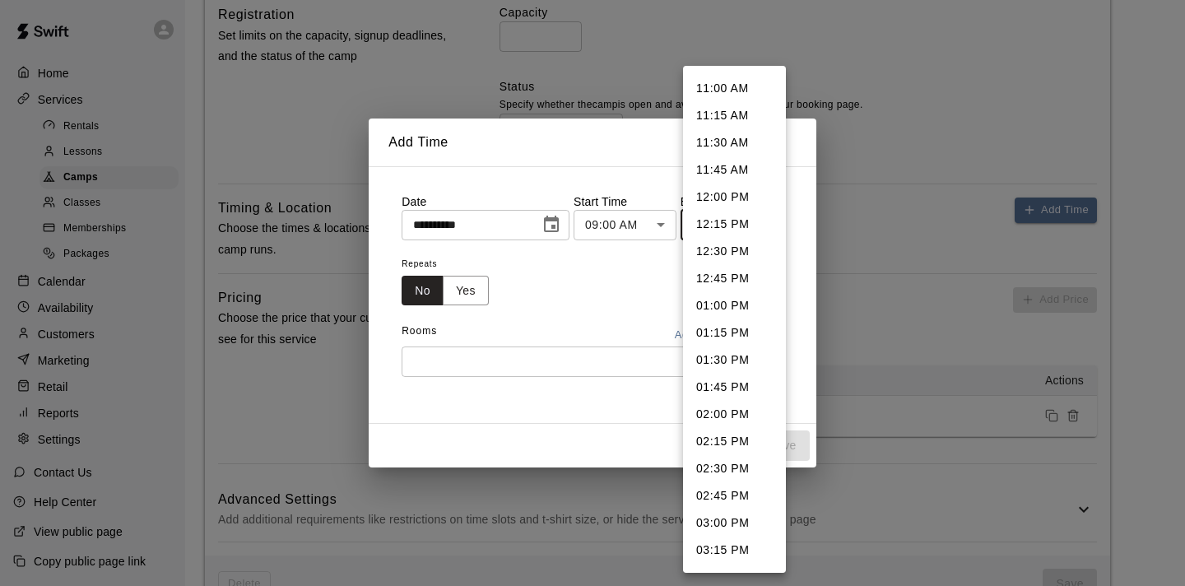
click at [728, 521] on li "03:00 PM" at bounding box center [734, 522] width 103 height 27
type input "********"
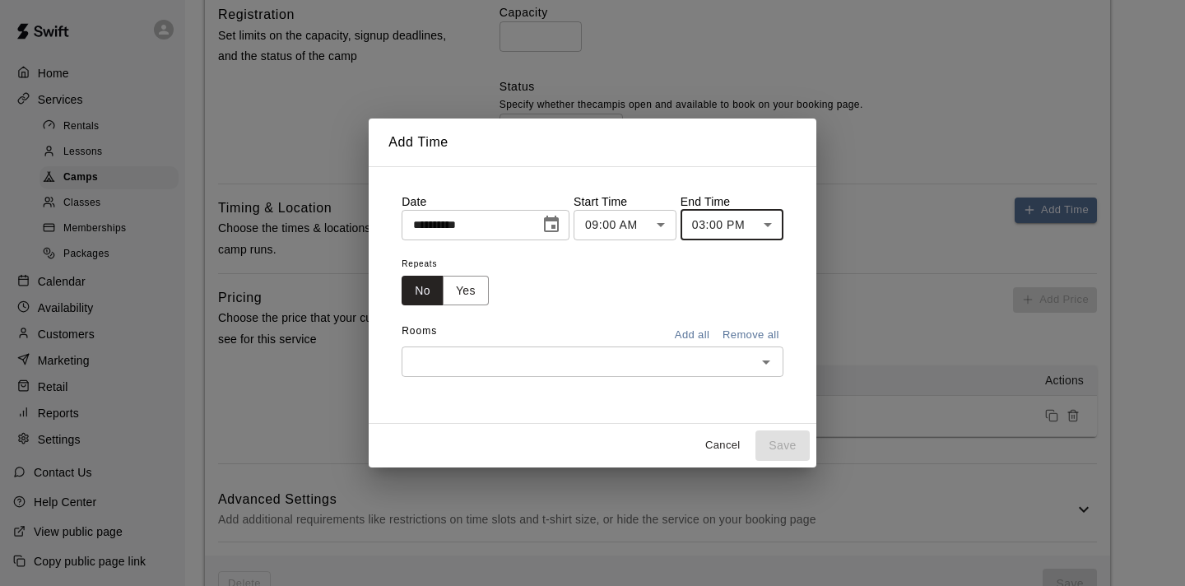
click at [683, 365] on input "text" at bounding box center [578, 361] width 345 height 21
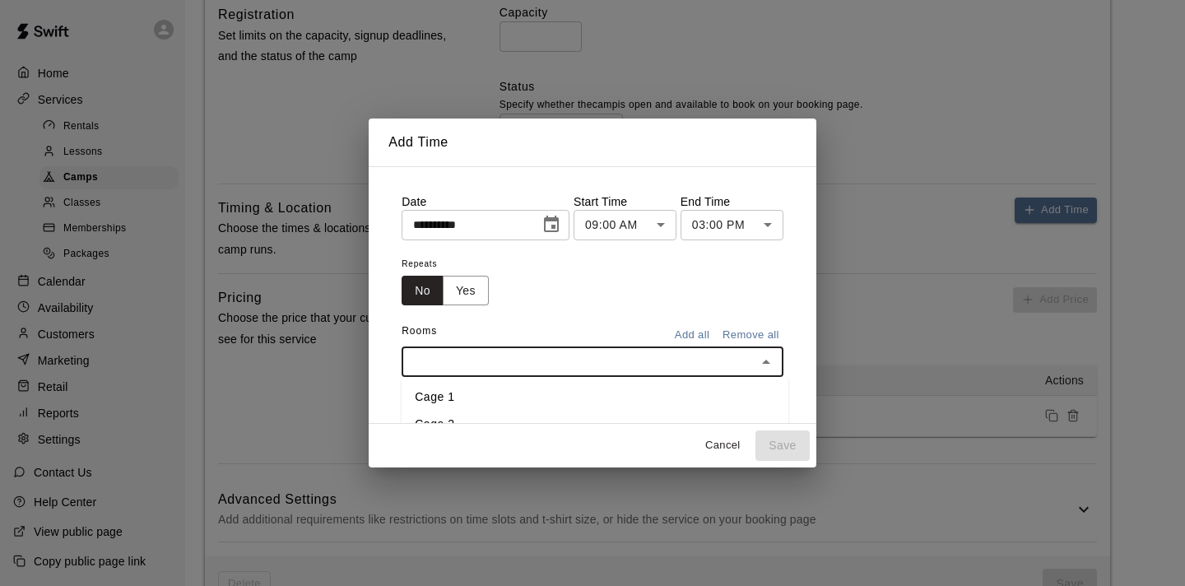
click at [481, 395] on li "Cage 1" at bounding box center [594, 396] width 387 height 27
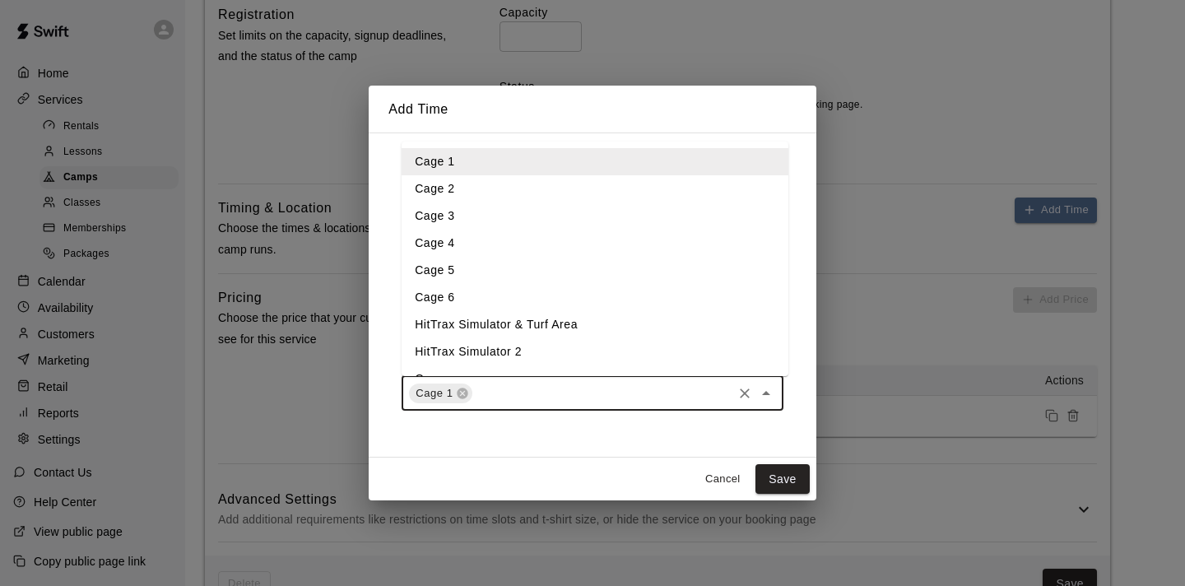
click at [481, 395] on input "text" at bounding box center [602, 393] width 254 height 21
click at [456, 188] on li "Cage 2" at bounding box center [594, 188] width 387 height 27
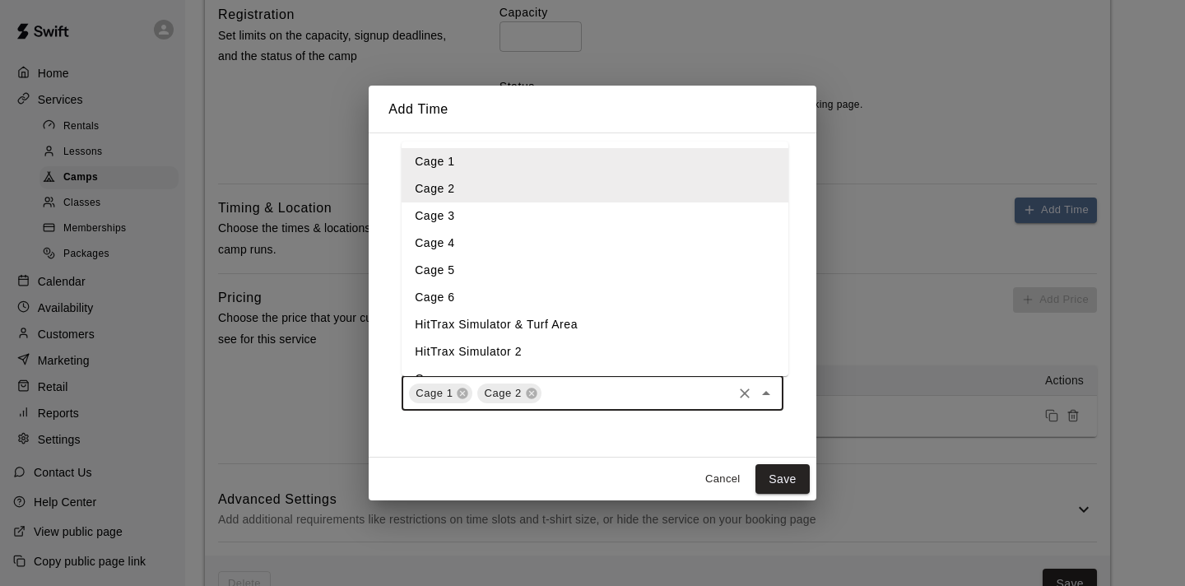
click at [551, 393] on input "text" at bounding box center [637, 393] width 186 height 21
click at [480, 211] on li "Cage 3" at bounding box center [594, 215] width 387 height 27
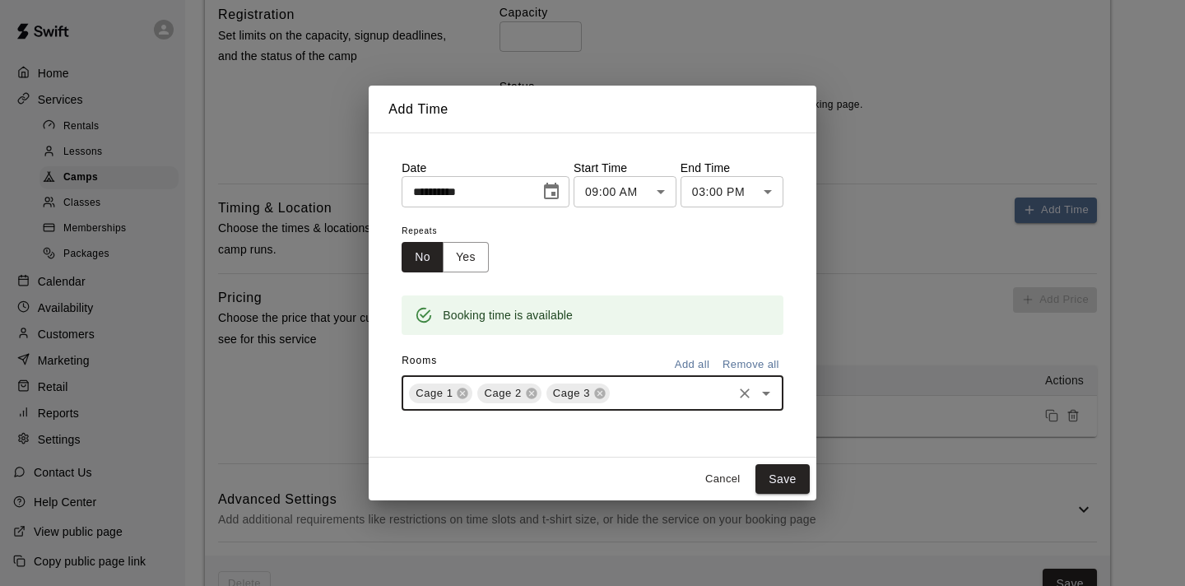
click at [636, 399] on input "text" at bounding box center [671, 393] width 118 height 21
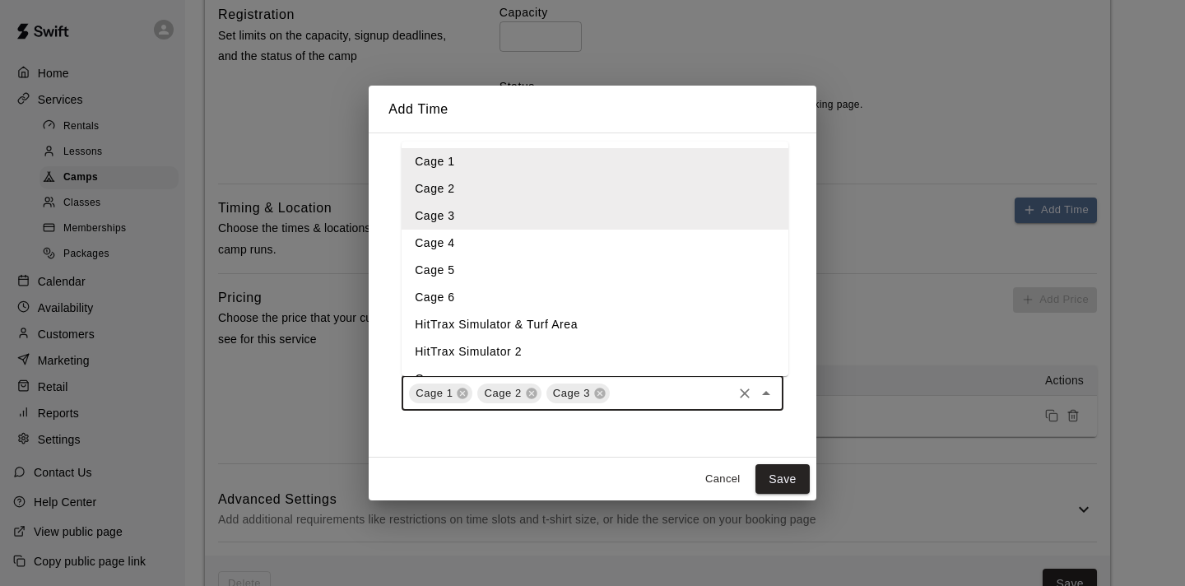
click at [513, 244] on li "Cage 4" at bounding box center [594, 243] width 387 height 27
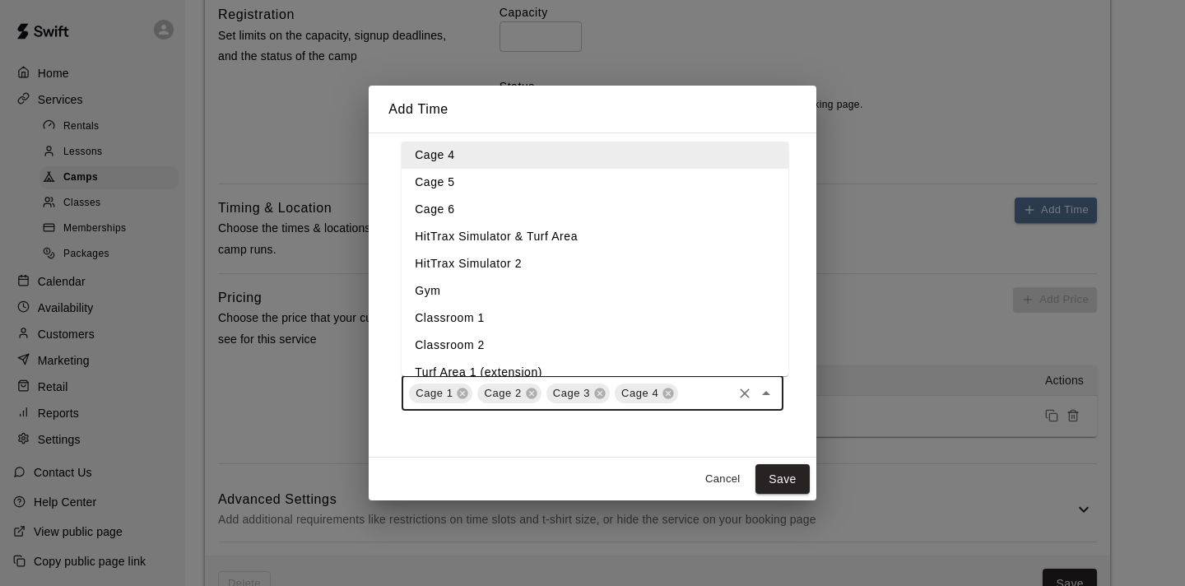
scroll to position [101, 0]
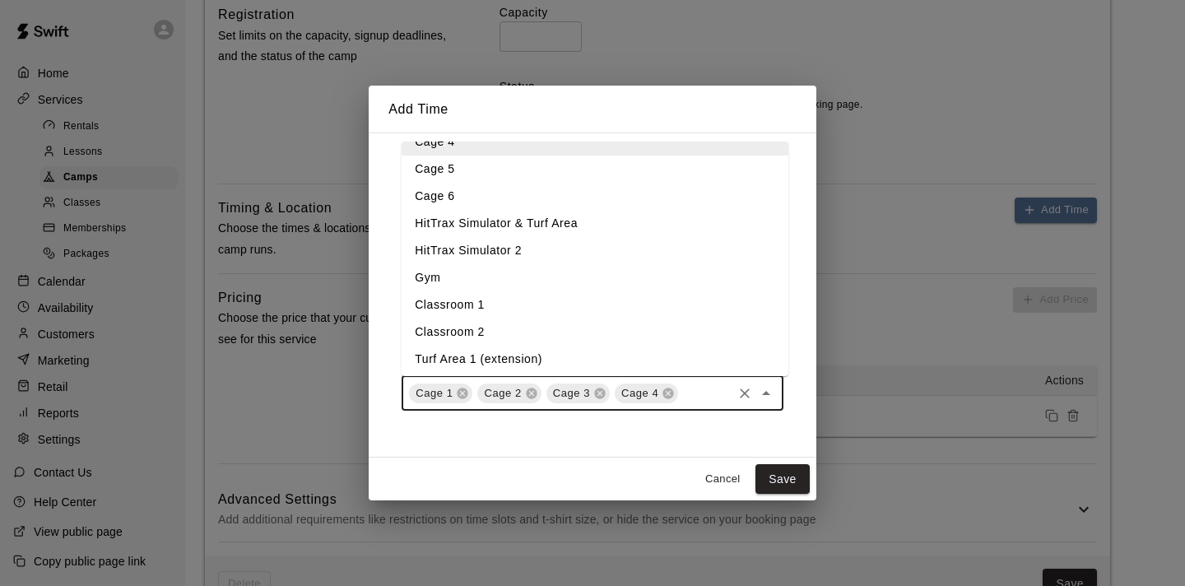
click at [481, 306] on li "Classroom 1" at bounding box center [594, 304] width 387 height 27
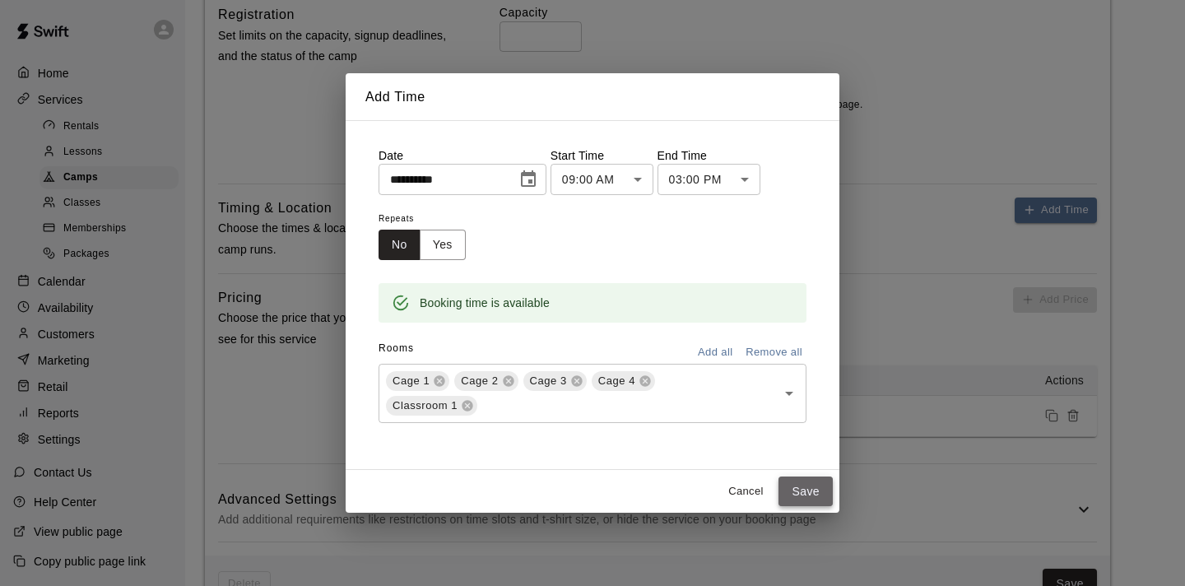
click at [808, 489] on button "Save" at bounding box center [805, 491] width 54 height 30
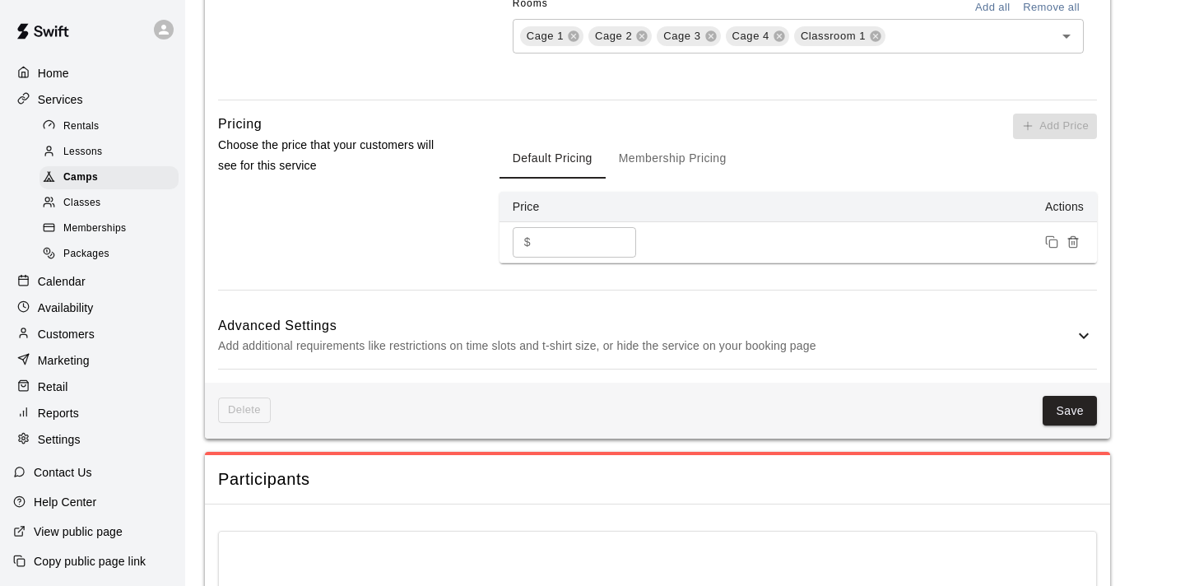
scroll to position [1106, 0]
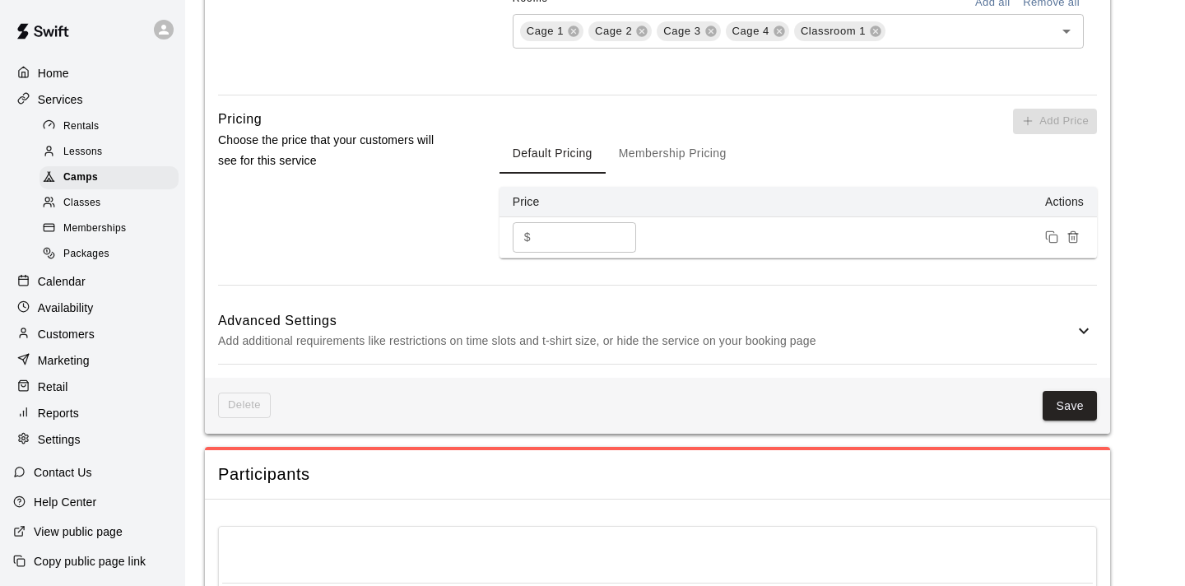
click at [1083, 333] on icon at bounding box center [1084, 331] width 10 height 6
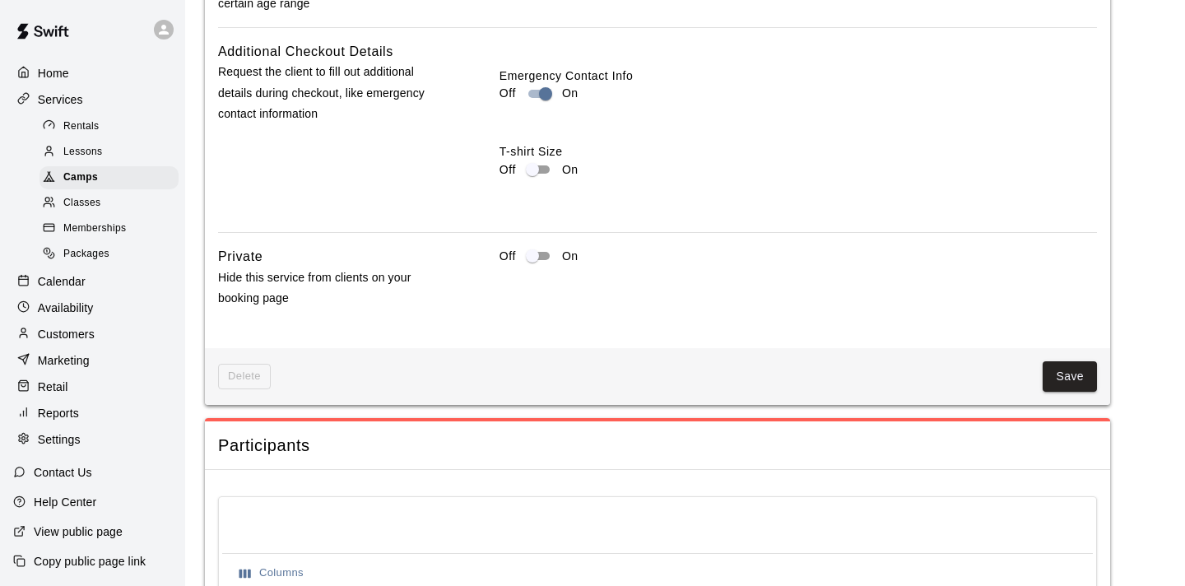
scroll to position [1754, 0]
click at [1076, 376] on button "Save" at bounding box center [1069, 375] width 54 height 30
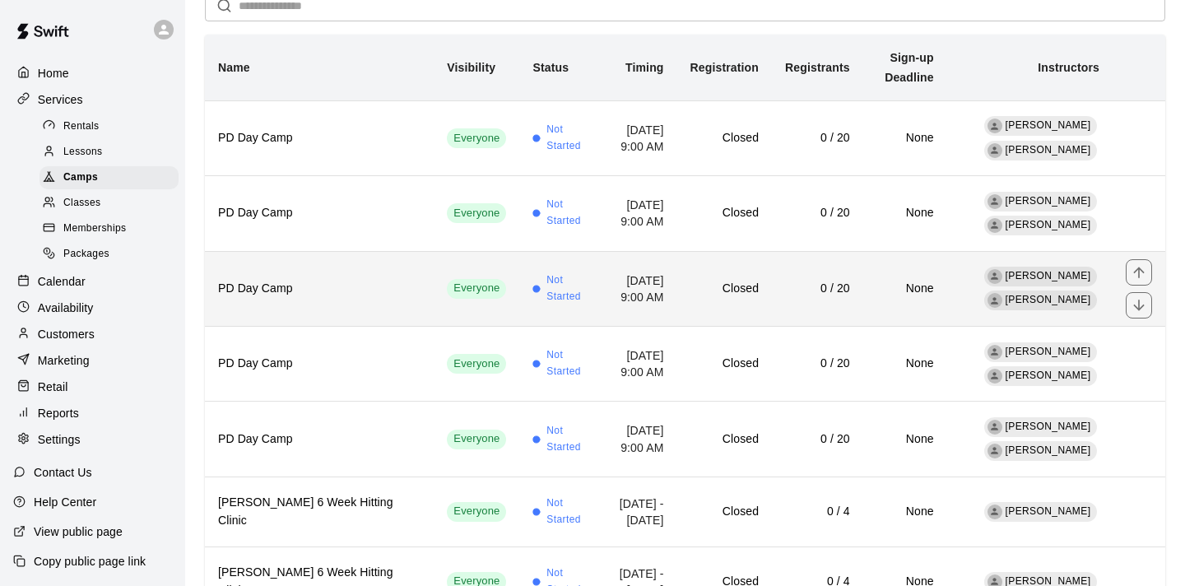
scroll to position [137, 0]
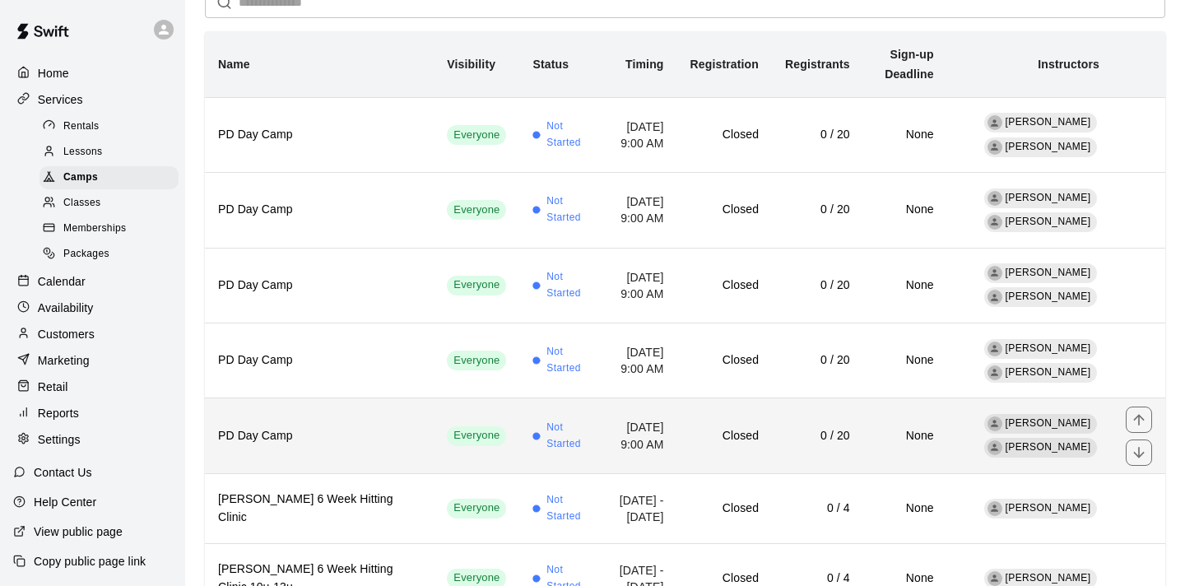
click at [312, 427] on h6 "PD Day Camp" at bounding box center [319, 436] width 202 height 18
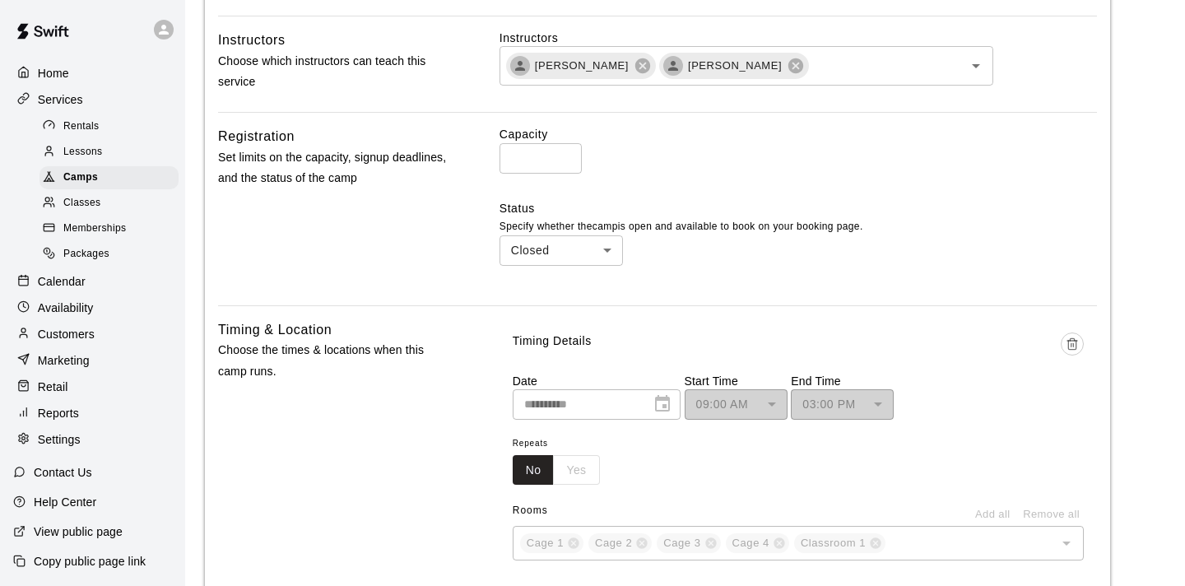
scroll to position [533, 0]
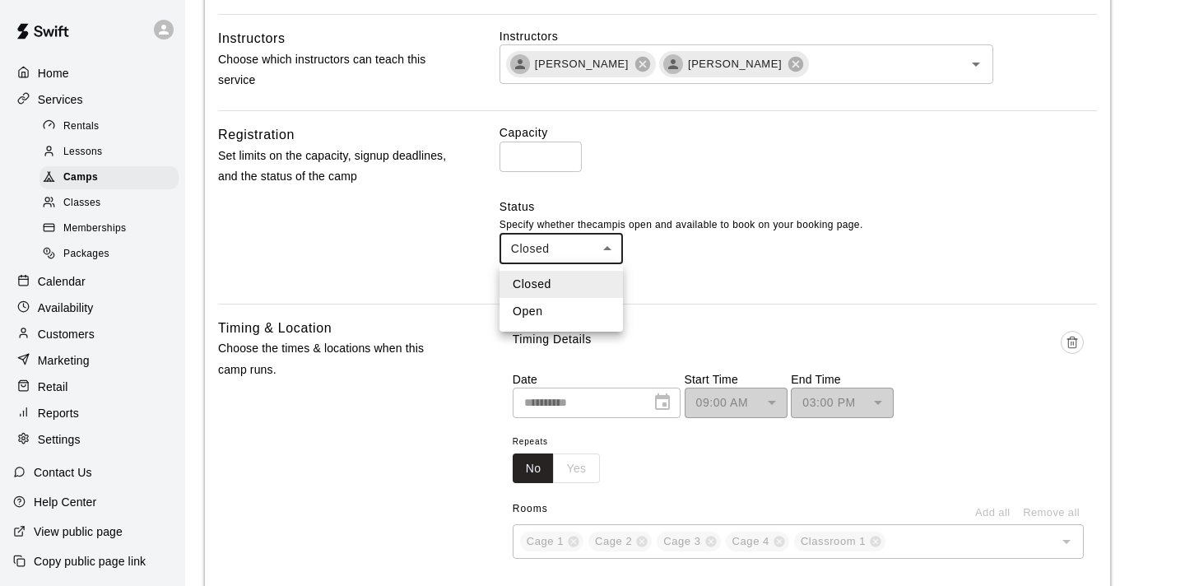
click at [610, 248] on body "**********" at bounding box center [592, 371] width 1185 height 1809
click at [562, 308] on li "Open" at bounding box center [560, 311] width 123 height 27
type input "****"
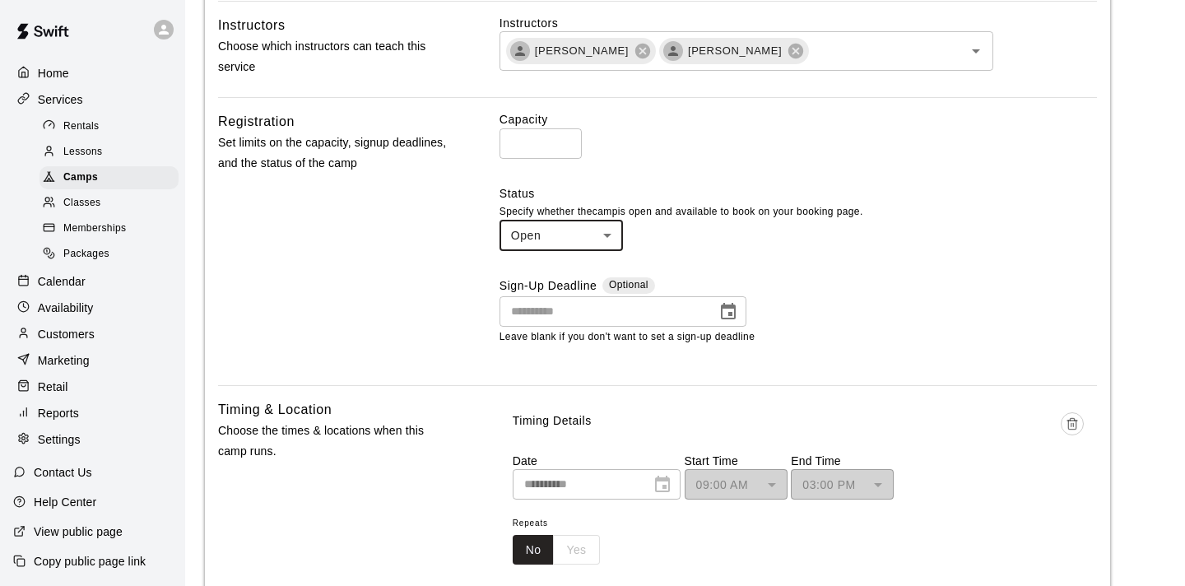
scroll to position [545, 0]
click at [728, 315] on icon "Choose date" at bounding box center [728, 312] width 15 height 16
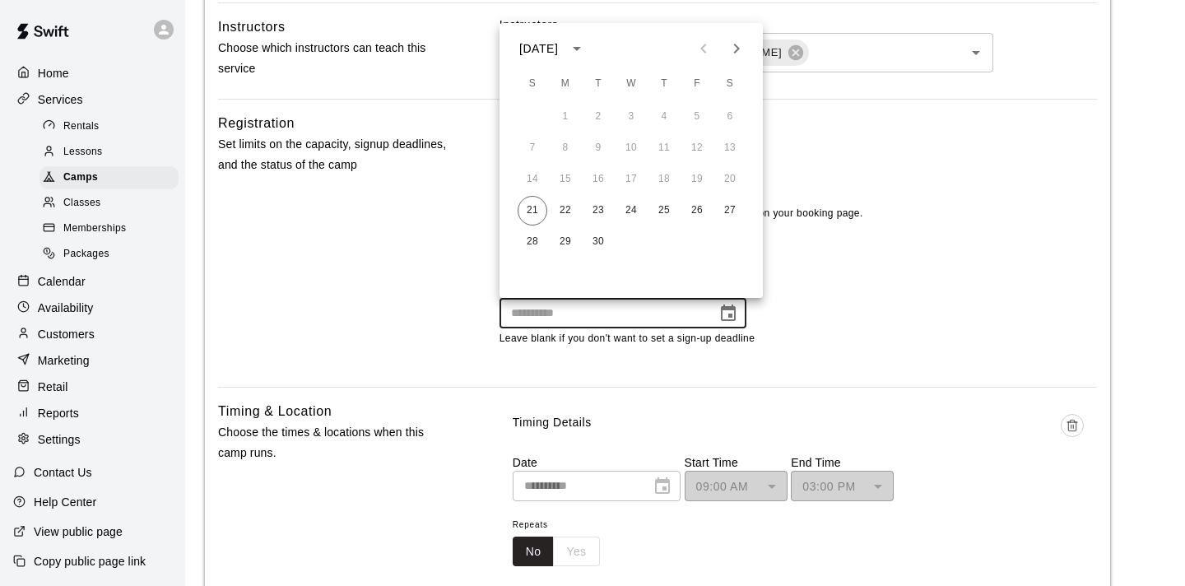
click at [736, 43] on icon "Next month" at bounding box center [736, 49] width 20 height 20
click at [628, 147] on button "8" at bounding box center [631, 148] width 30 height 30
type input "**********"
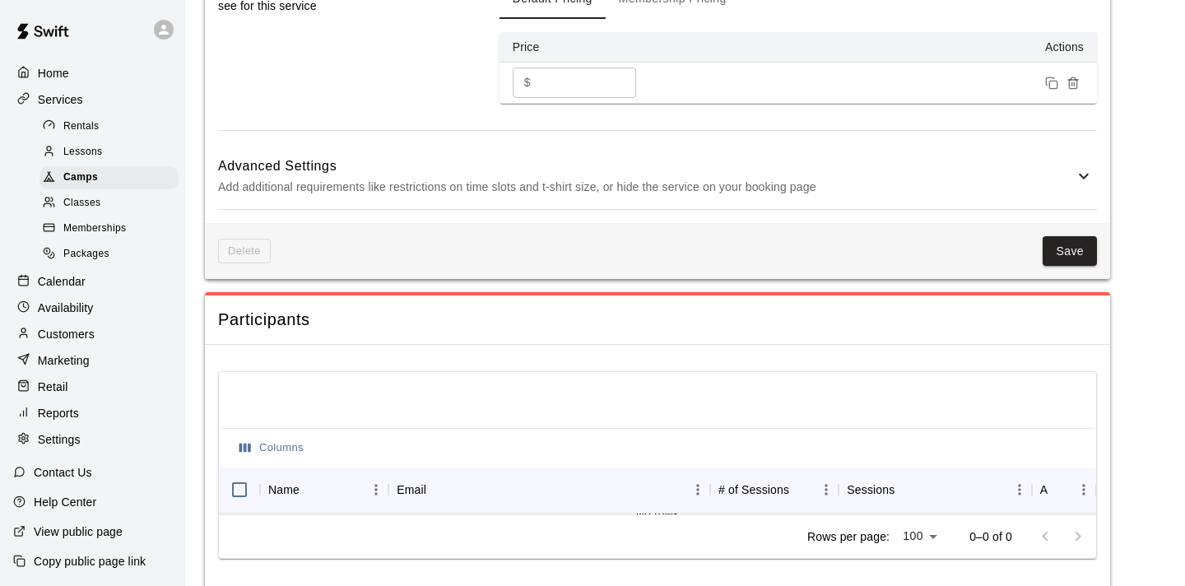
scroll to position [1318, 0]
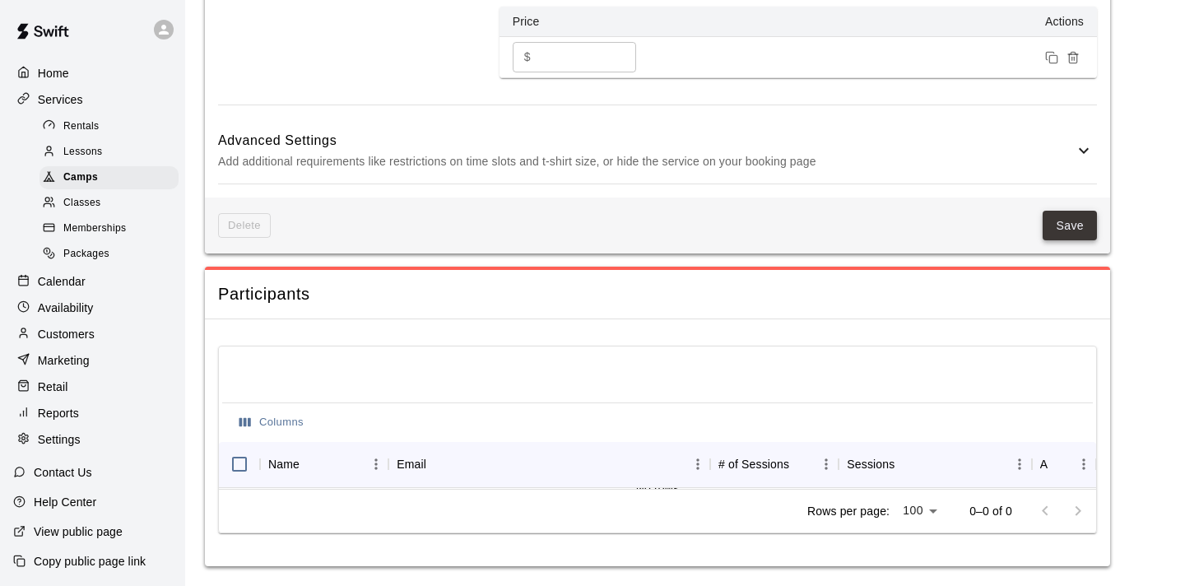
click at [1070, 227] on button "Save" at bounding box center [1069, 226] width 54 height 30
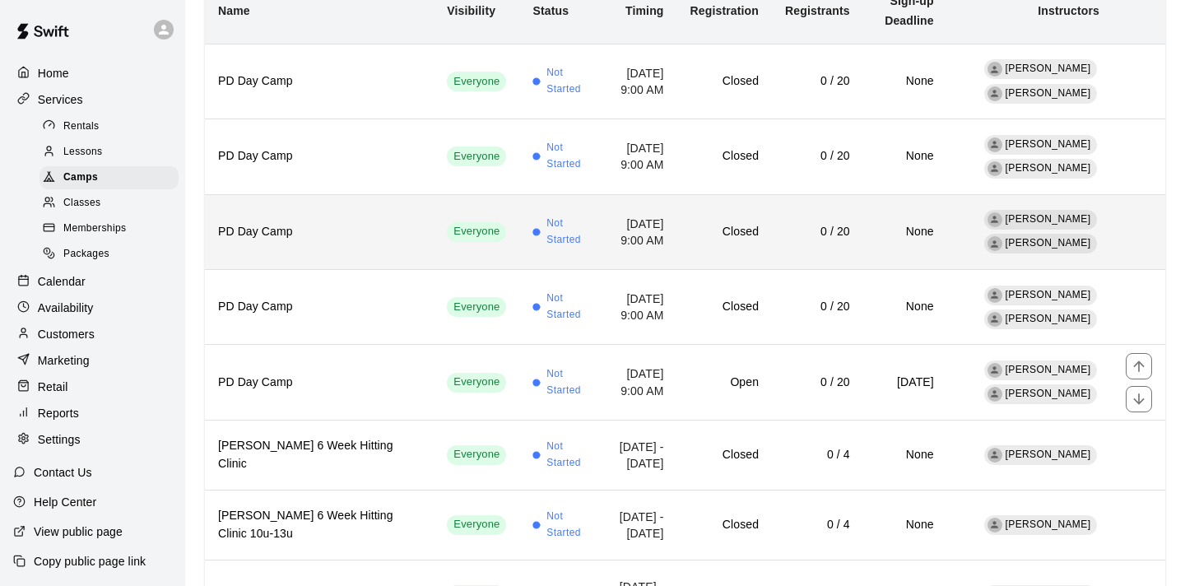
scroll to position [184, 0]
